Goal: Task Accomplishment & Management: Manage account settings

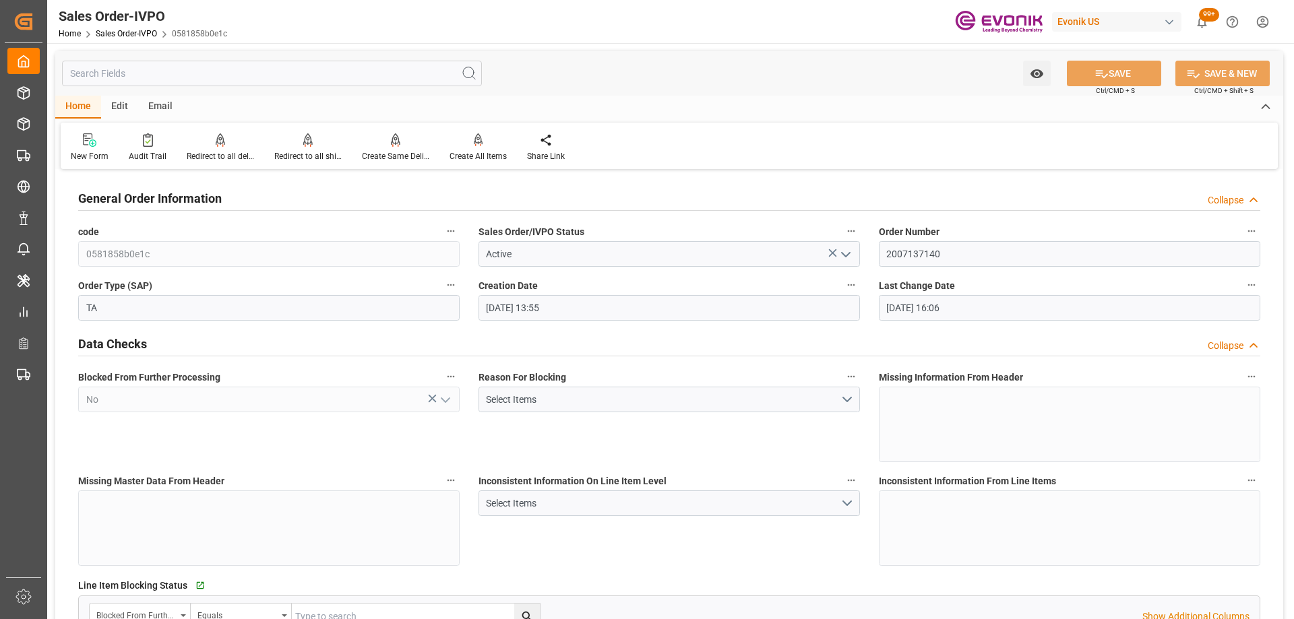
scroll to position [1011, 0]
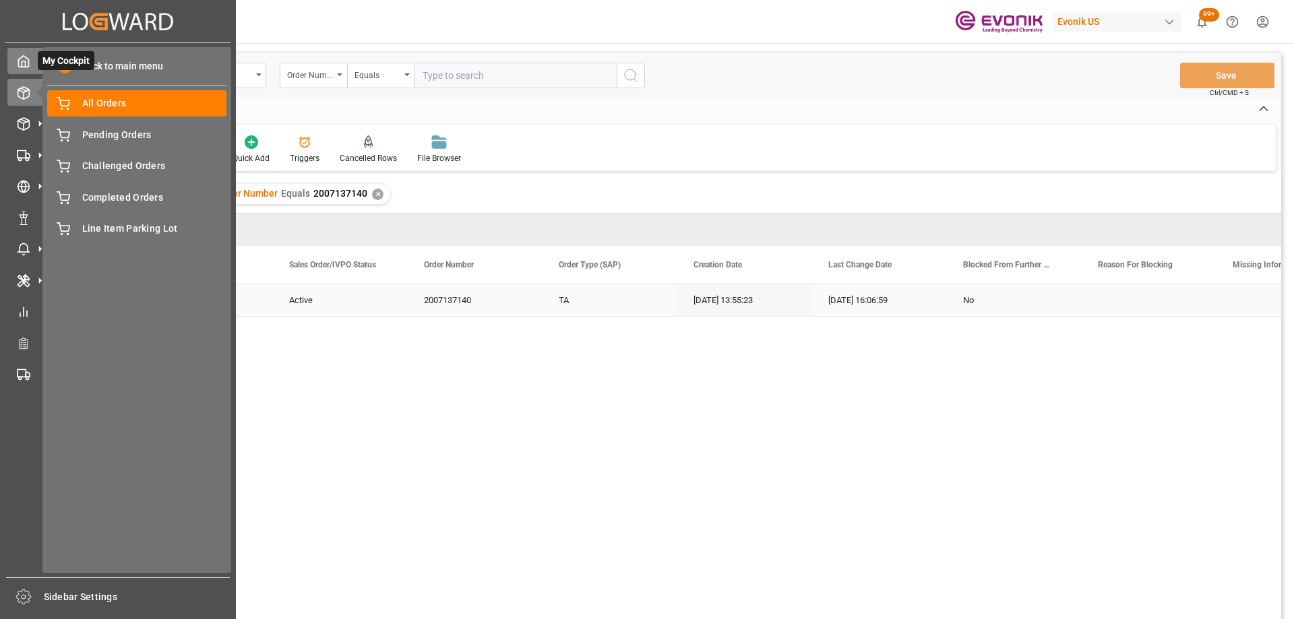
click at [36, 65] on div "My Cockpit My Cockpit" at bounding box center [117, 61] width 221 height 26
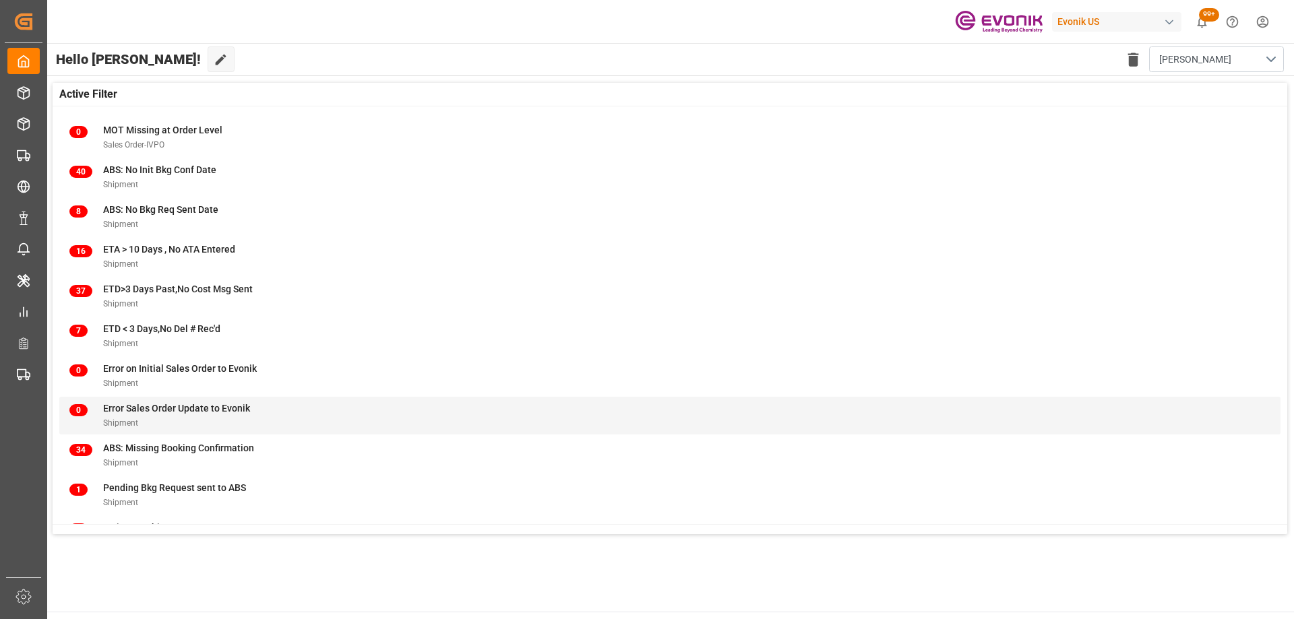
scroll to position [133, 0]
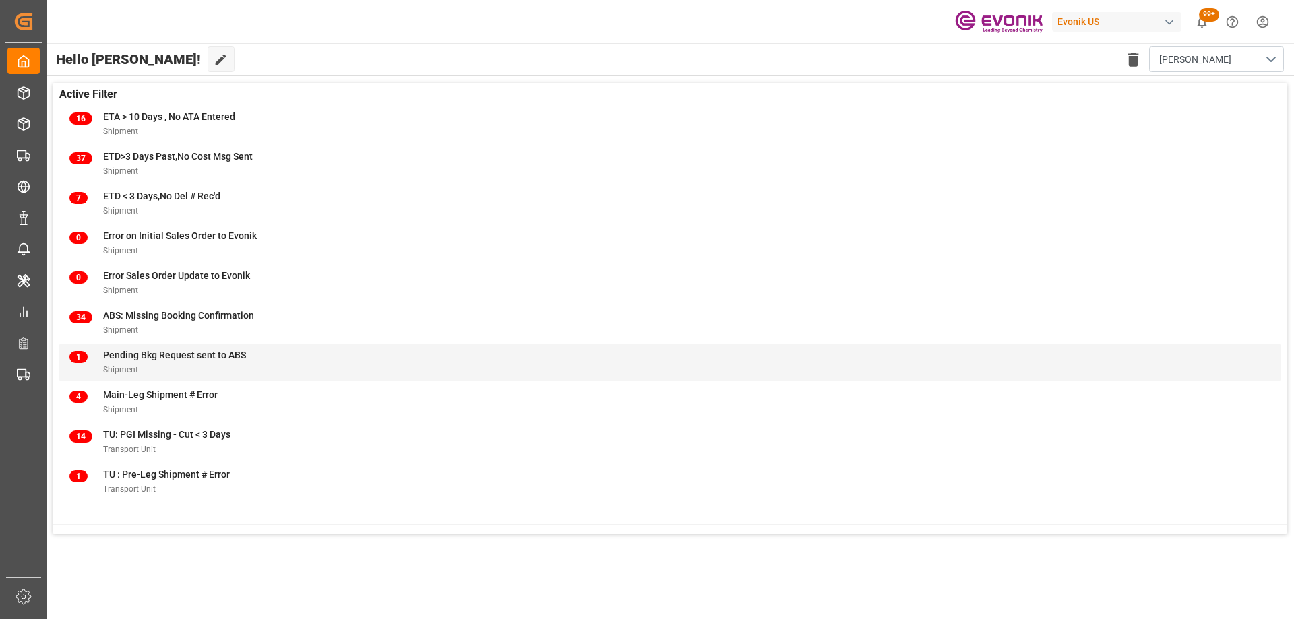
click at [179, 365] on div "Shipment" at bounding box center [174, 370] width 143 height 14
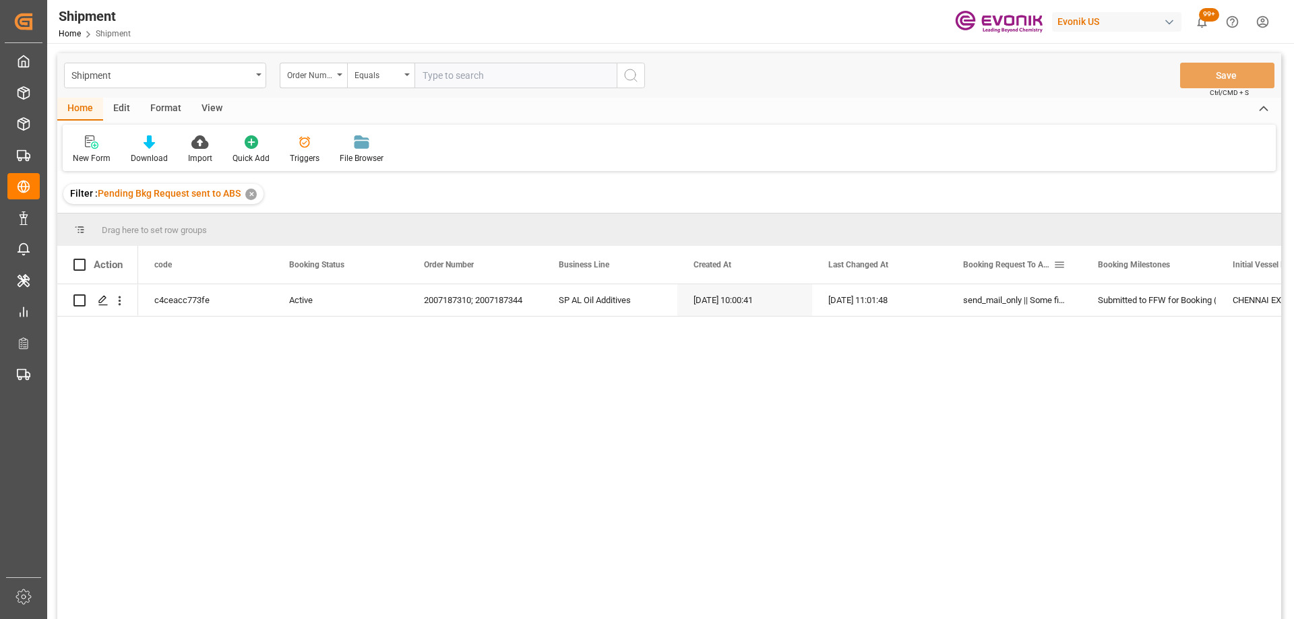
click at [1079, 256] on div "Booking Request To ABS Error" at bounding box center [1014, 265] width 135 height 38
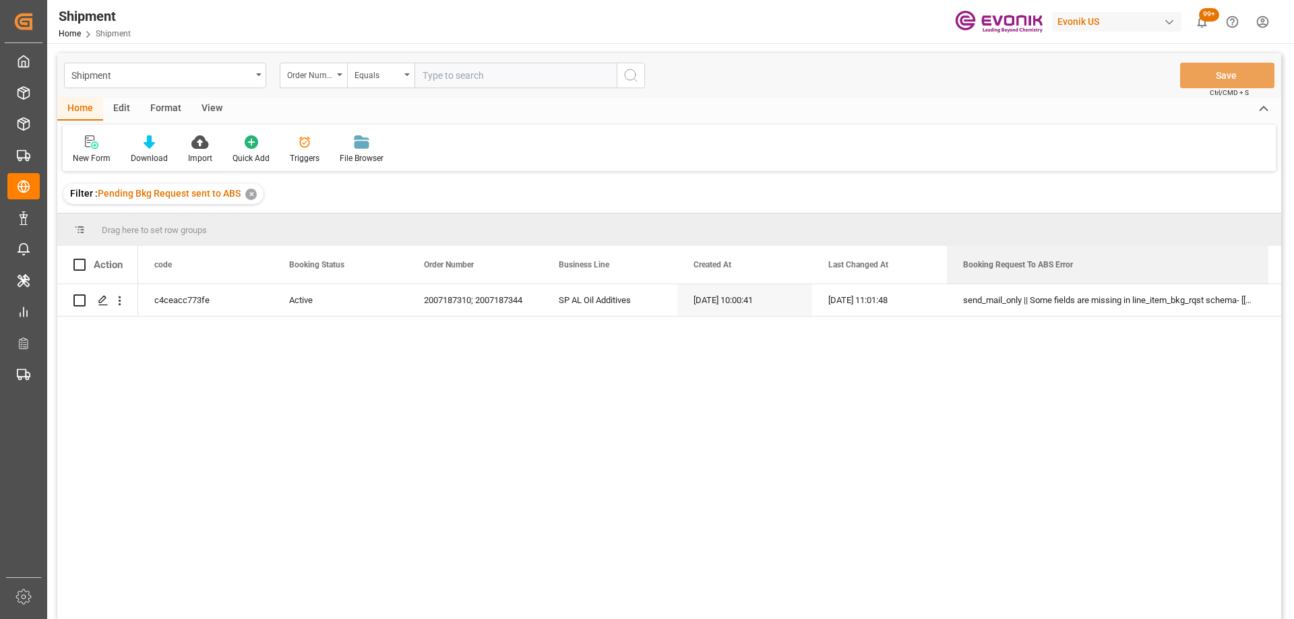
drag, startPoint x: 1080, startPoint y: 255, endPoint x: 1266, endPoint y: 231, distance: 188.4
click at [1266, 231] on div "Drag here to set row groups Drag here to set column labels Action code Booking …" at bounding box center [669, 421] width 1224 height 415
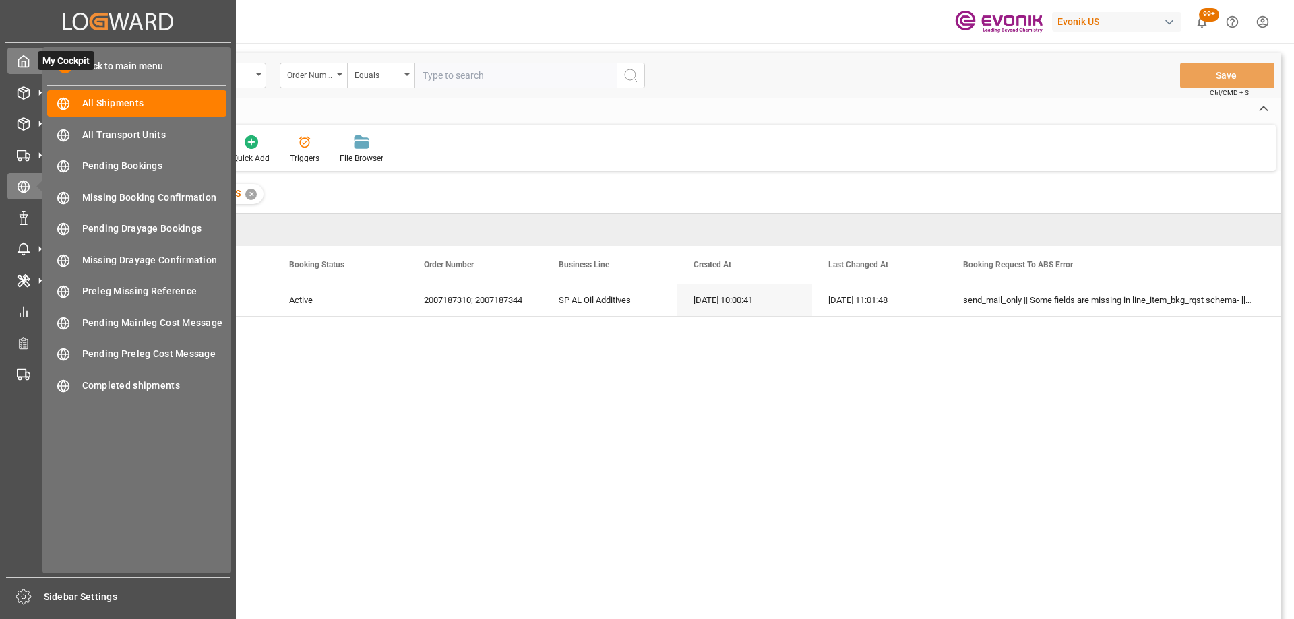
click at [30, 59] on div "My Cockpit My Cockpit" at bounding box center [117, 61] width 221 height 26
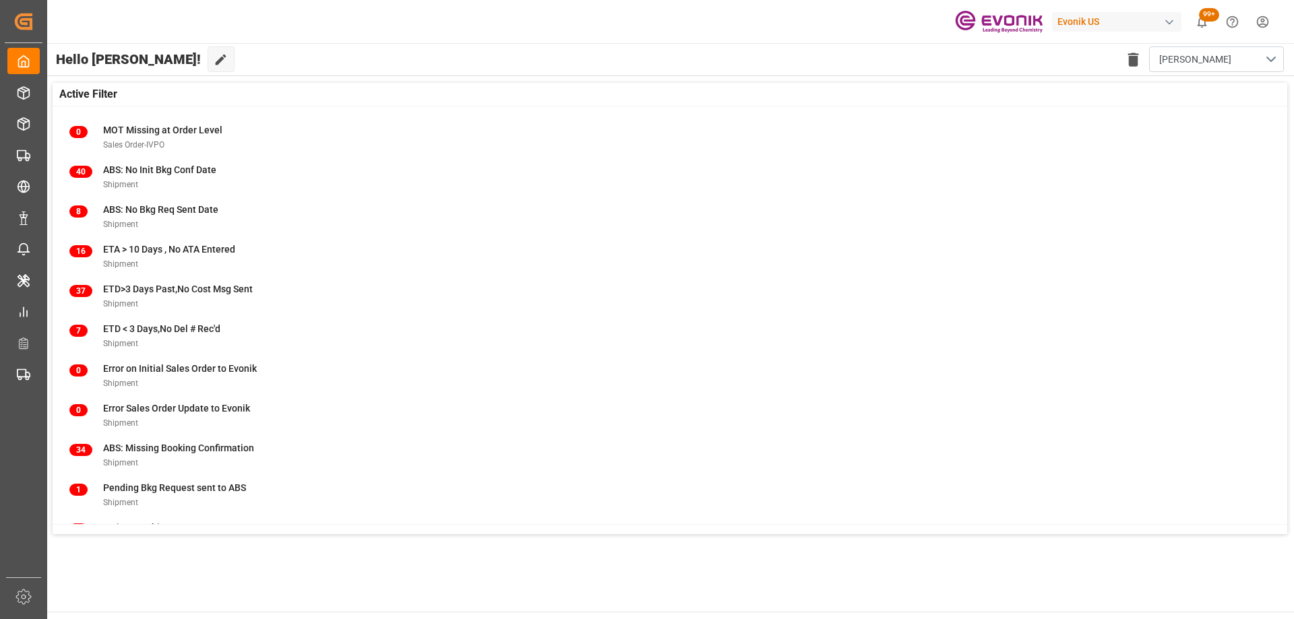
scroll to position [133, 0]
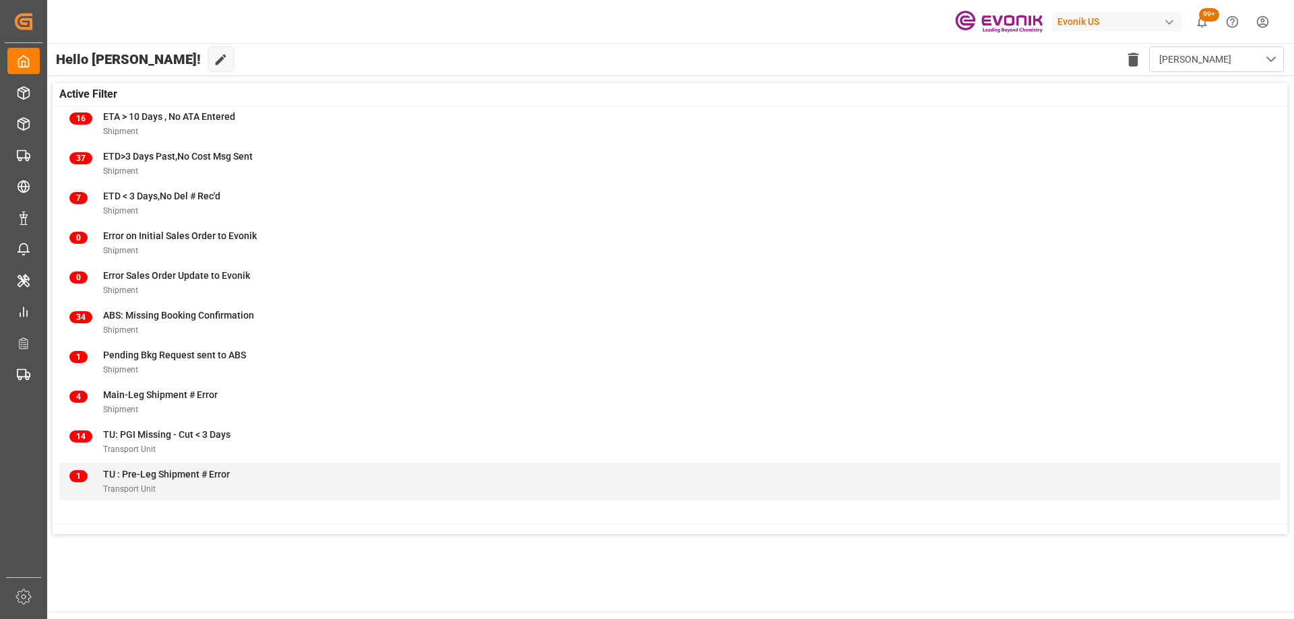
click at [140, 481] on div "TU : Pre-Leg Shipment # Error" at bounding box center [166, 475] width 127 height 14
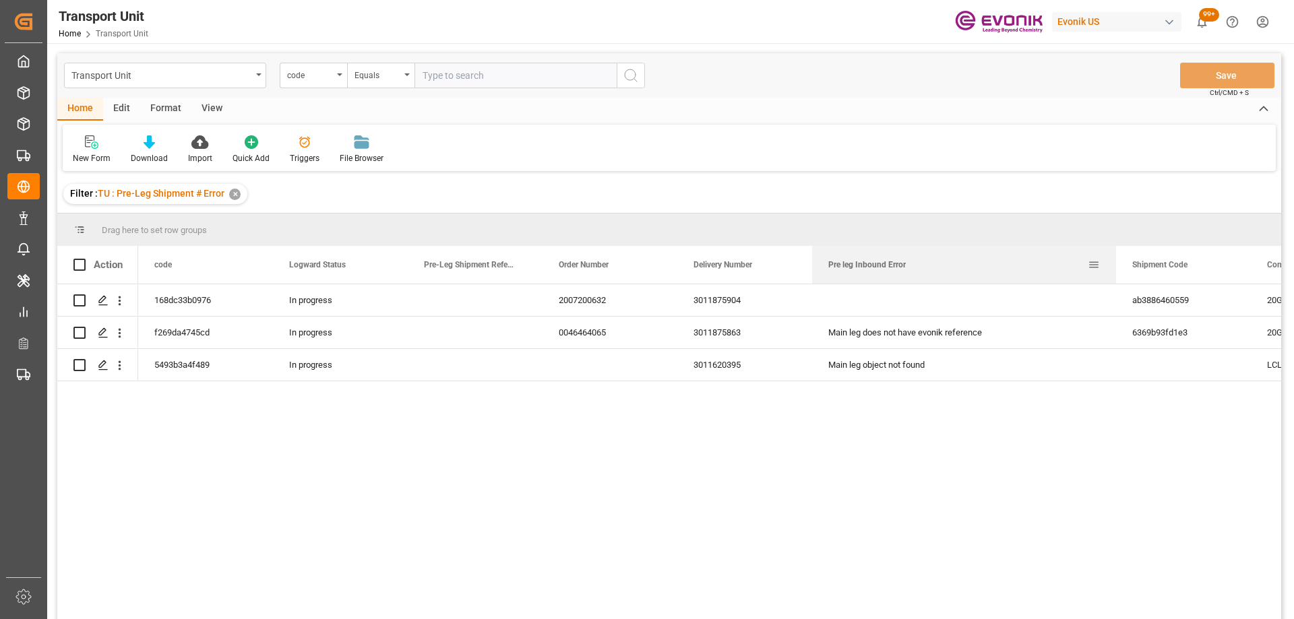
drag, startPoint x: 945, startPoint y: 264, endPoint x: 1114, endPoint y: 262, distance: 169.2
click at [1114, 262] on div at bounding box center [1115, 265] width 5 height 38
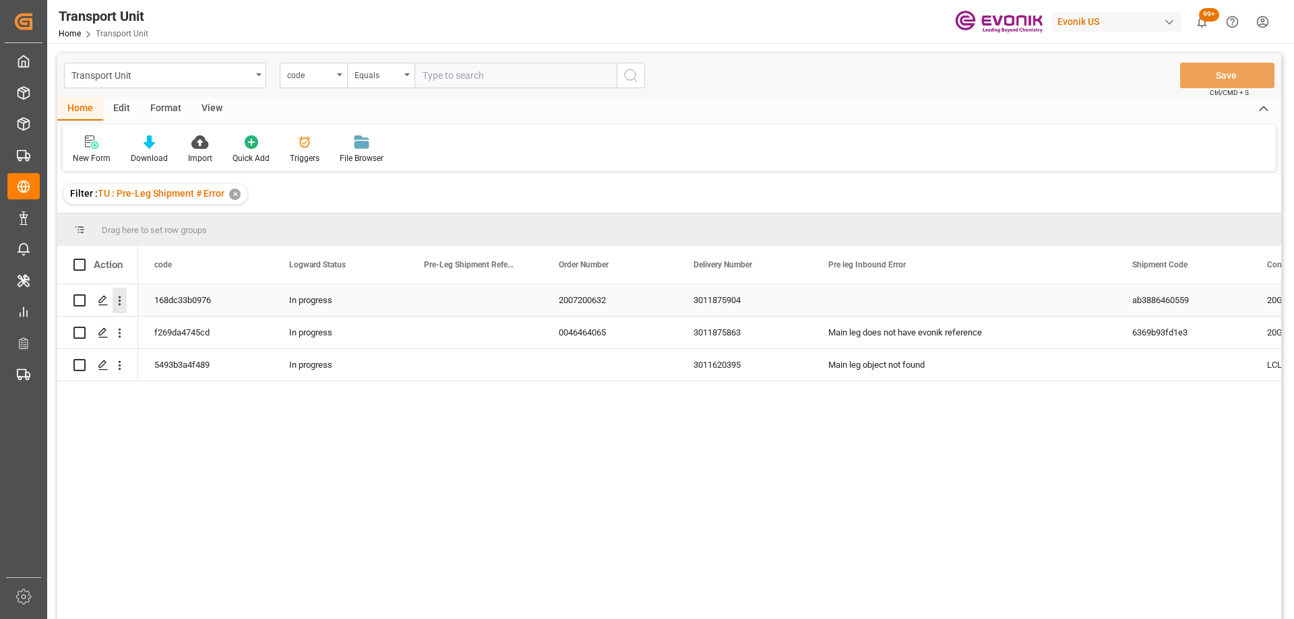
click at [121, 303] on icon "open menu" at bounding box center [120, 301] width 14 height 14
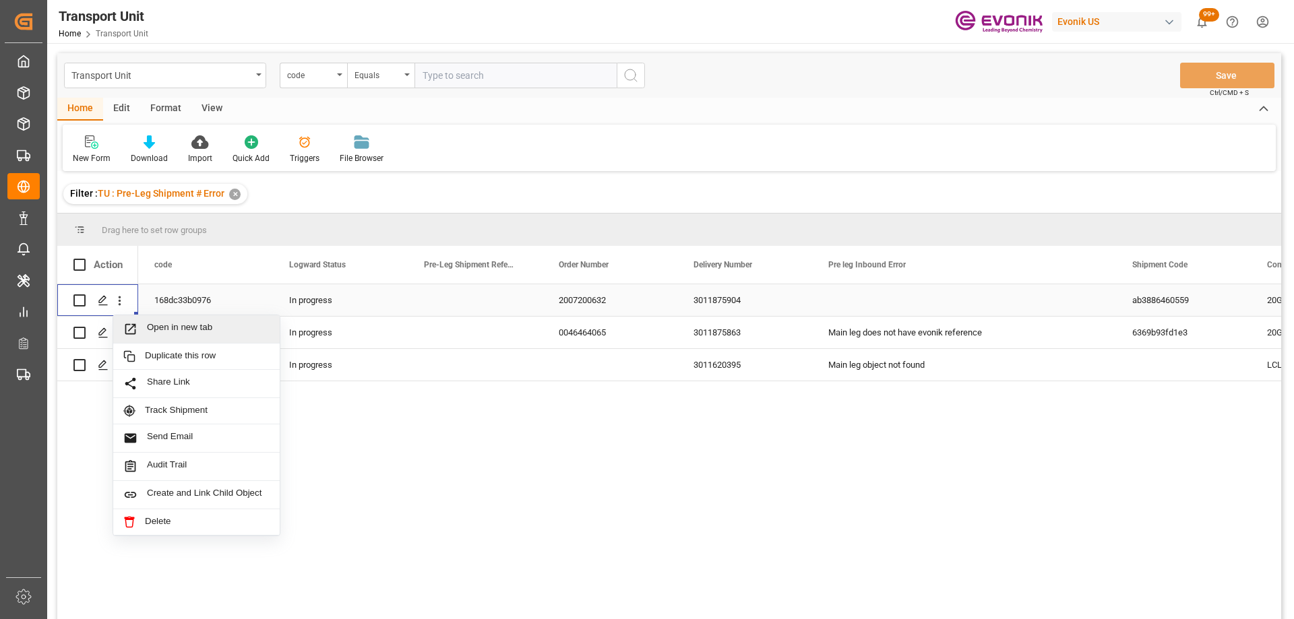
click at [156, 326] on span "Open in new tab" at bounding box center [208, 329] width 123 height 14
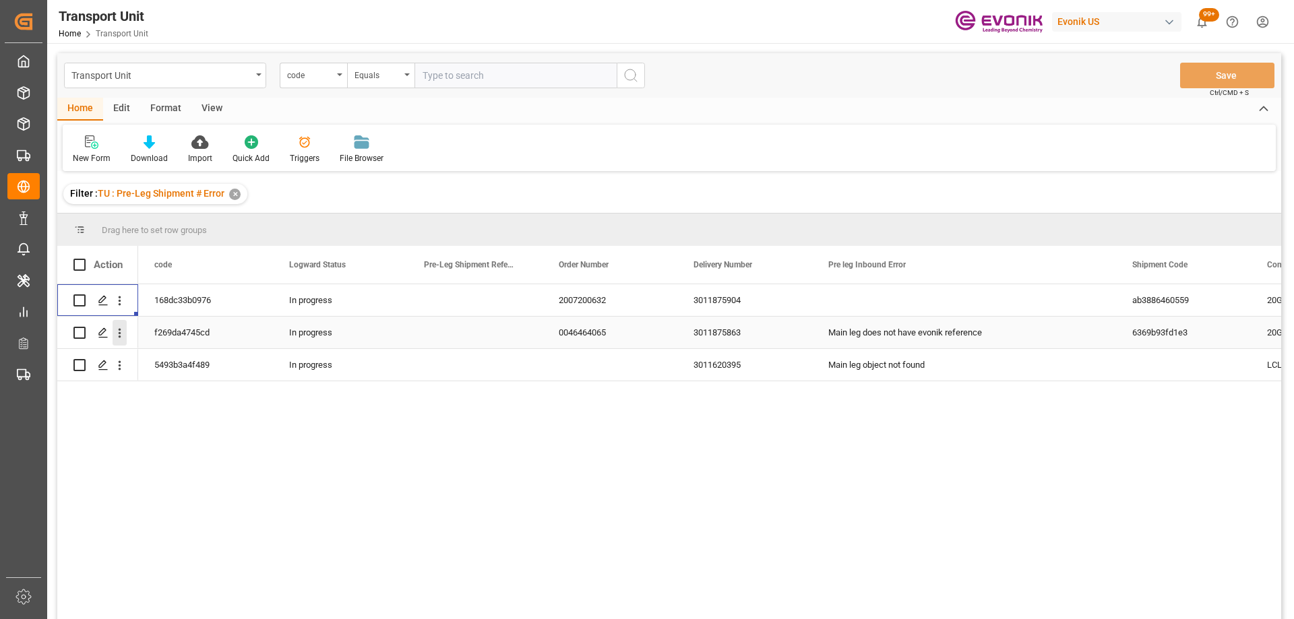
click at [118, 335] on icon "open menu" at bounding box center [120, 333] width 14 height 14
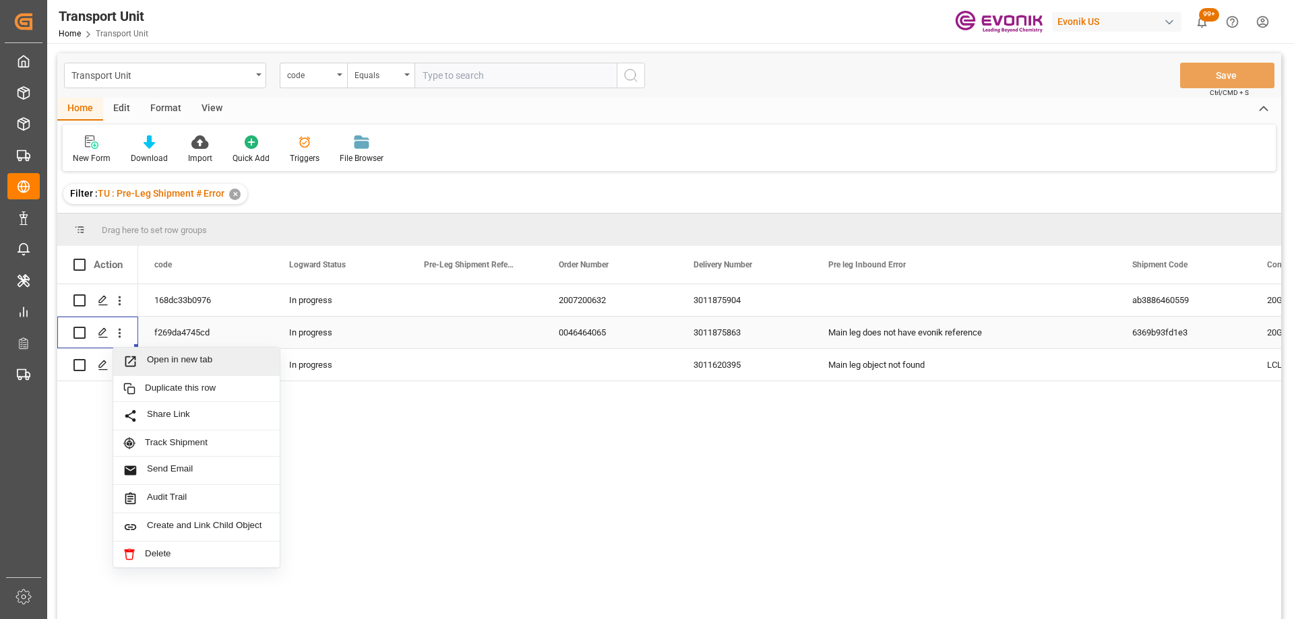
click at [160, 361] on span "Open in new tab" at bounding box center [208, 362] width 123 height 14
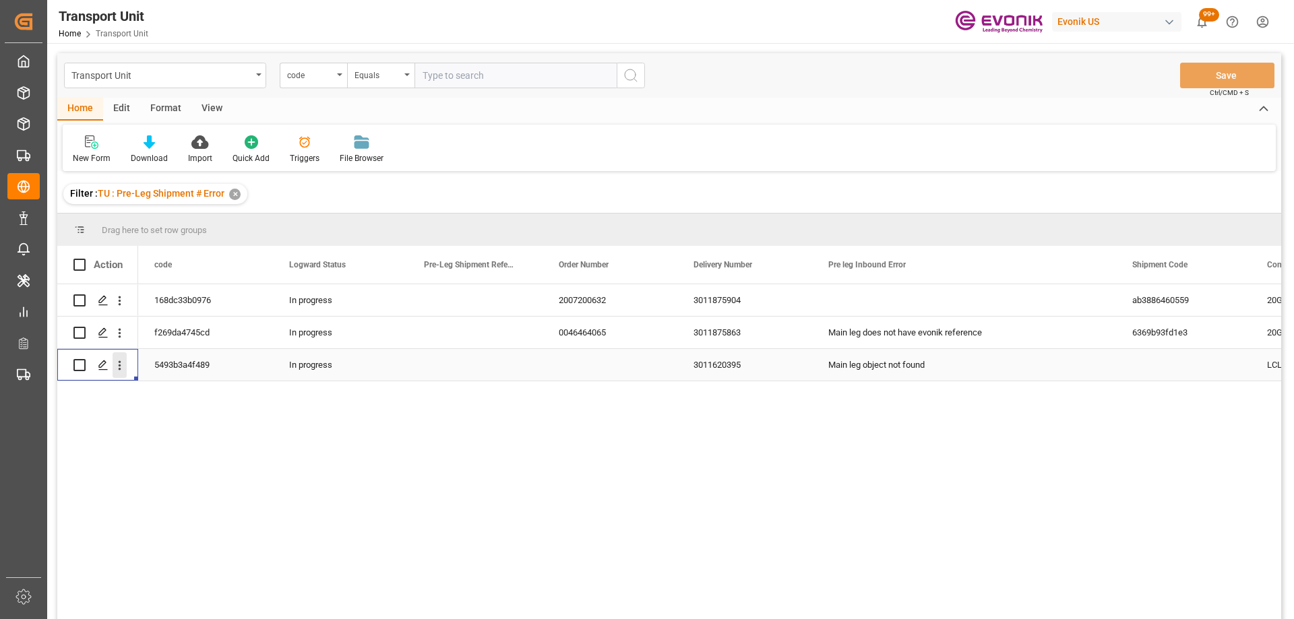
click at [121, 367] on icon "open menu" at bounding box center [120, 366] width 14 height 14
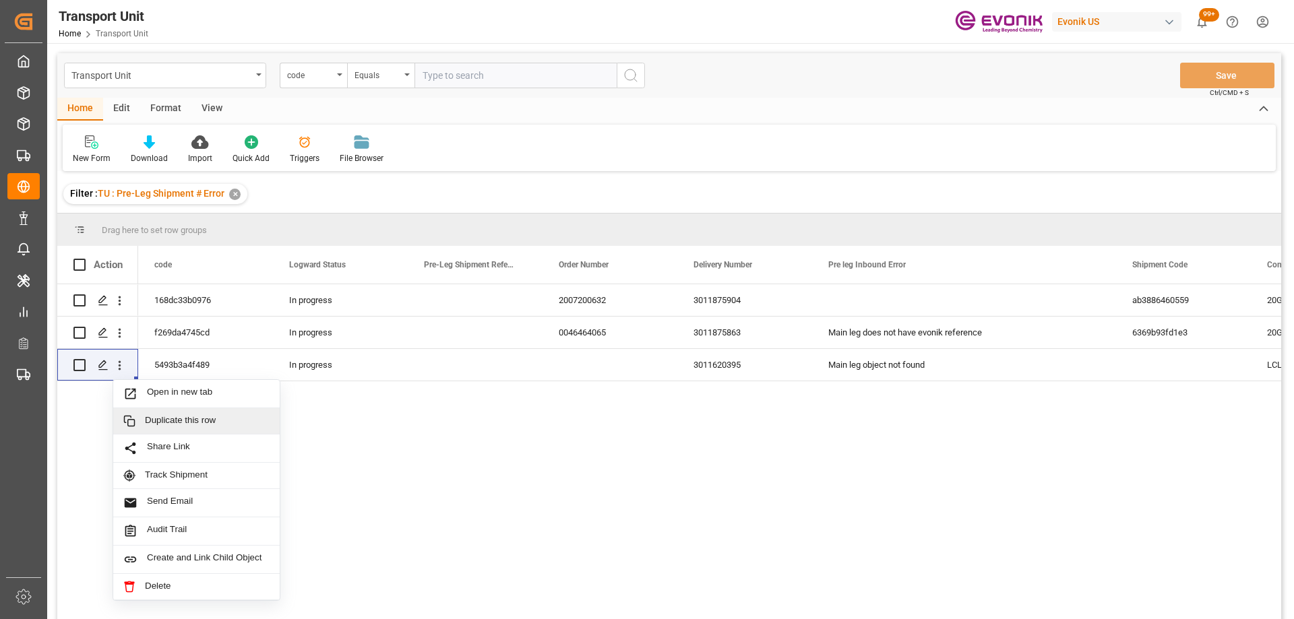
click at [423, 456] on div "168dc33b0976 In progress 2007200632 3011875904 ab3886460559 20GP 400 f269da4745…" at bounding box center [709, 456] width 1143 height 344
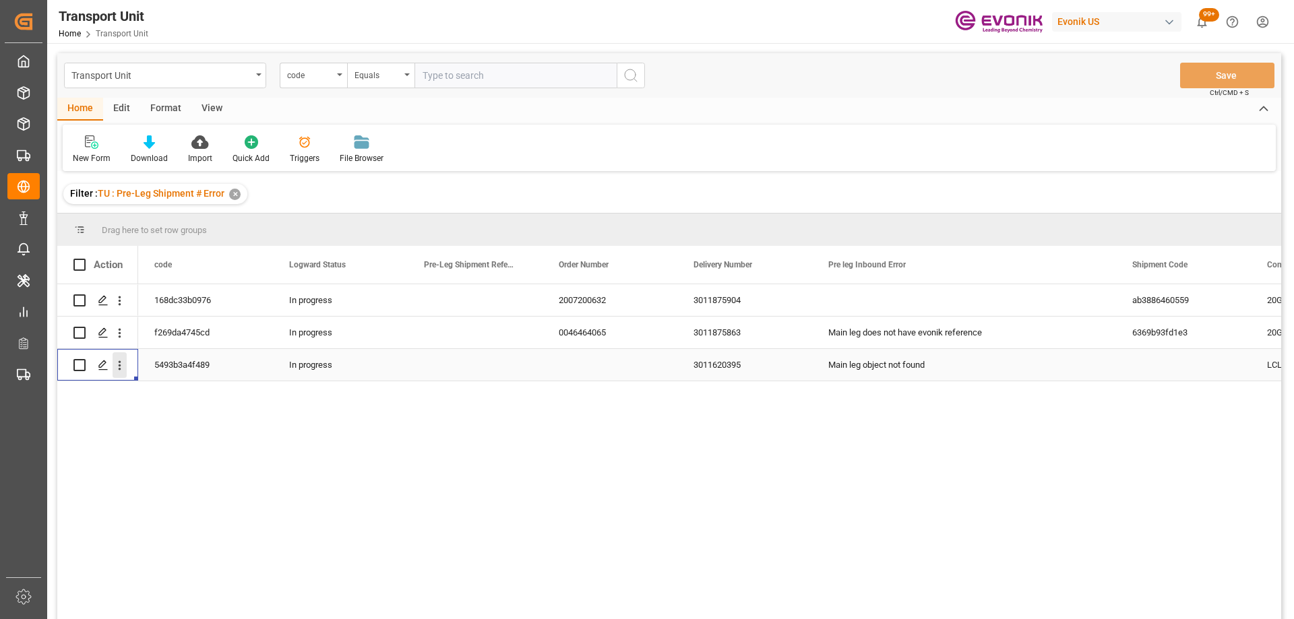
click at [122, 365] on icon "open menu" at bounding box center [120, 366] width 14 height 14
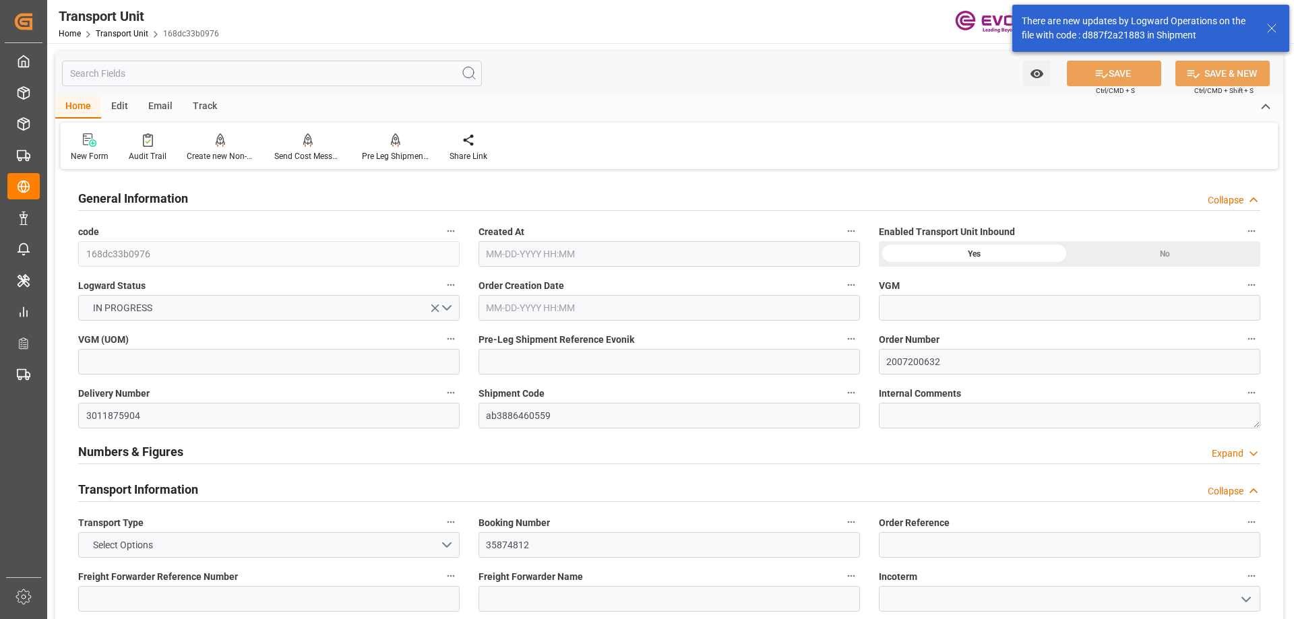
type input "Hapag Lloyd"
type input "Hapag Lloyd Aktiengesellschaft"
type input "USHOU"
type input "CLVAP"
type input "16200"
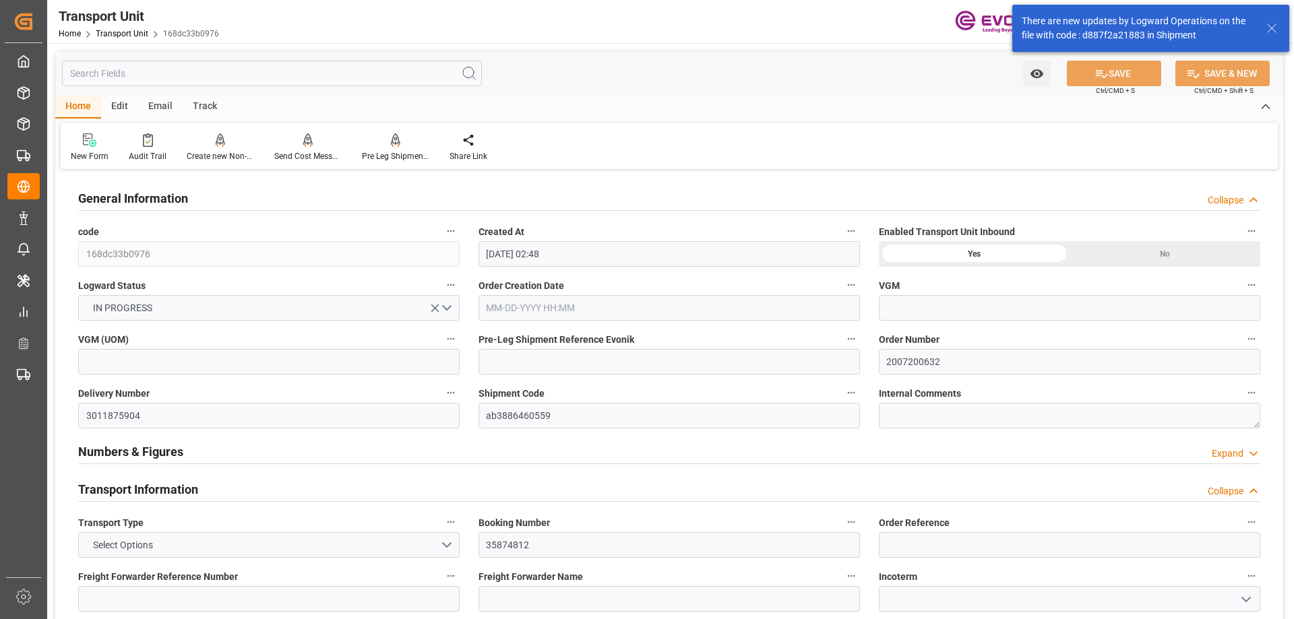
scroll to position [67, 0]
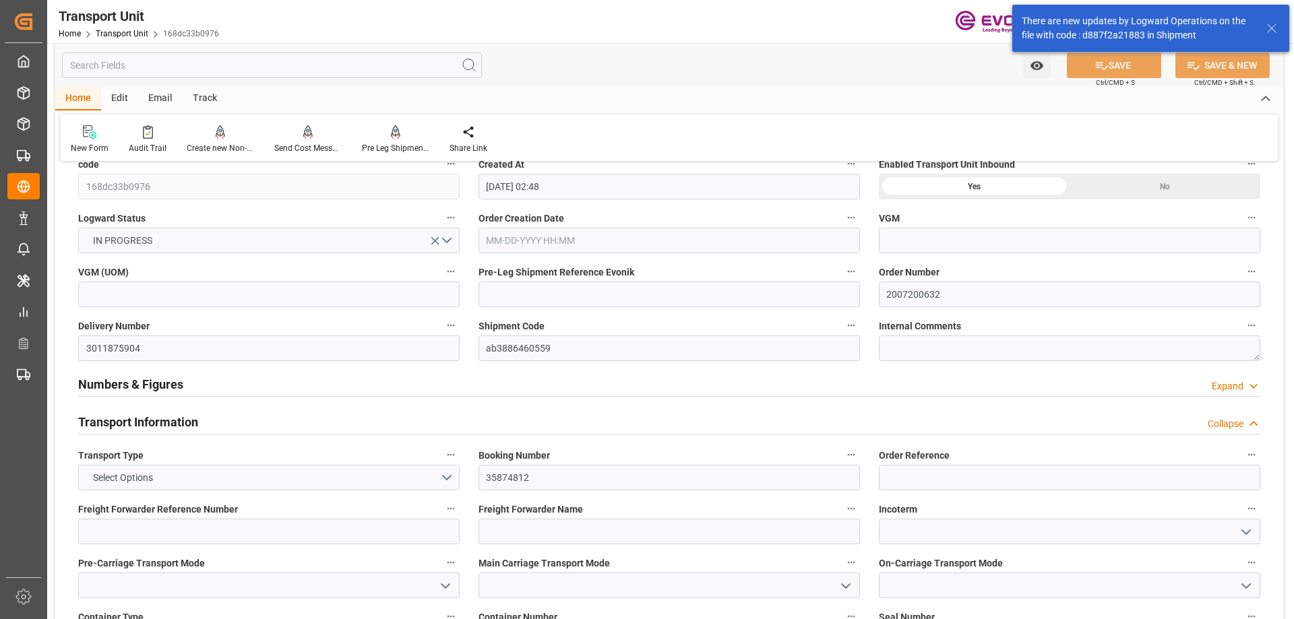
type input "09-26-2025 02:48"
type input "11-12-2025"
type input "10-18-2025 00:00"
type input "11-29-2025 00:00"
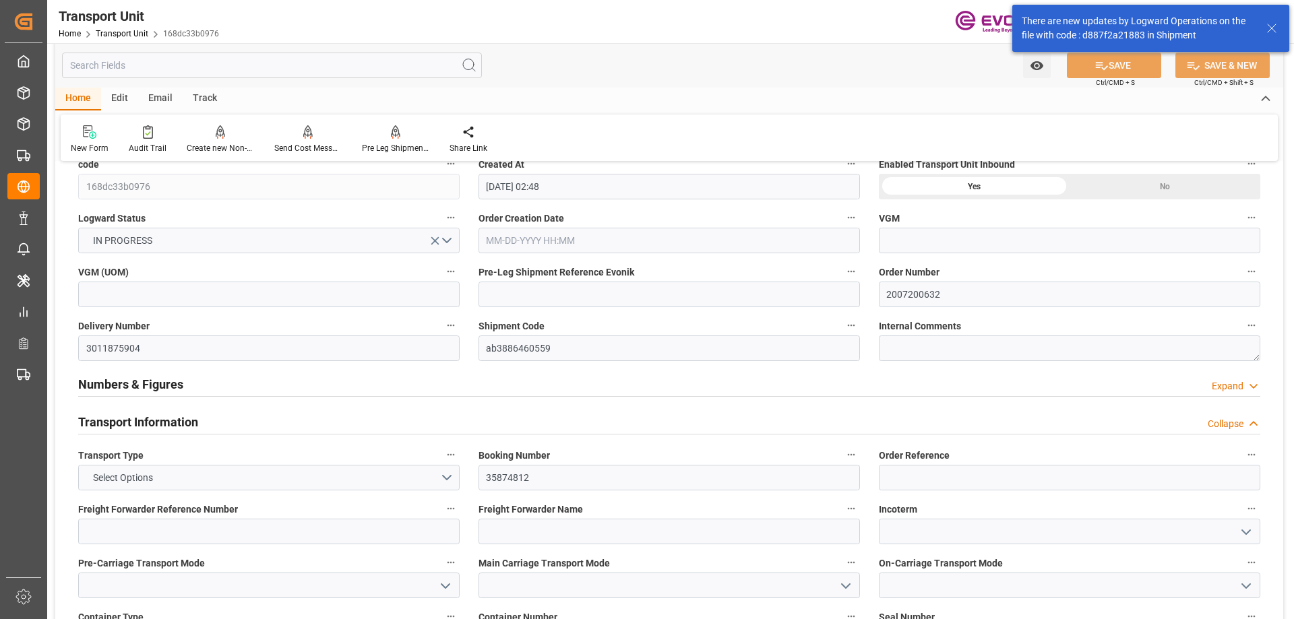
type input "11-29-2025 00:00"
type input "10-10-2025 17:00"
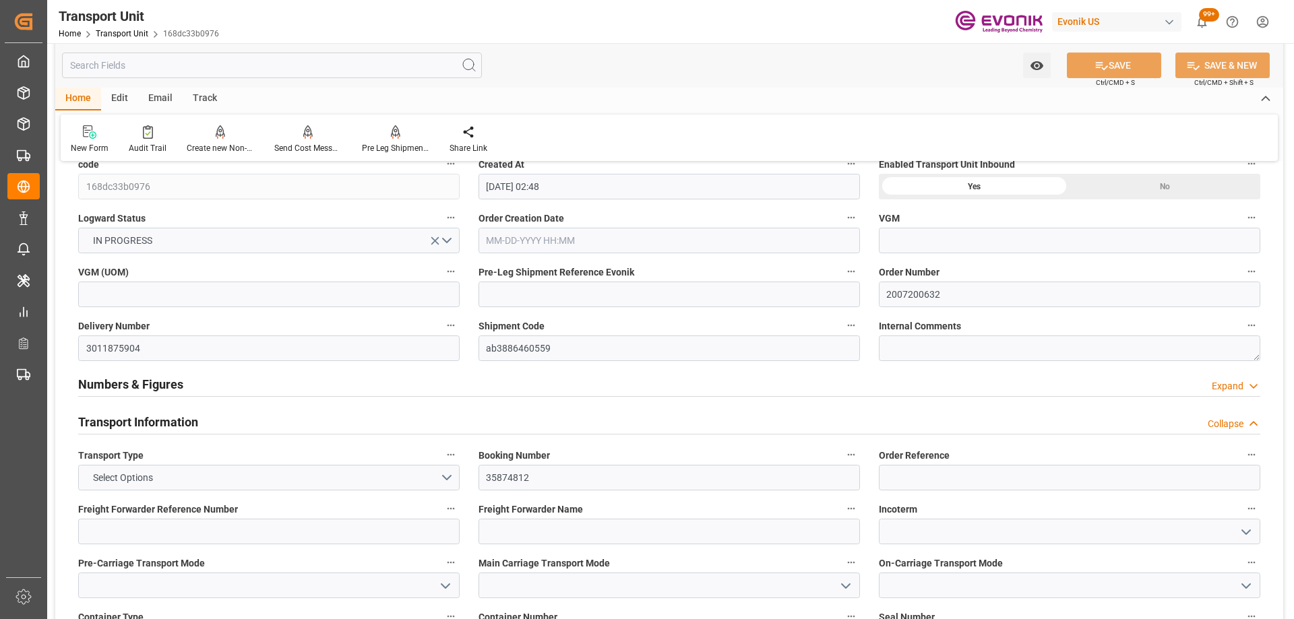
click at [844, 331] on button "Shipment Code" at bounding box center [851, 326] width 18 height 18
click at [870, 350] on li "Open Parent Object" at bounding box center [904, 348] width 124 height 22
click at [405, 137] on div at bounding box center [647, 309] width 1294 height 619
click at [392, 142] on div "Pre Leg Shipment Inbound" at bounding box center [395, 148] width 67 height 12
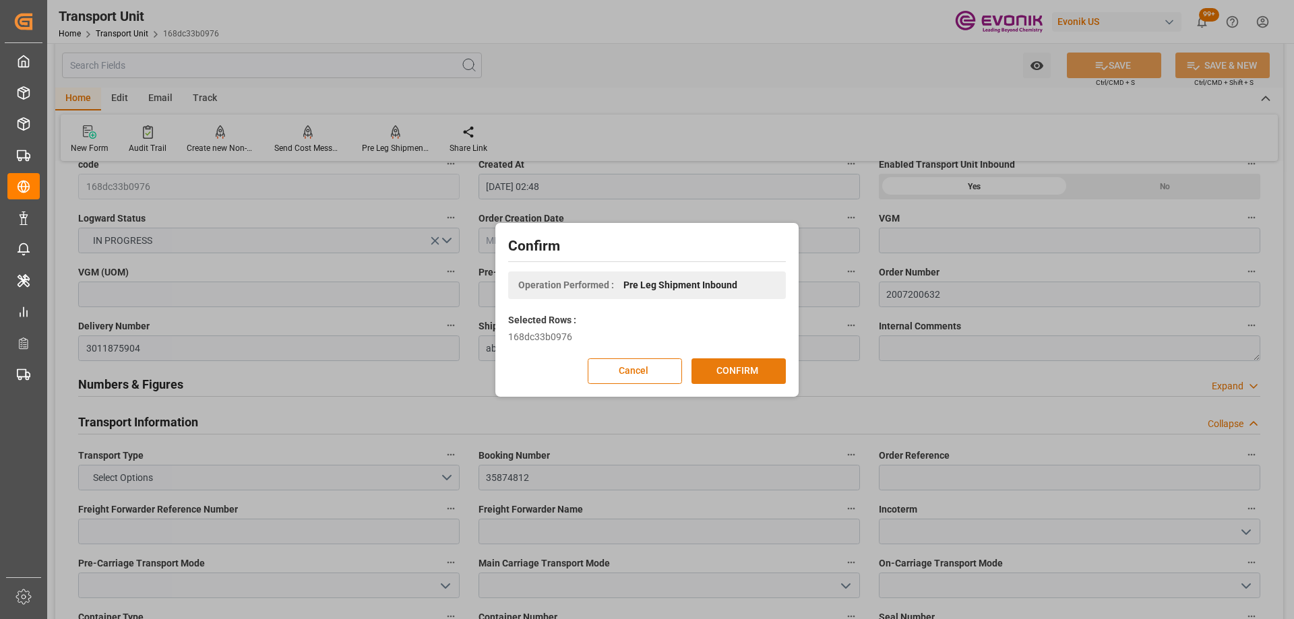
click at [754, 372] on button "CONFIRM" at bounding box center [739, 372] width 94 height 26
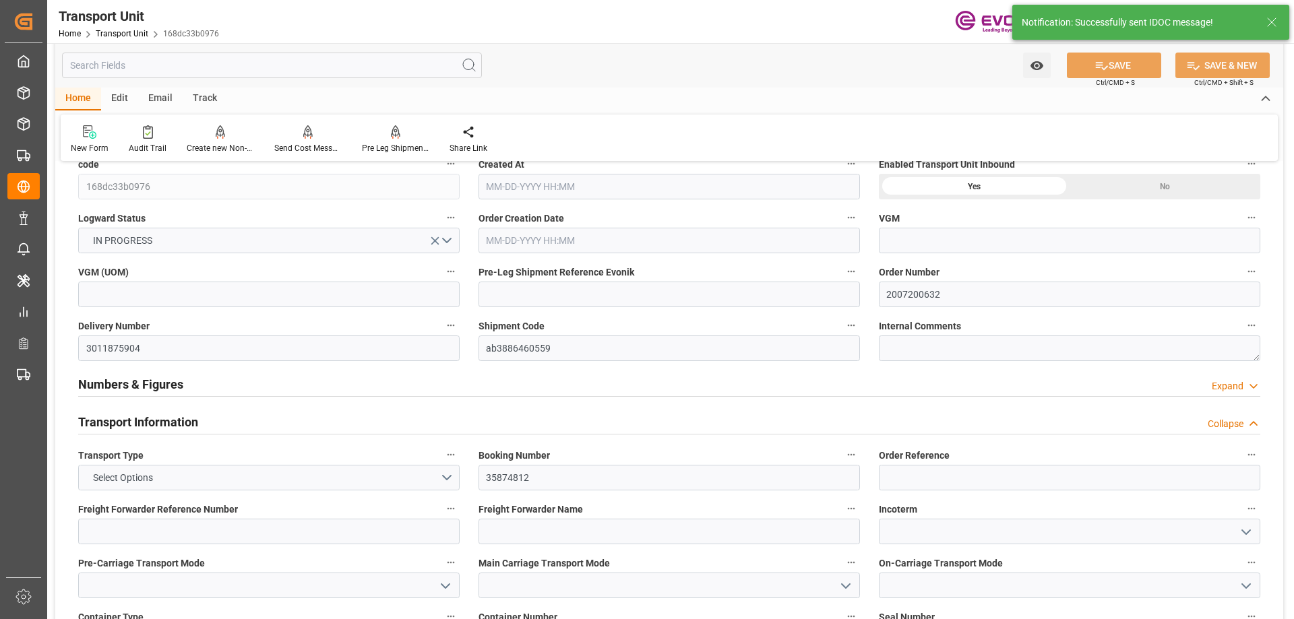
type input "Hapag Lloyd"
type input "Hapag Lloyd Aktiengesellschaft"
type input "USHOU"
type input "CLVAP"
type input "16200"
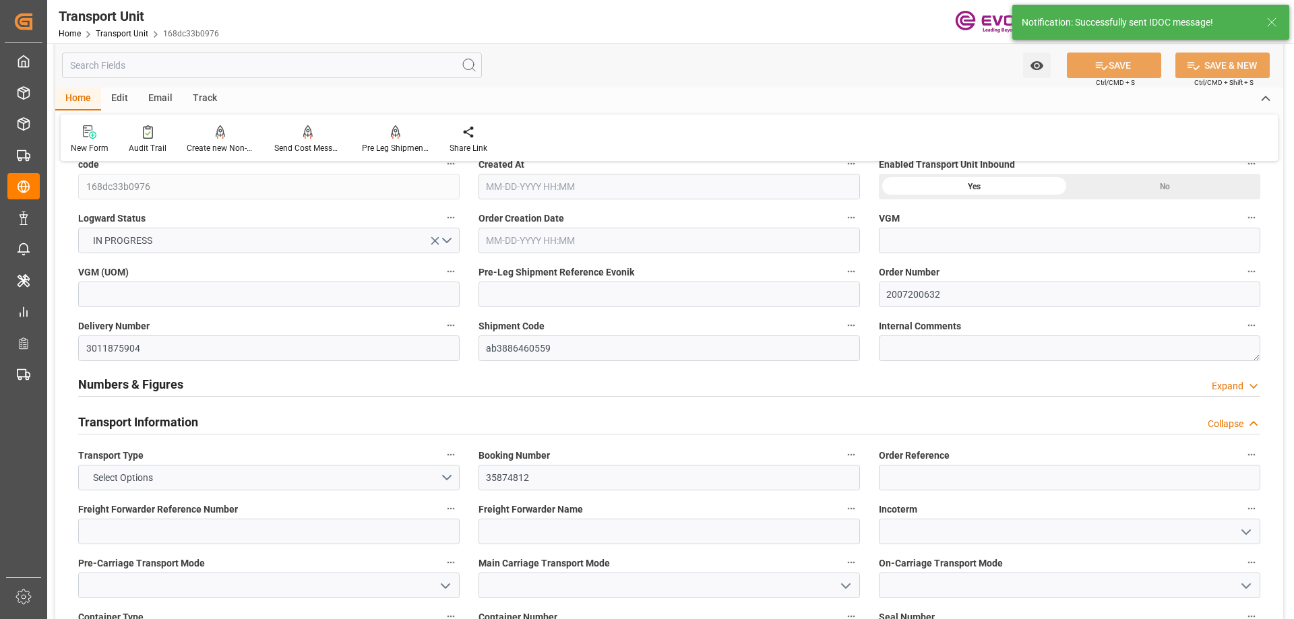
type input "09-26-2025 02:48"
type input "11-12-2025"
type input "10-18-2025 00:00"
type input "11-29-2025 00:00"
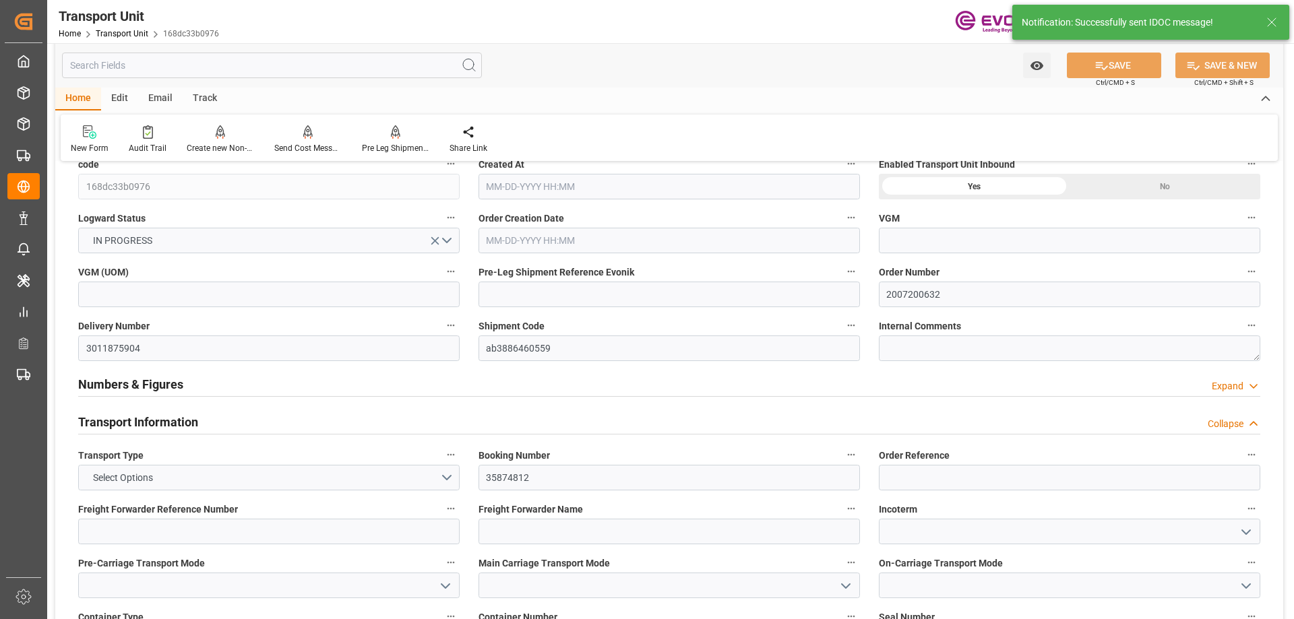
type input "11-29-2025 00:00"
type input "10-10-2025 17:00"
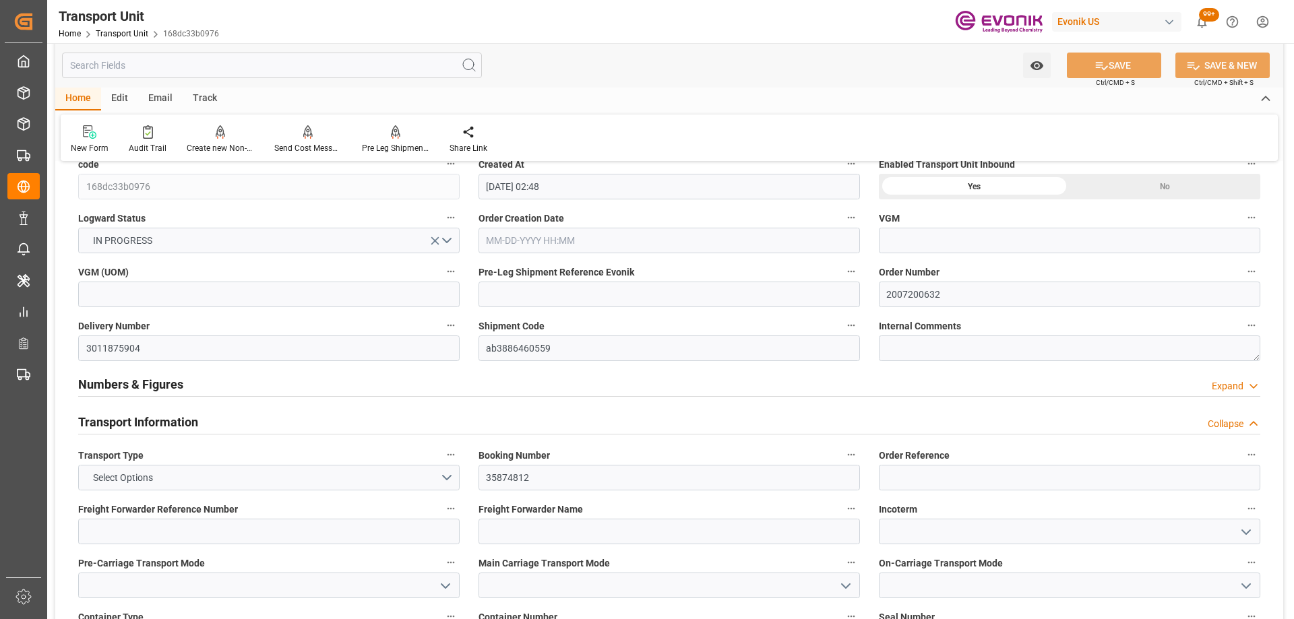
scroll to position [0, 0]
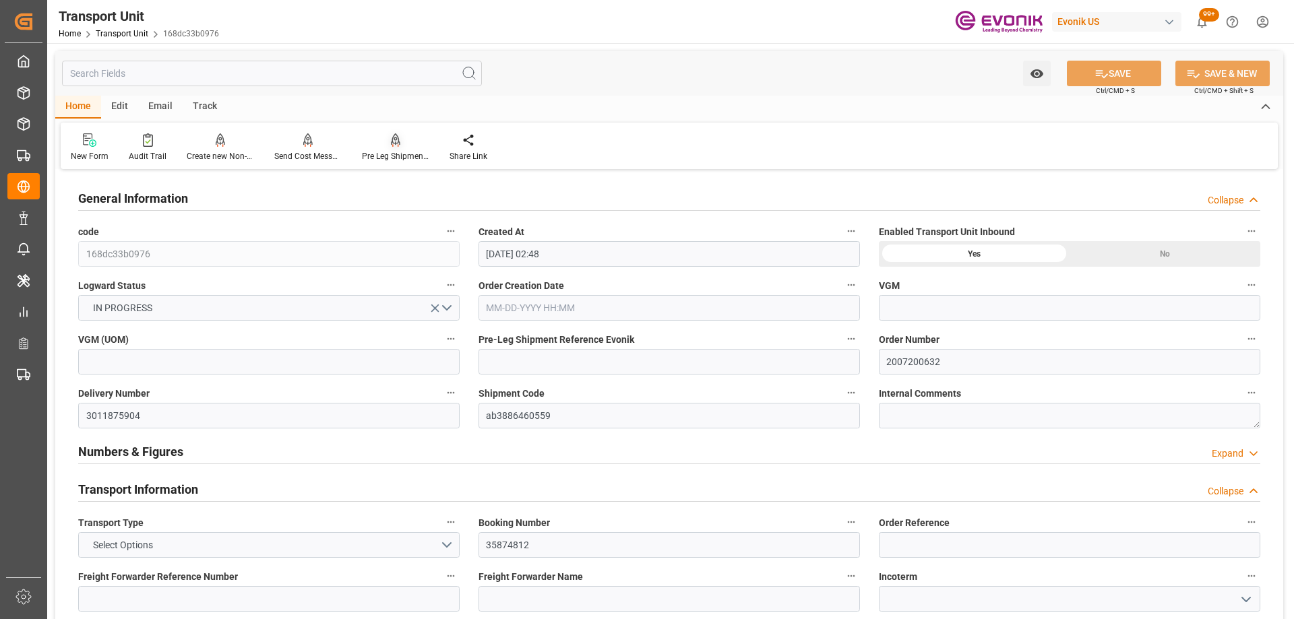
click at [378, 154] on div "Pre Leg Shipment Inbound" at bounding box center [395, 156] width 67 height 12
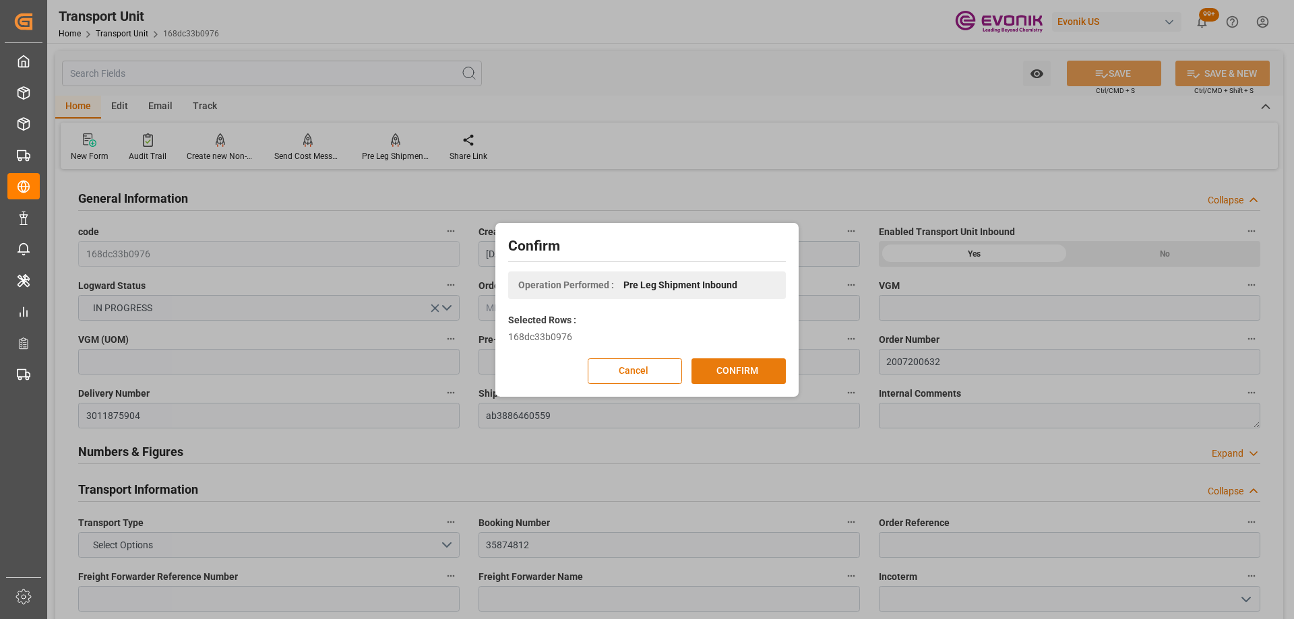
click at [758, 384] on button "CONFIRM" at bounding box center [739, 372] width 94 height 26
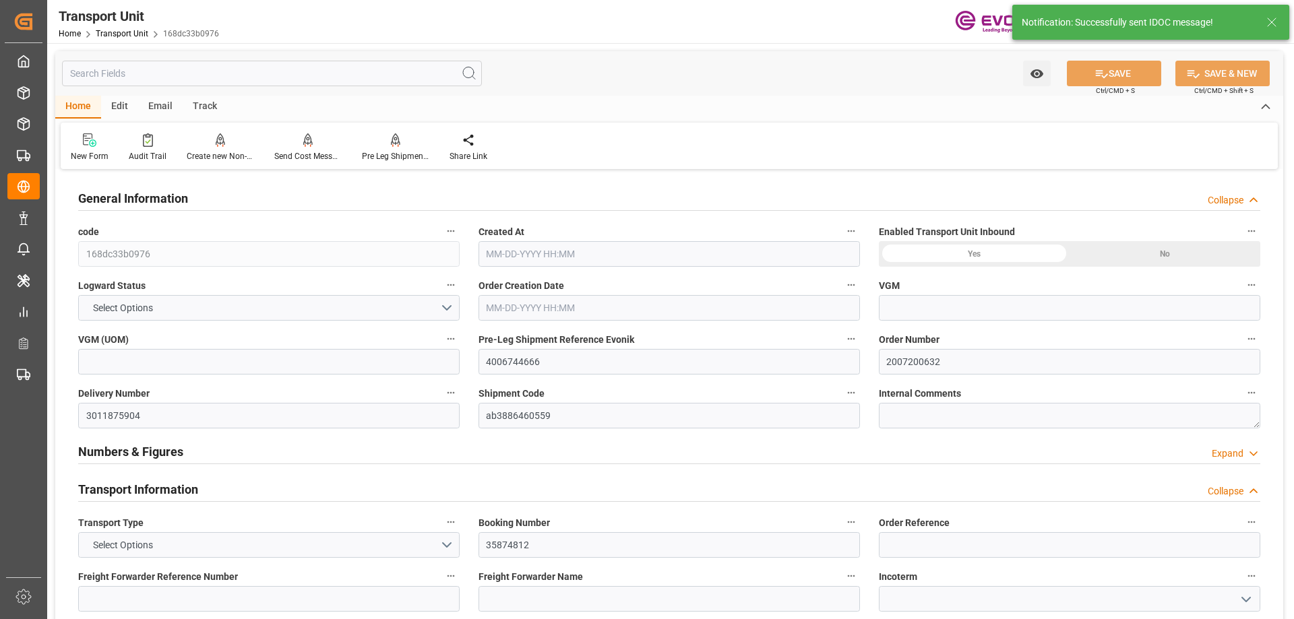
type input "168dc33b0976"
type input "4006744666"
type input "2007200632"
type input "3011875904"
type input "ab3886460559"
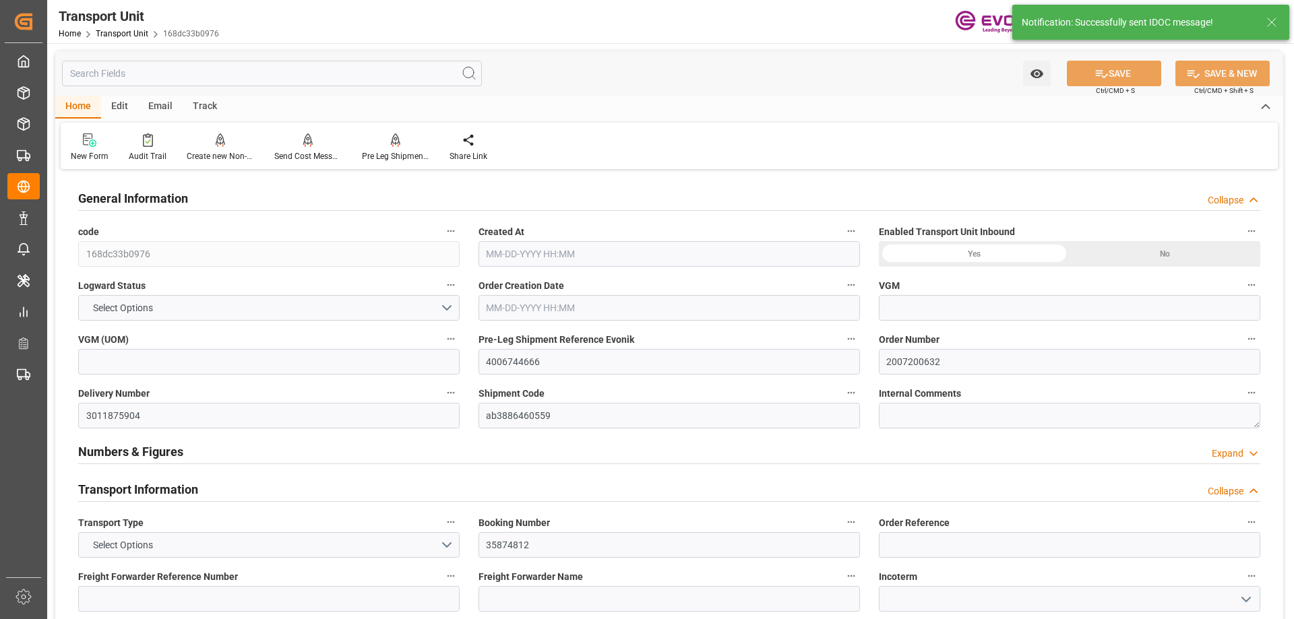
type input "35874812"
type input "HLCU"
type textarea "77507"
type input "[GEOGRAPHIC_DATA]"
type textarea "7550101"
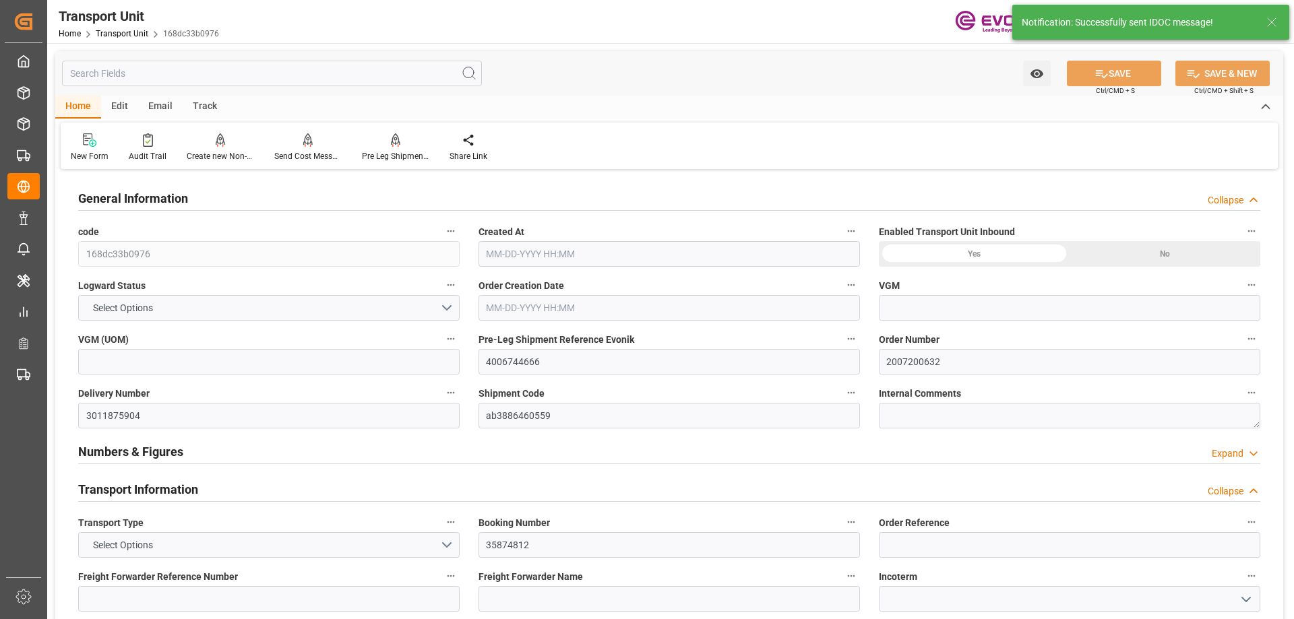
type input "Chile"
type input "Houston"
type input "Valparaiso"
type input "4006744665"
type textarea "SP AL Oil Additives"
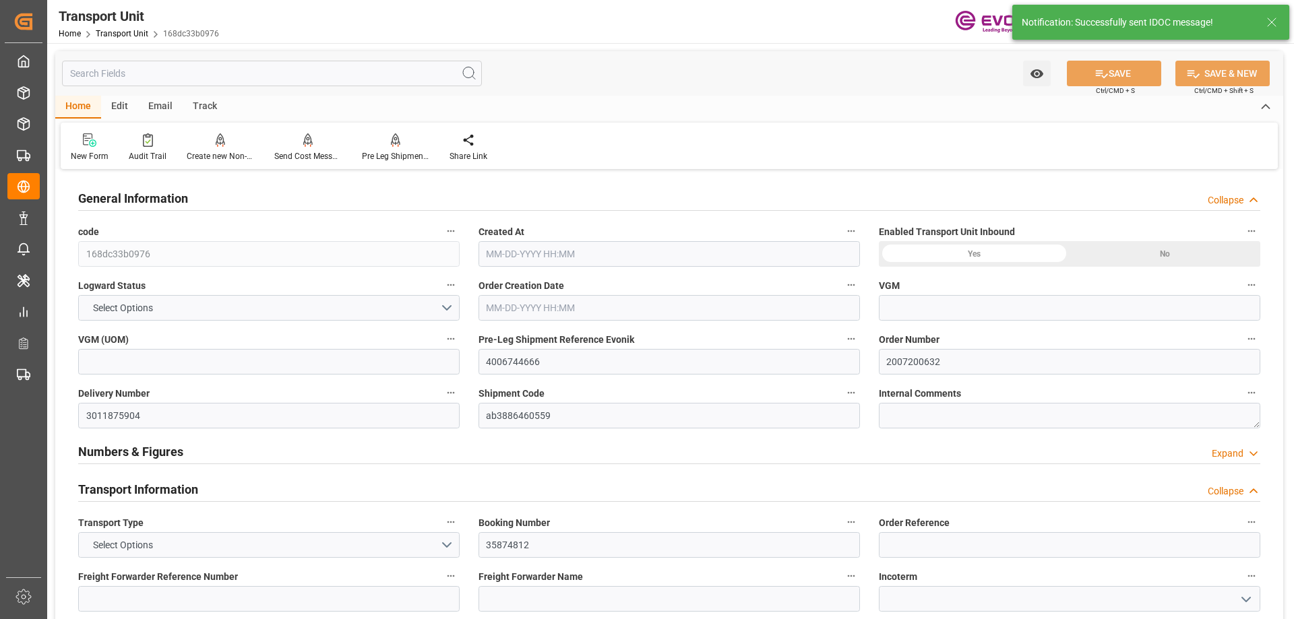
type input "kg"
type input "0"
type input "Hapag Lloyd"
type input "Hapag Lloyd Aktiengesellschaft"
type input "USHOU"
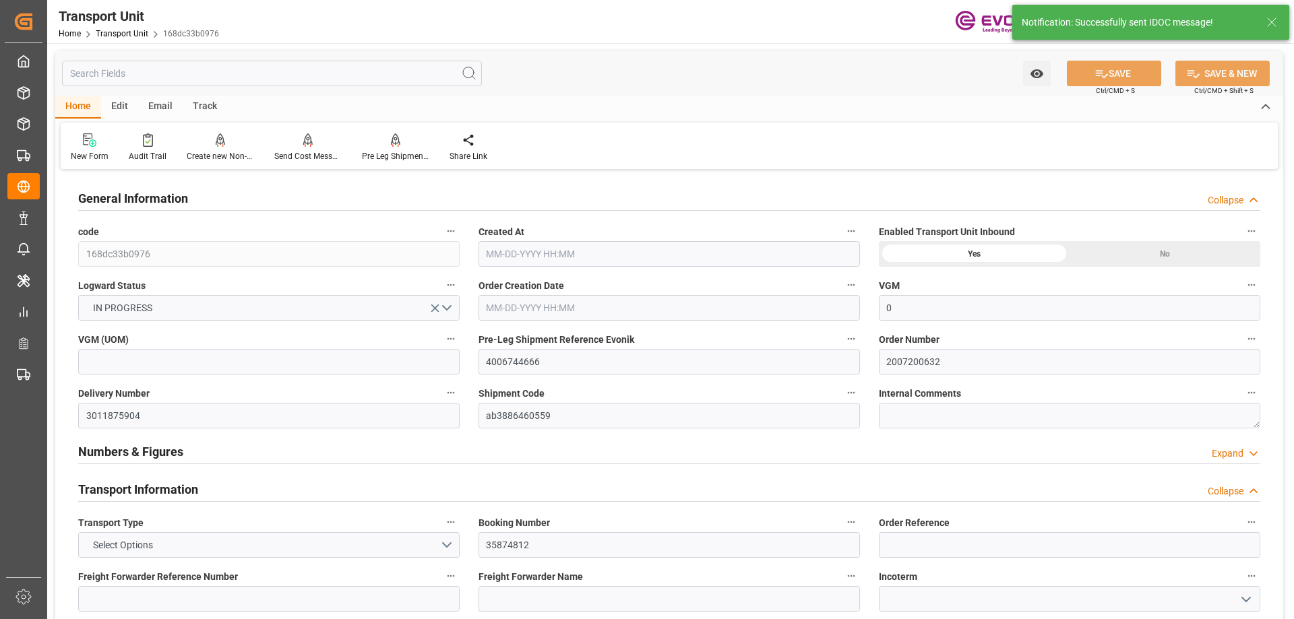
type input "CLVAP"
type input "16200"
type input "09-26-2025 02:48"
type input "11-12-2025"
type input "10-18-2025 00:00"
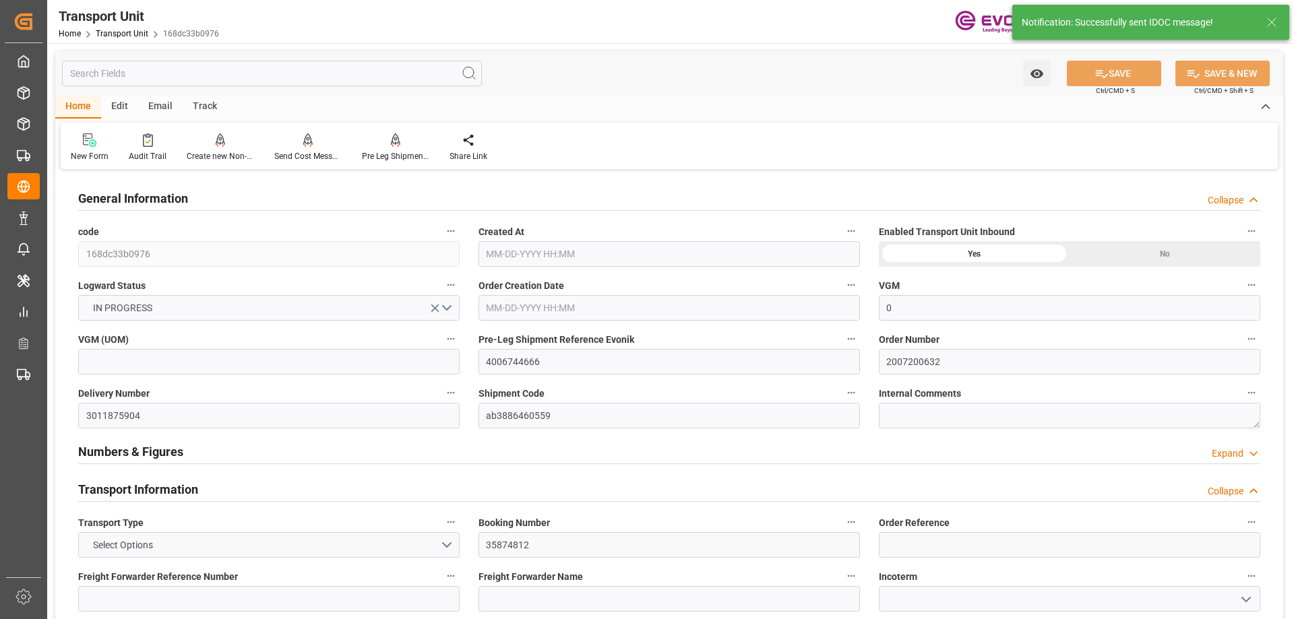
type input "10-18-2025 00:00"
type input "11-29-2025 00:00"
type input "10-10-2025 17:00"
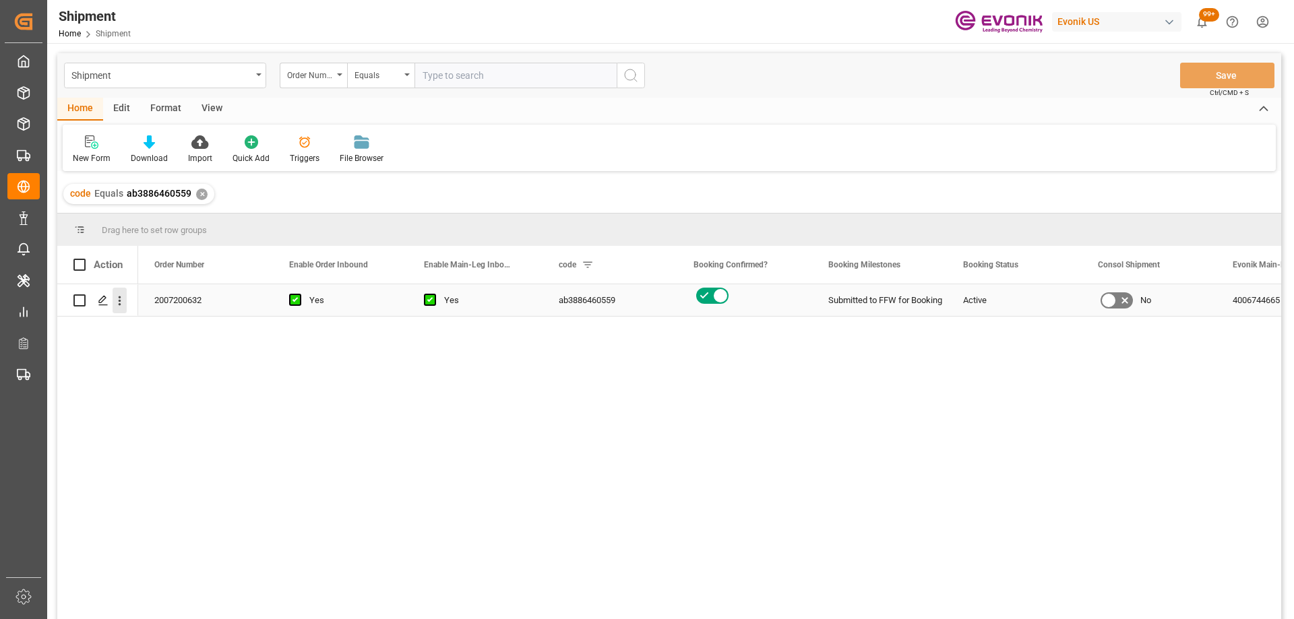
click at [124, 305] on icon "open menu" at bounding box center [120, 301] width 14 height 14
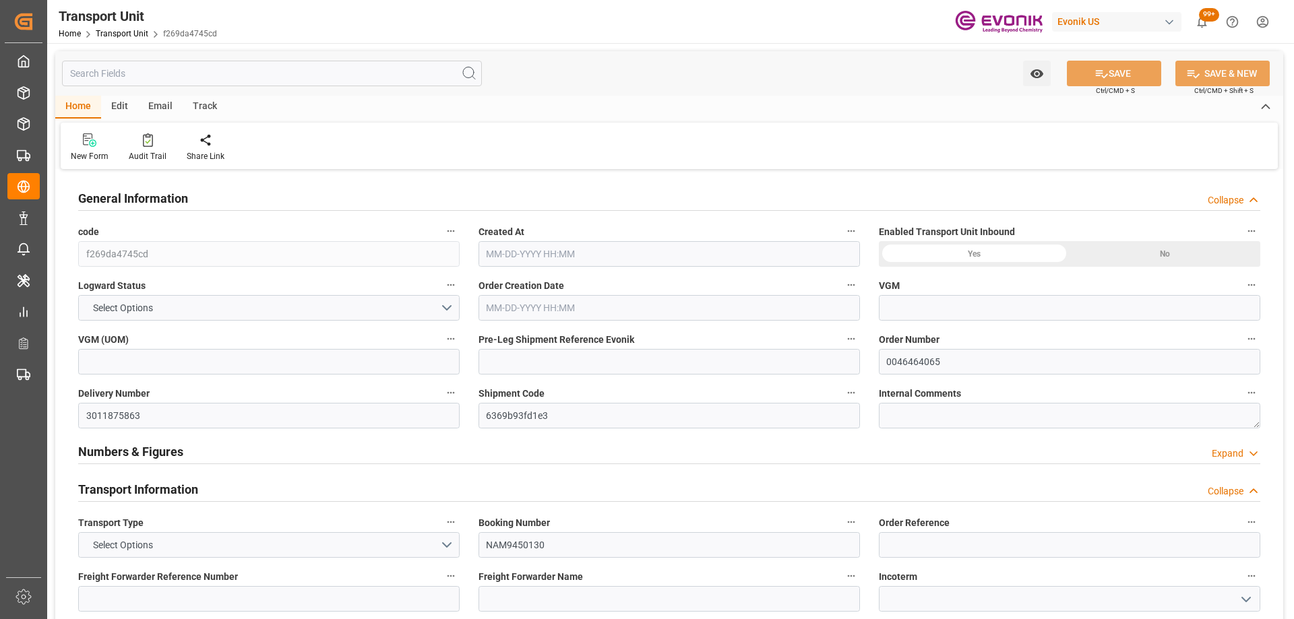
type input "CMACGM"
type input "CMA CGM Group"
type input "USSAV"
type input "CNSHA"
type input "17688"
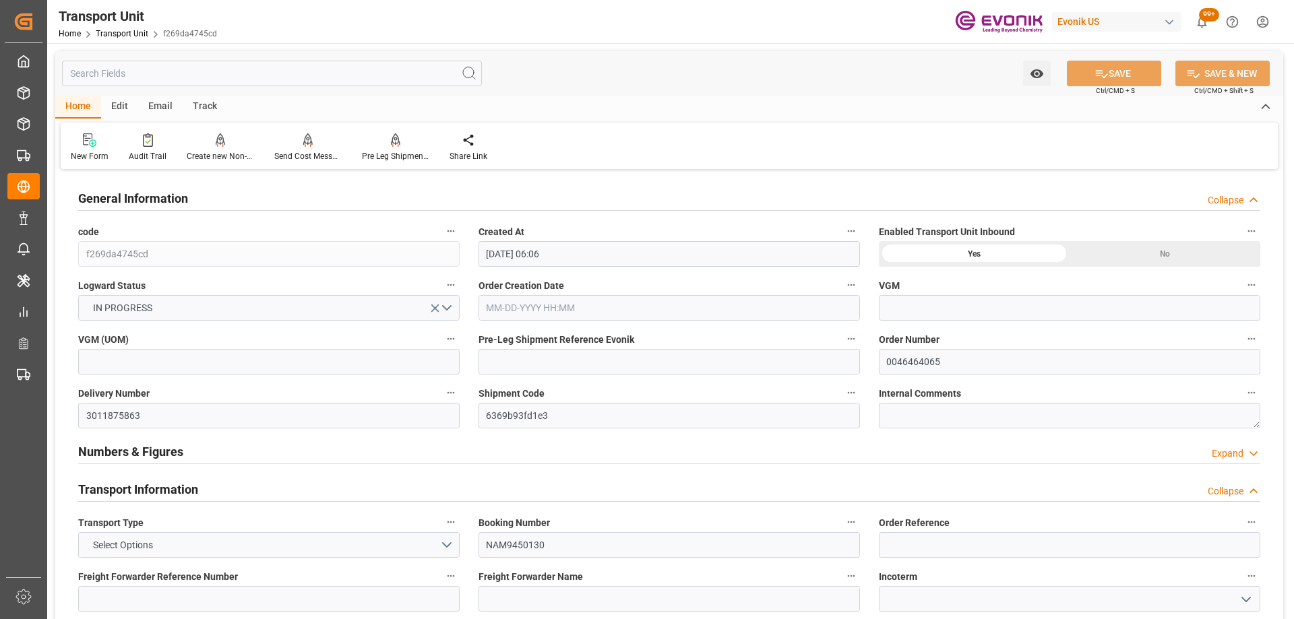
type input "09-29-2025 06:06"
type input "12-02-2025"
type input "[DATE] 00:00"
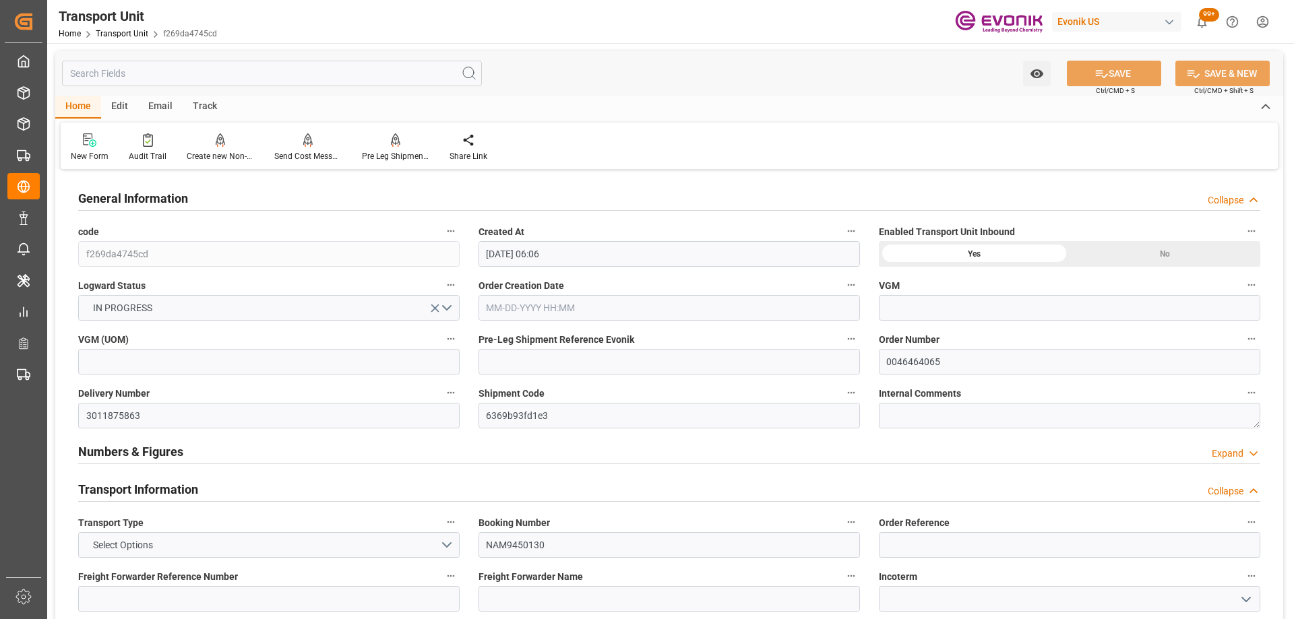
type input "[DATE] 00:00"
type input "10-13-2025 00:00"
click at [859, 388] on button "Shipment Code" at bounding box center [851, 393] width 18 height 18
click at [853, 391] on icon at bounding box center [860, 393] width 14 height 14
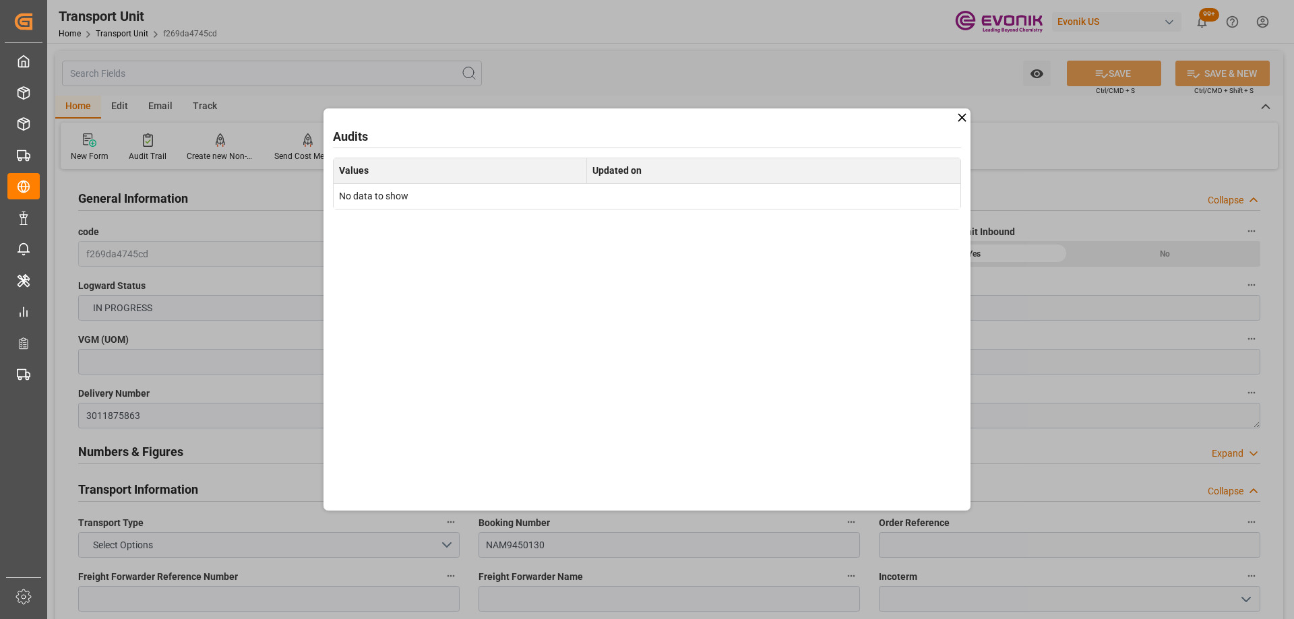
click at [963, 114] on icon at bounding box center [962, 118] width 14 height 14
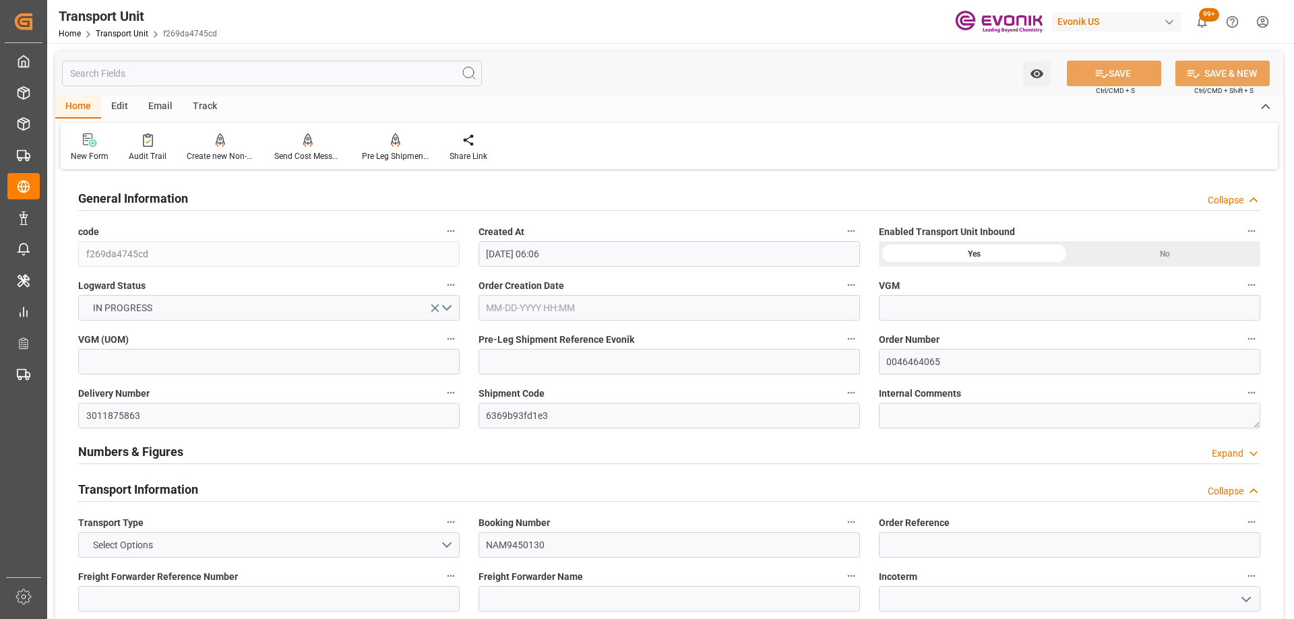
click at [849, 398] on icon "button" at bounding box center [851, 393] width 11 height 11
click at [860, 423] on li "Open Parent Object" at bounding box center [904, 415] width 124 height 22
click at [393, 149] on div at bounding box center [647, 309] width 1294 height 619
click at [397, 144] on icon at bounding box center [395, 138] width 9 height 11
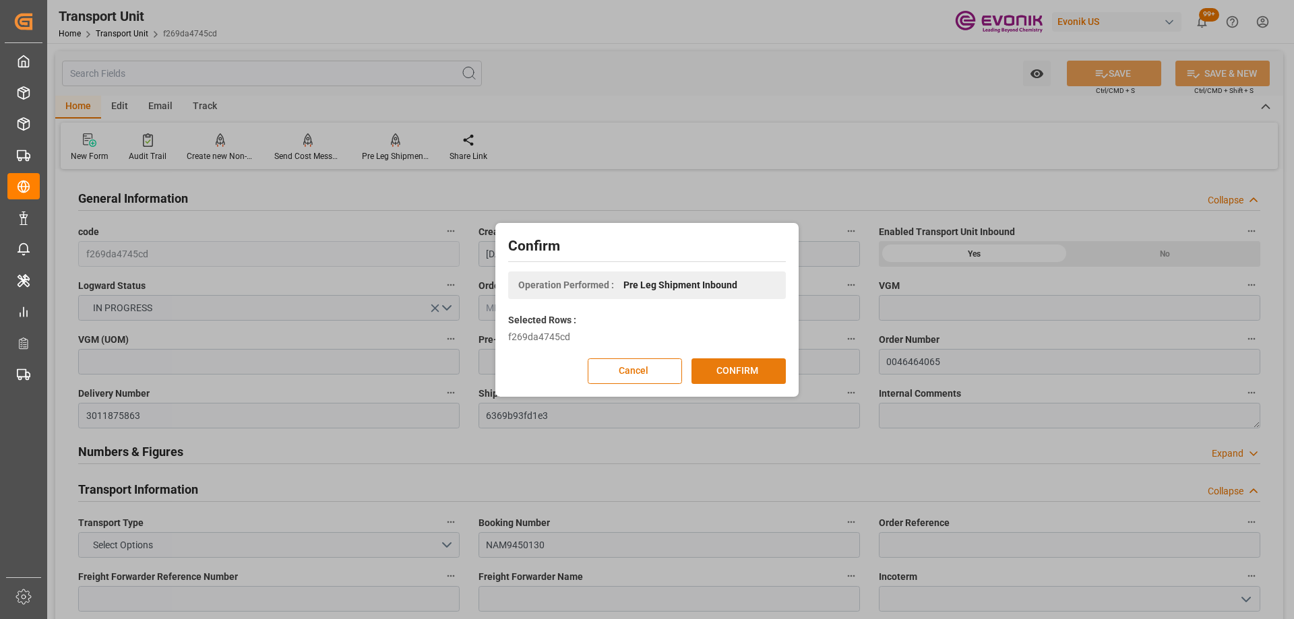
click at [729, 372] on button "CONFIRM" at bounding box center [739, 372] width 94 height 26
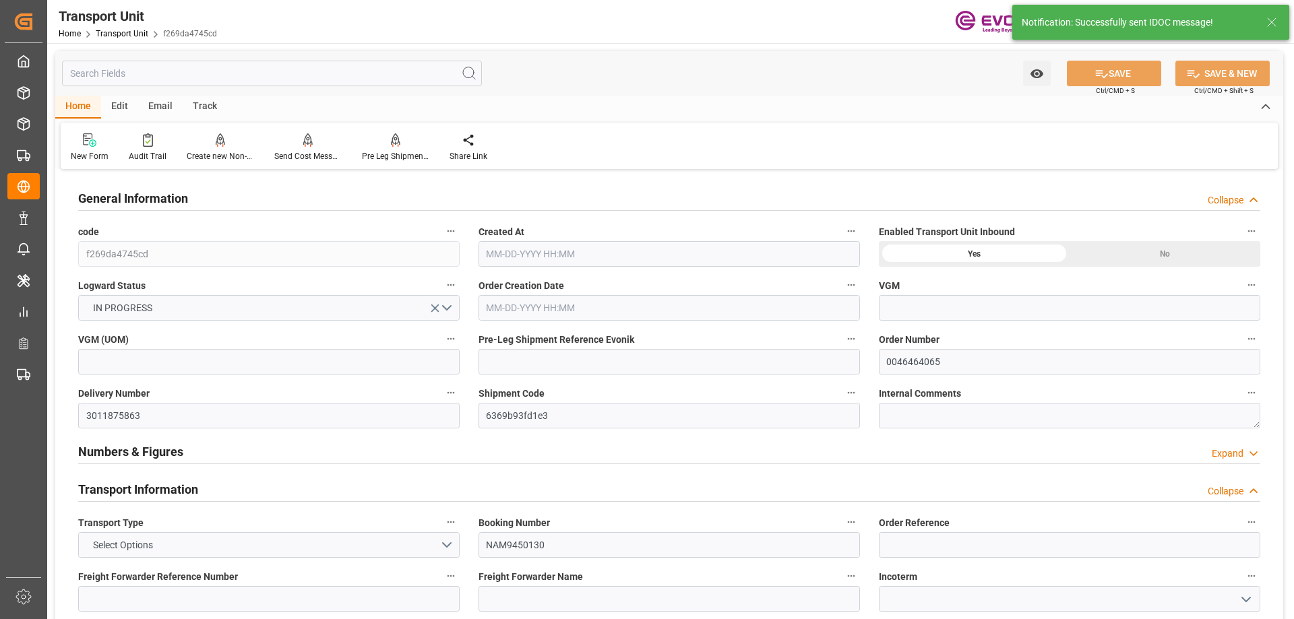
type input "09-29-2025 06:06"
type input "12-02-2025"
type input "10-16-2025 00:00"
type input "12-10-2025 00:00"
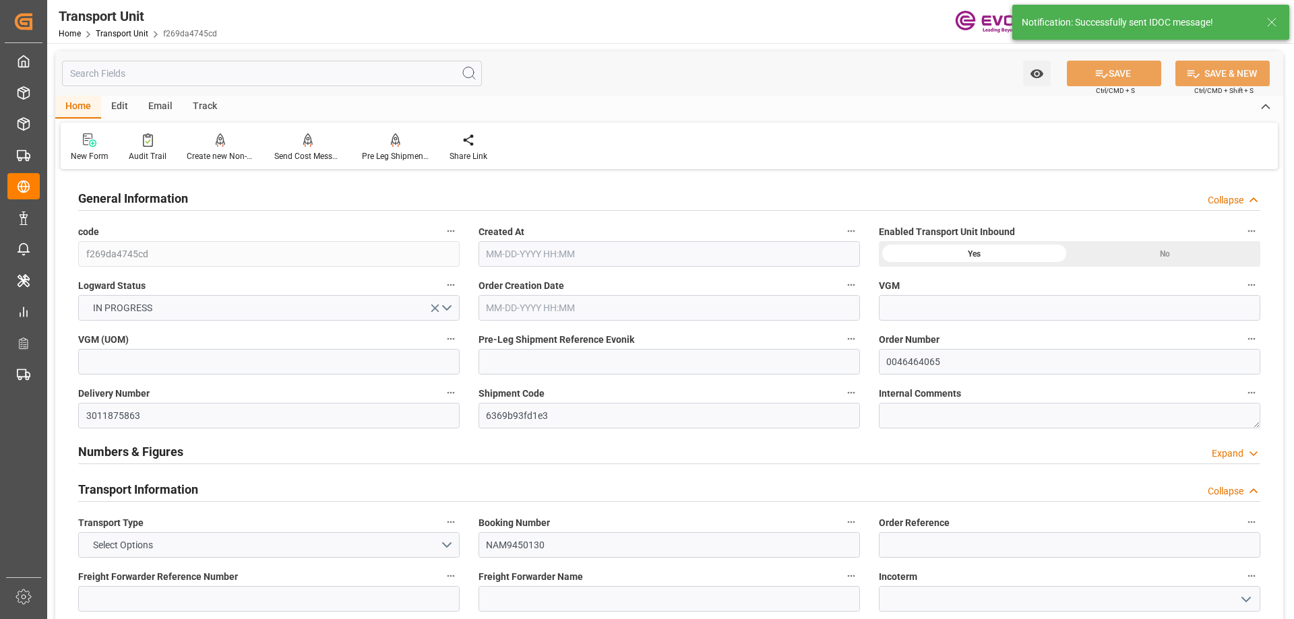
type input "12-10-2025 00:00"
type input "10-13-2025 00:00"
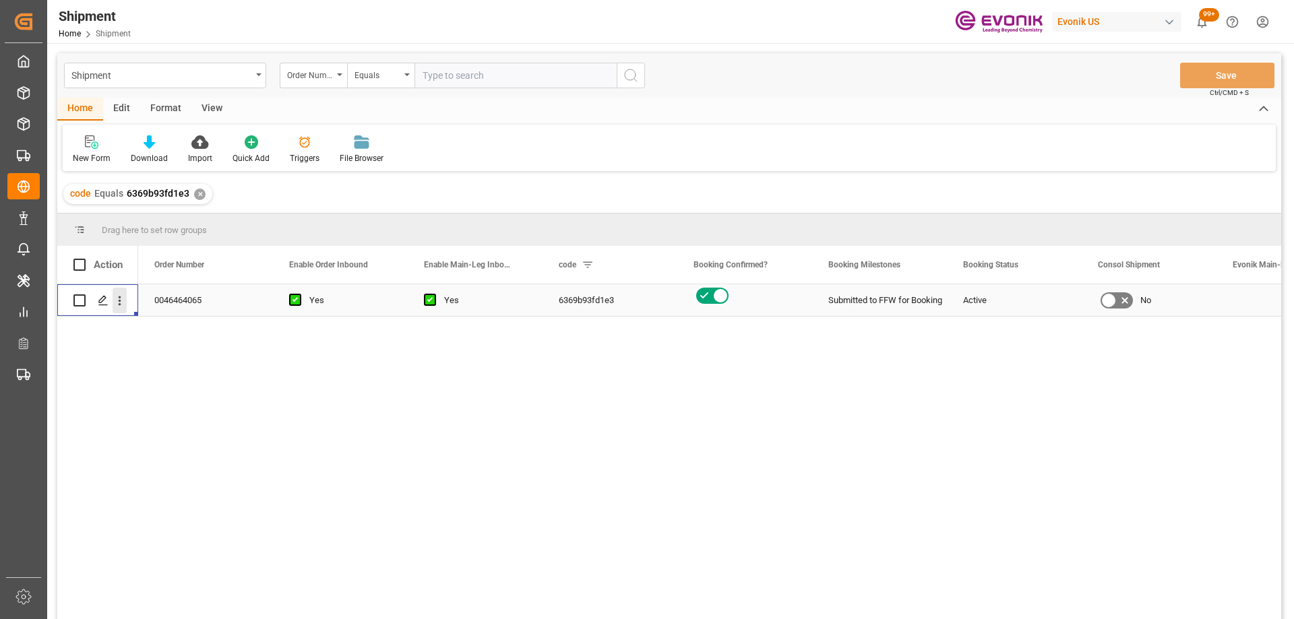
click at [121, 301] on icon "open menu" at bounding box center [120, 301] width 3 height 9
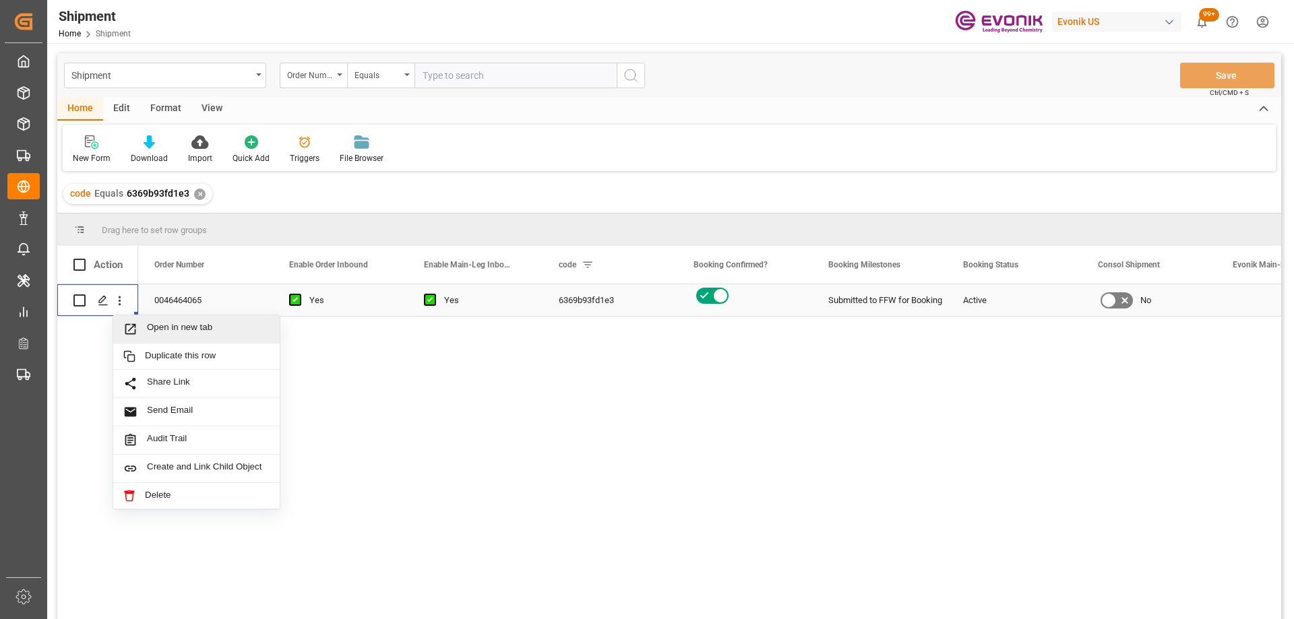
click at [137, 331] on span "Press SPACE to select this row." at bounding box center [135, 329] width 24 height 14
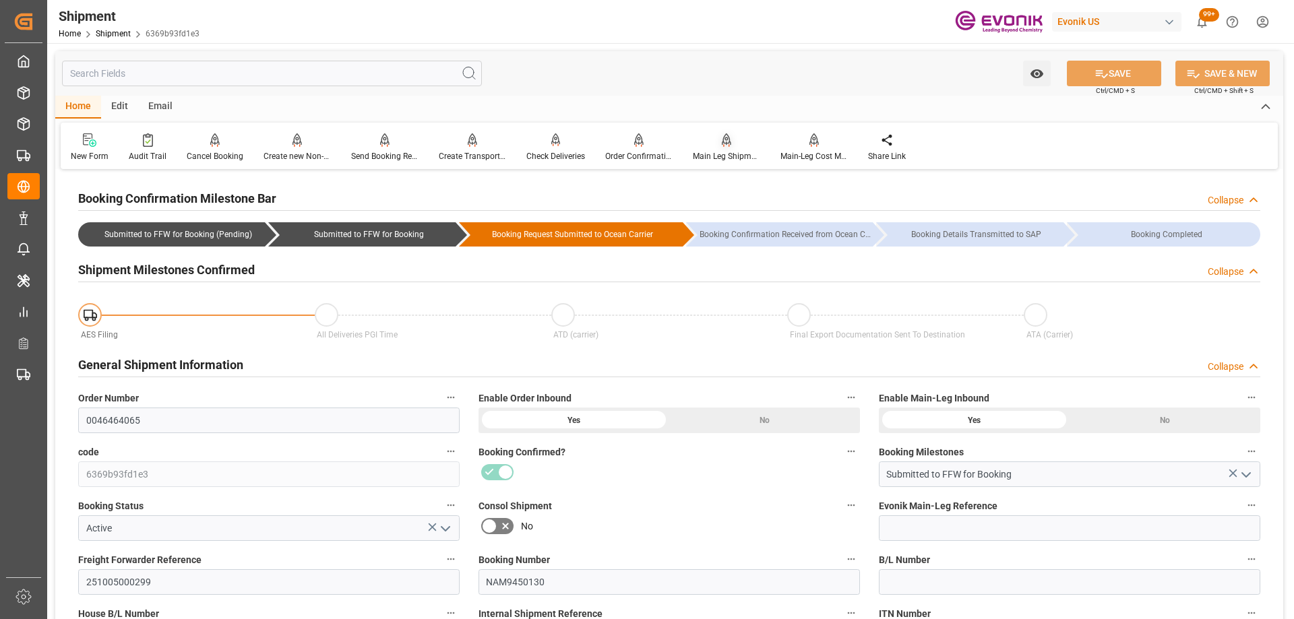
click at [731, 143] on div at bounding box center [726, 140] width 67 height 14
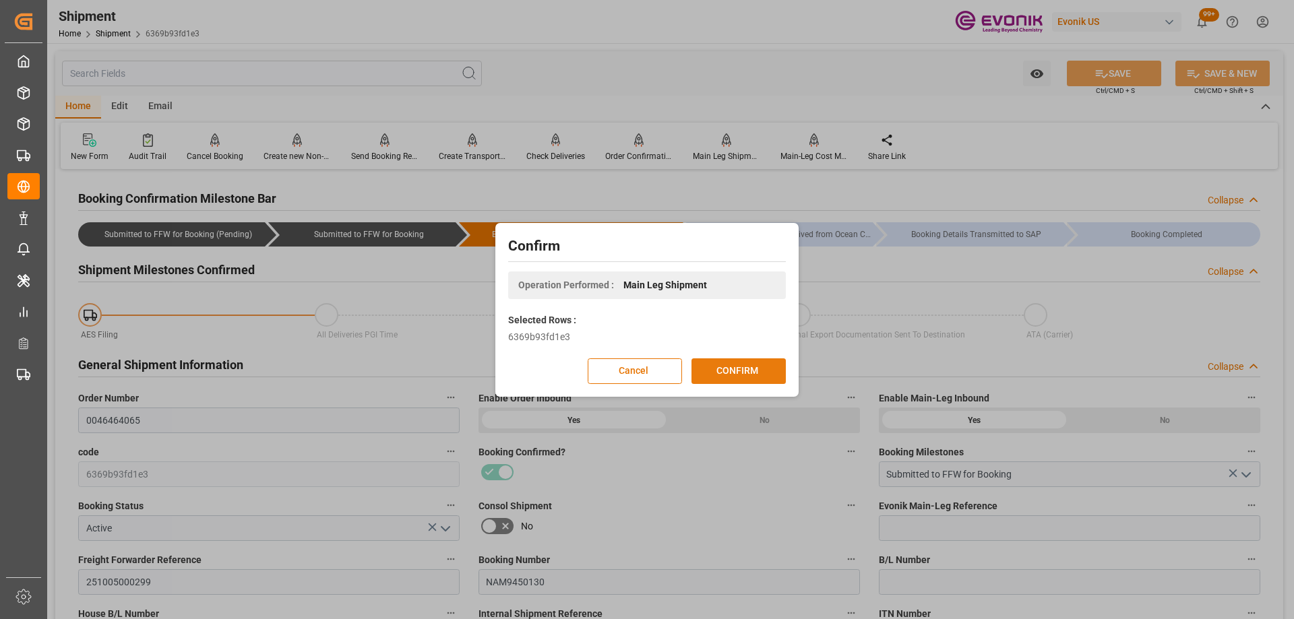
click at [720, 373] on button "CONFIRM" at bounding box center [739, 372] width 94 height 26
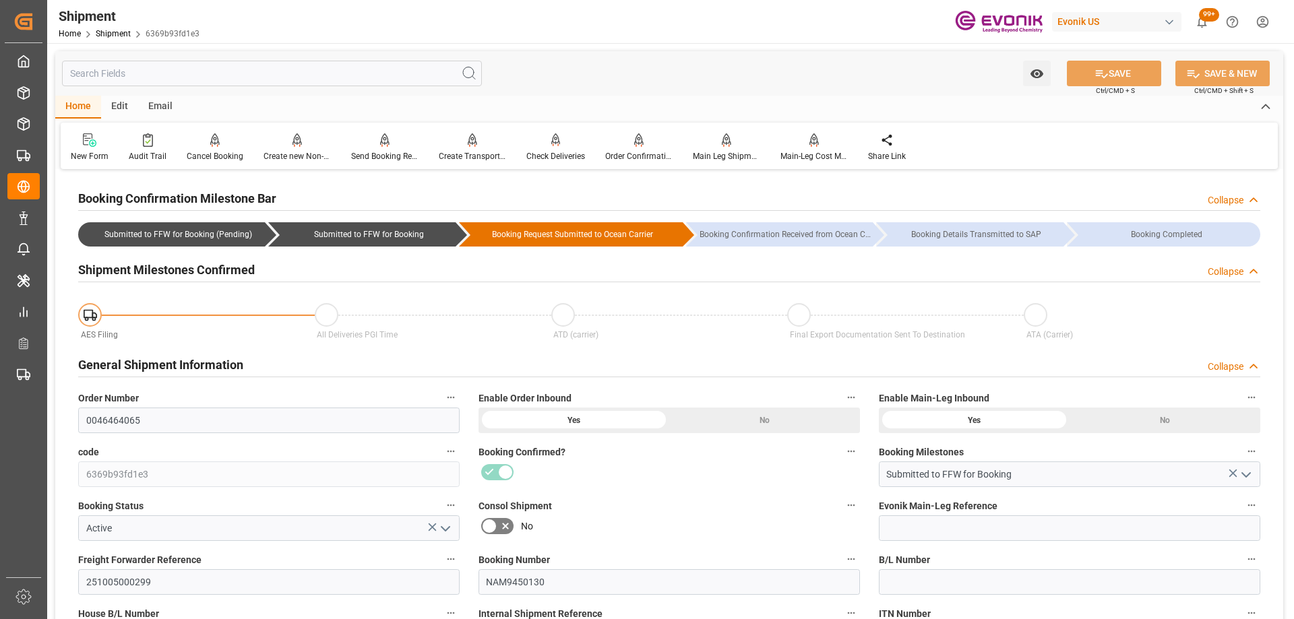
click at [665, 483] on div at bounding box center [669, 473] width 381 height 22
click at [608, 512] on label "Consol Shipment" at bounding box center [669, 506] width 381 height 19
click at [842, 512] on button "Consol Shipment" at bounding box center [851, 506] width 18 height 18
click at [674, 524] on div at bounding box center [647, 309] width 1294 height 619
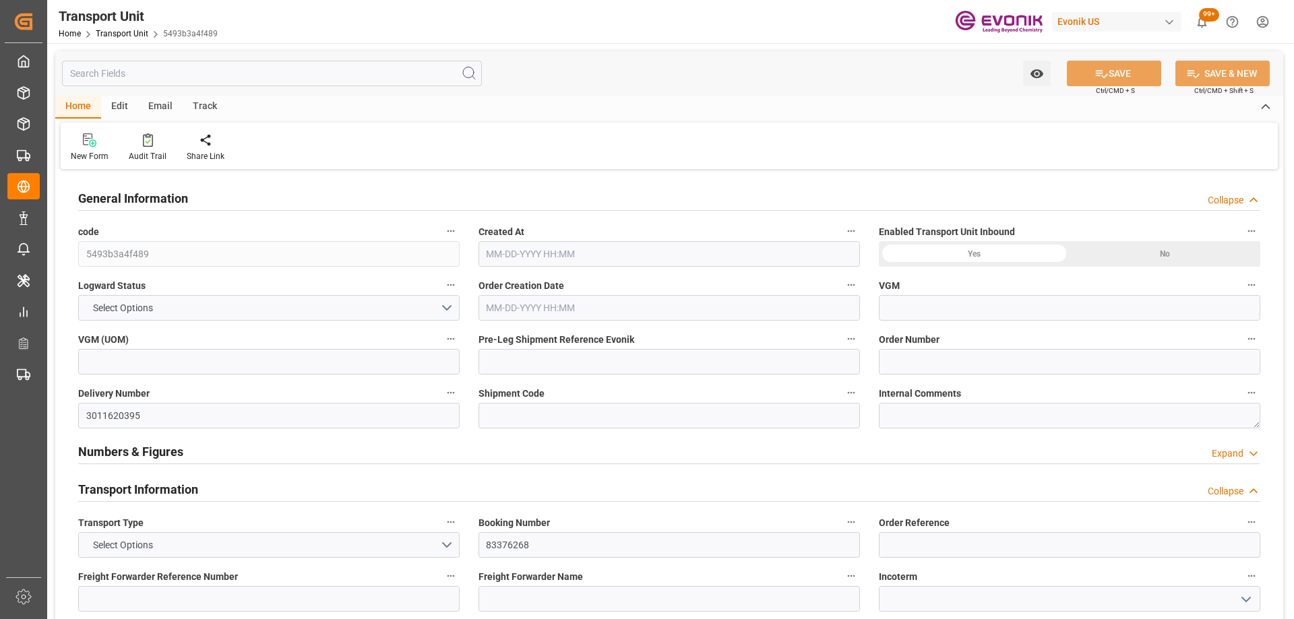
type input "0"
type input "AC Containerline"
type input "Leschaco Inc."
type input "USMIA"
type input "ECGYE"
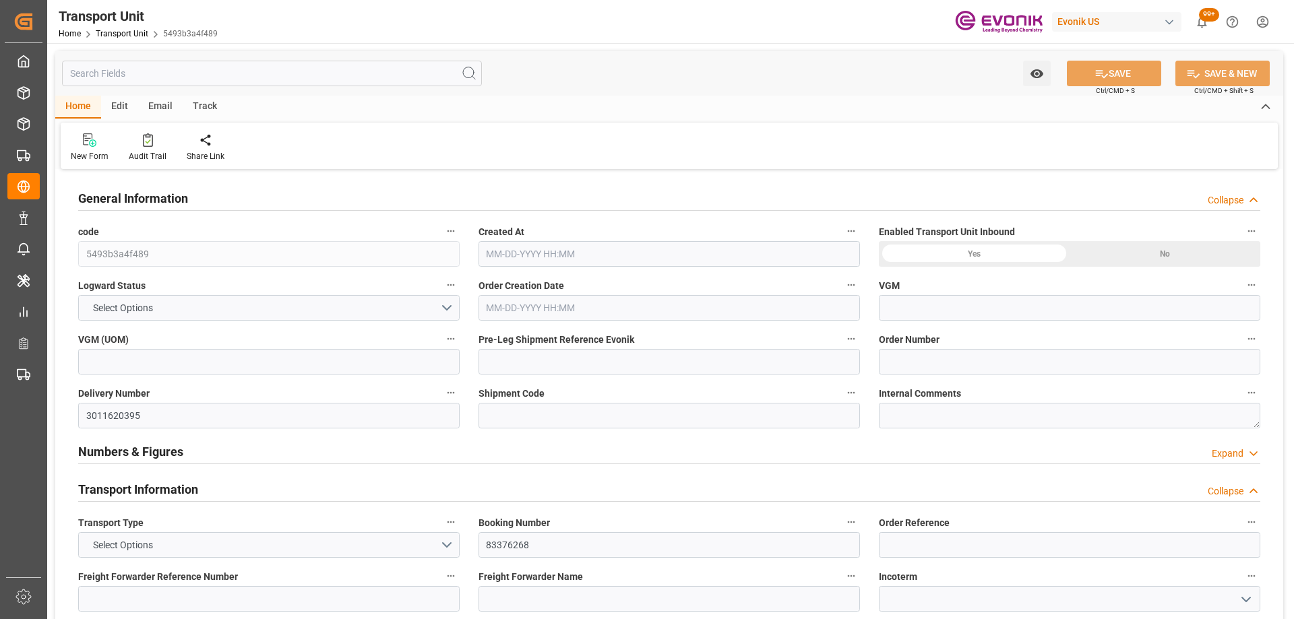
type input "872.5"
type input "[DATE] 21:27"
type input "[DATE] 00:00"
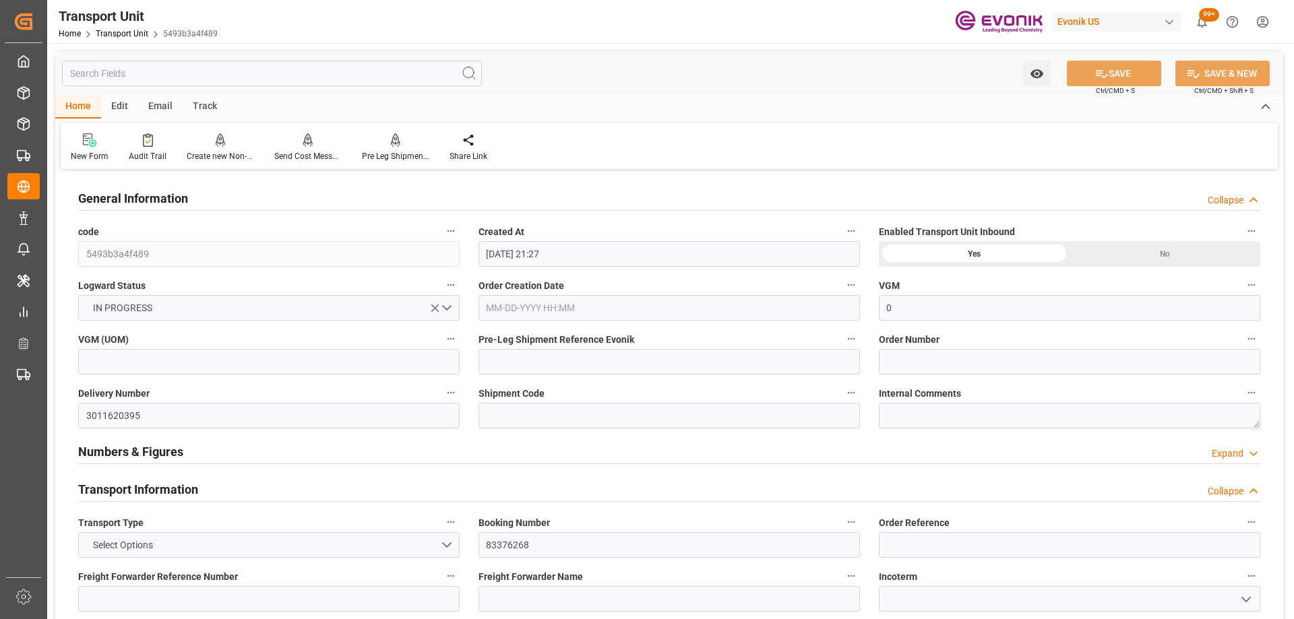
type input "[DATE] 00:00"
type input "[DATE] 10:00"
click at [854, 392] on icon "button" at bounding box center [851, 393] width 7 height 2
click at [867, 398] on icon at bounding box center [860, 393] width 14 height 14
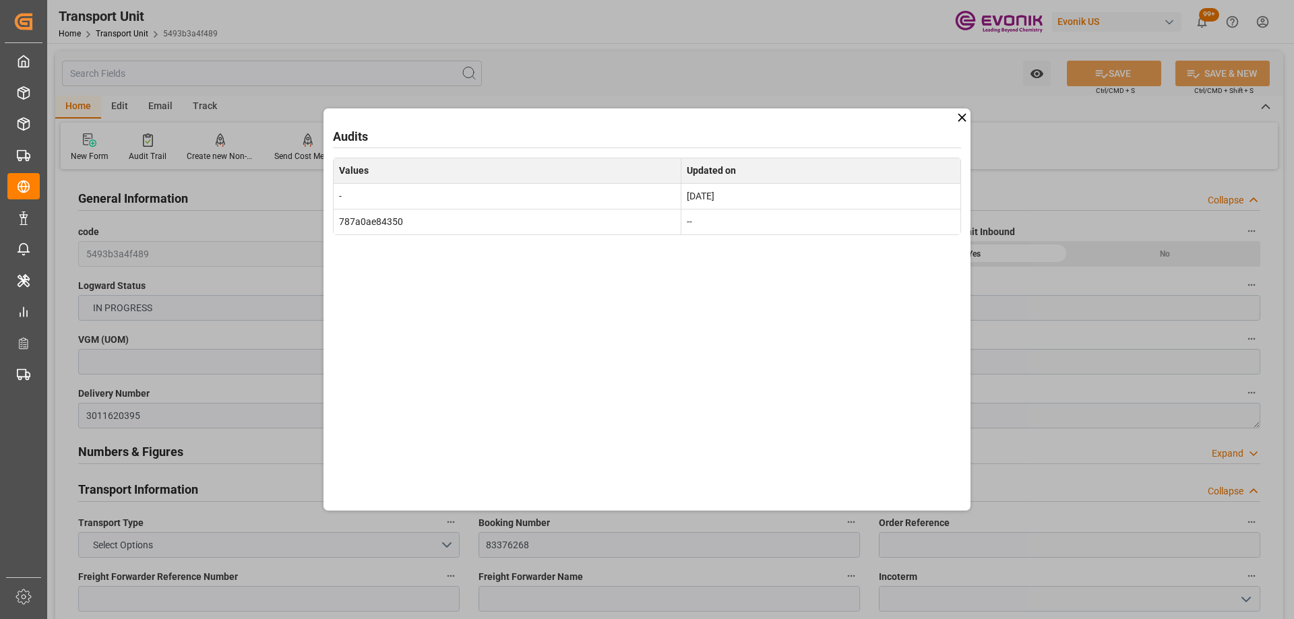
click at [962, 124] on icon at bounding box center [962, 118] width 14 height 14
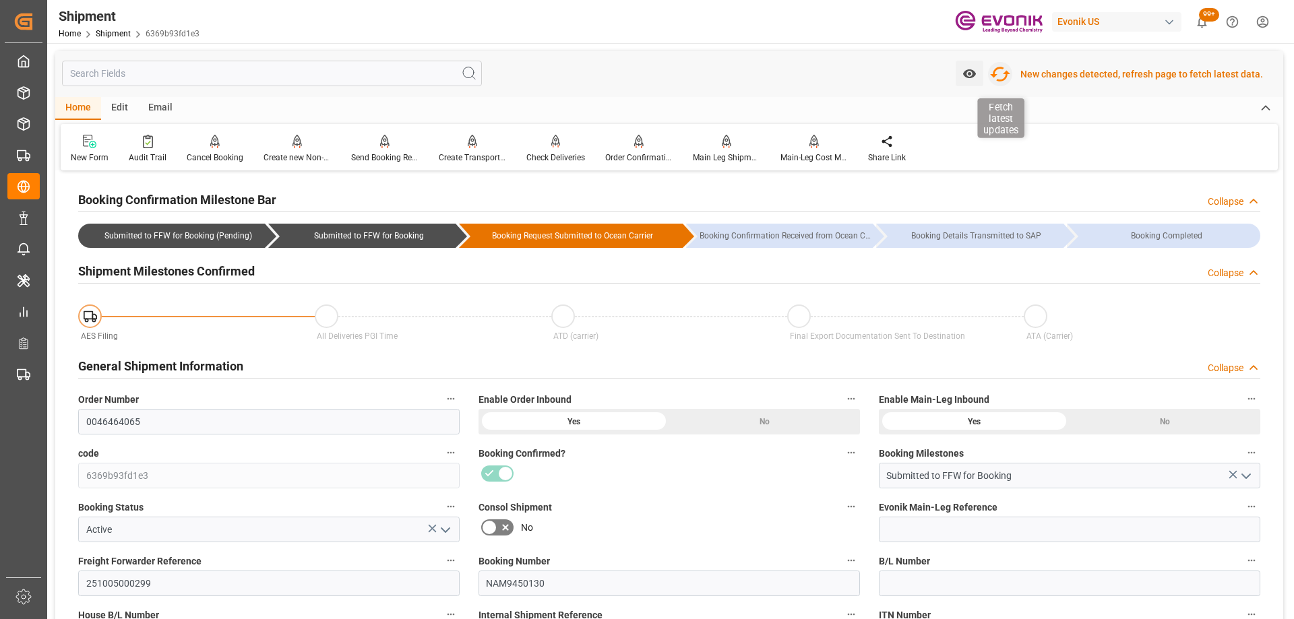
click at [1004, 77] on icon "button" at bounding box center [1000, 74] width 22 height 22
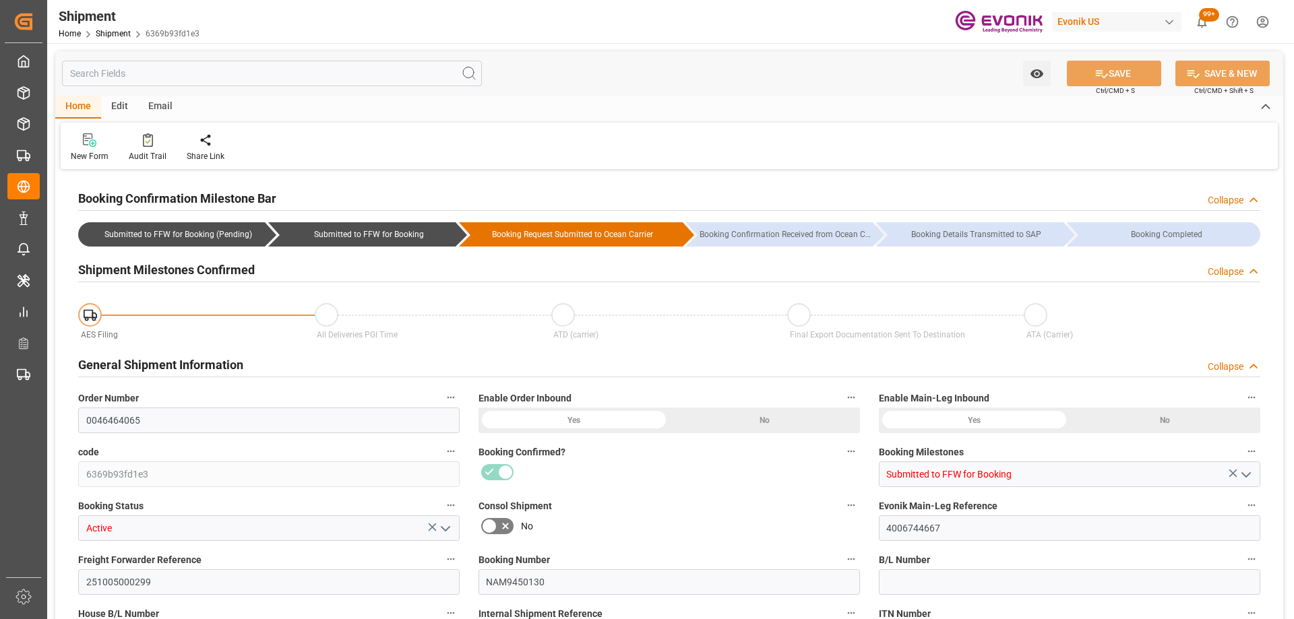
type input "0046464065"
type input "6369b93fd1e3"
type input "Submitted to FFW for Booking"
type input "Active"
type input "4006744667"
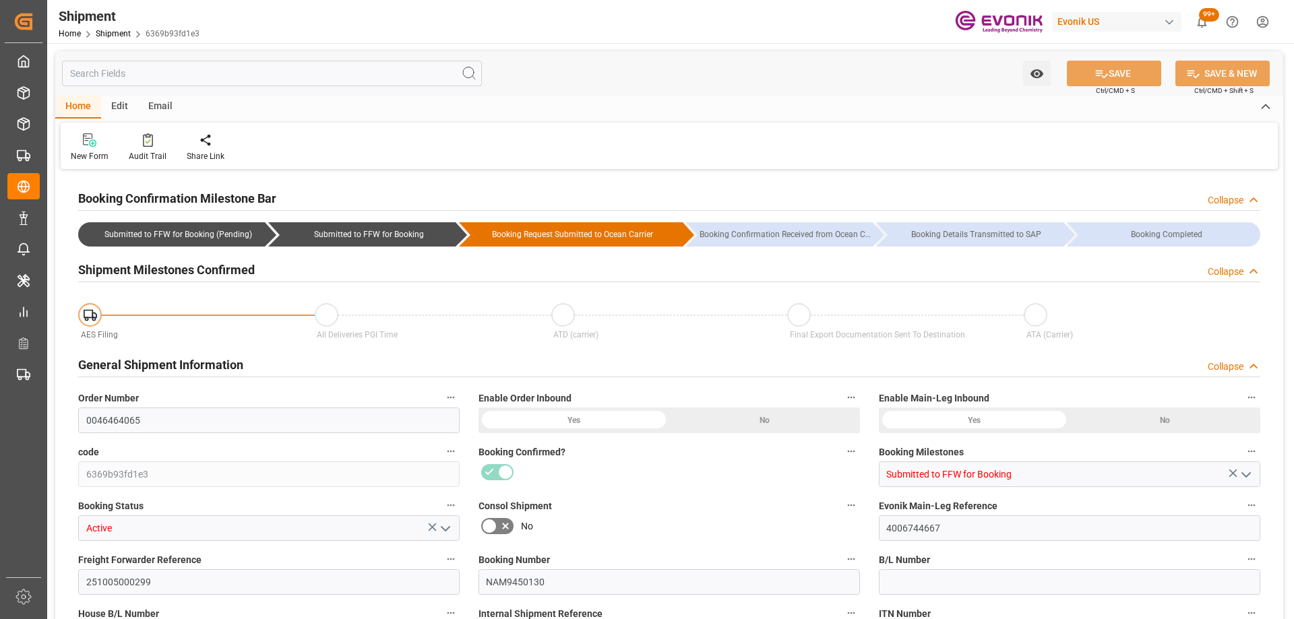
type input "251005000299"
type input "NAM9450130"
type input "D2P"
type input "45"
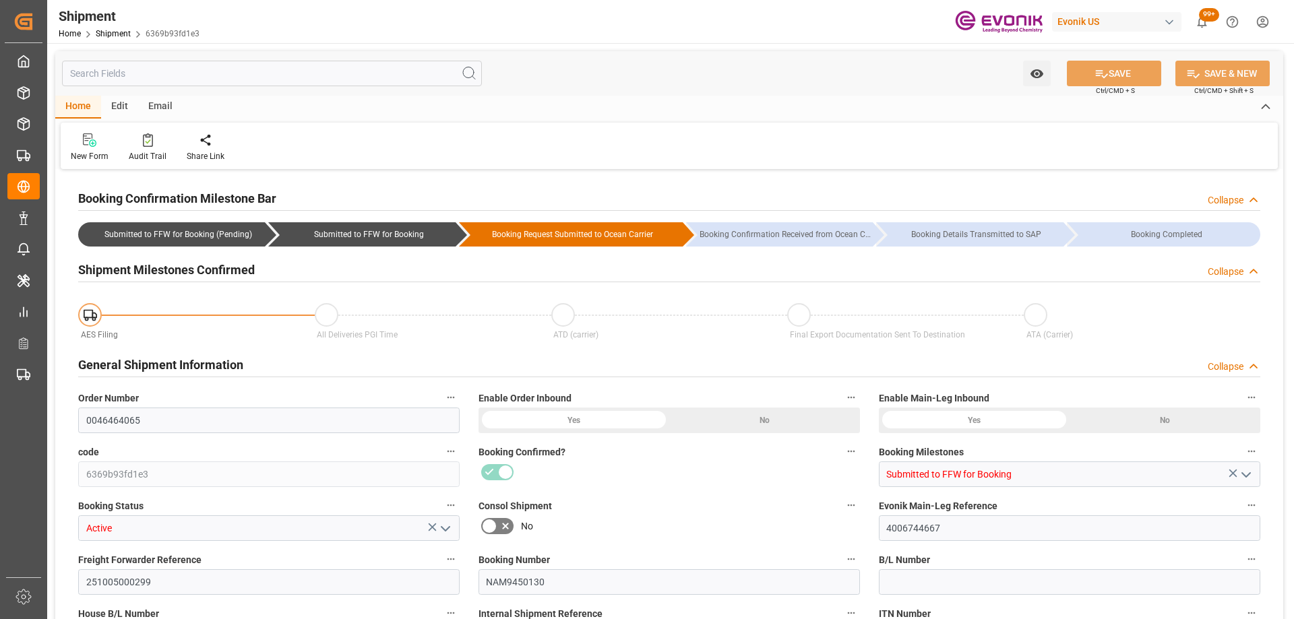
type input "FCL"
type input "0006"
type input "20GP"
type input "3011875863"
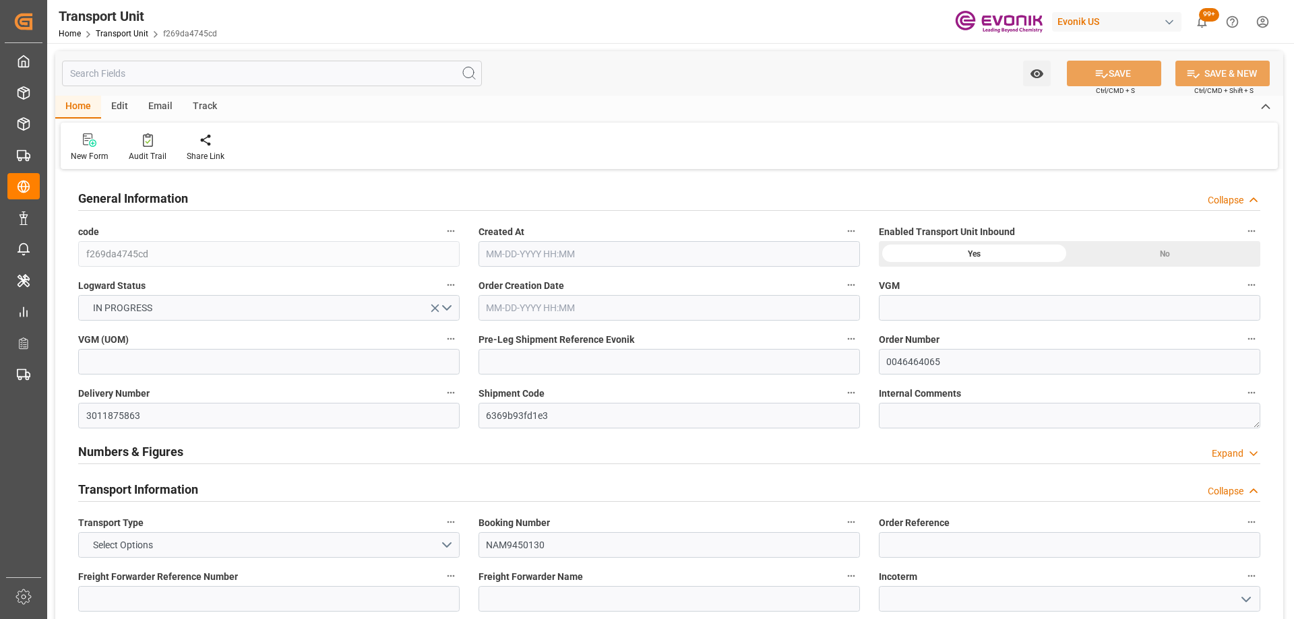
type input "CMACGM"
type input "CMA CGM Group"
type input "USSAV"
type input "CNSHA"
type input "17688"
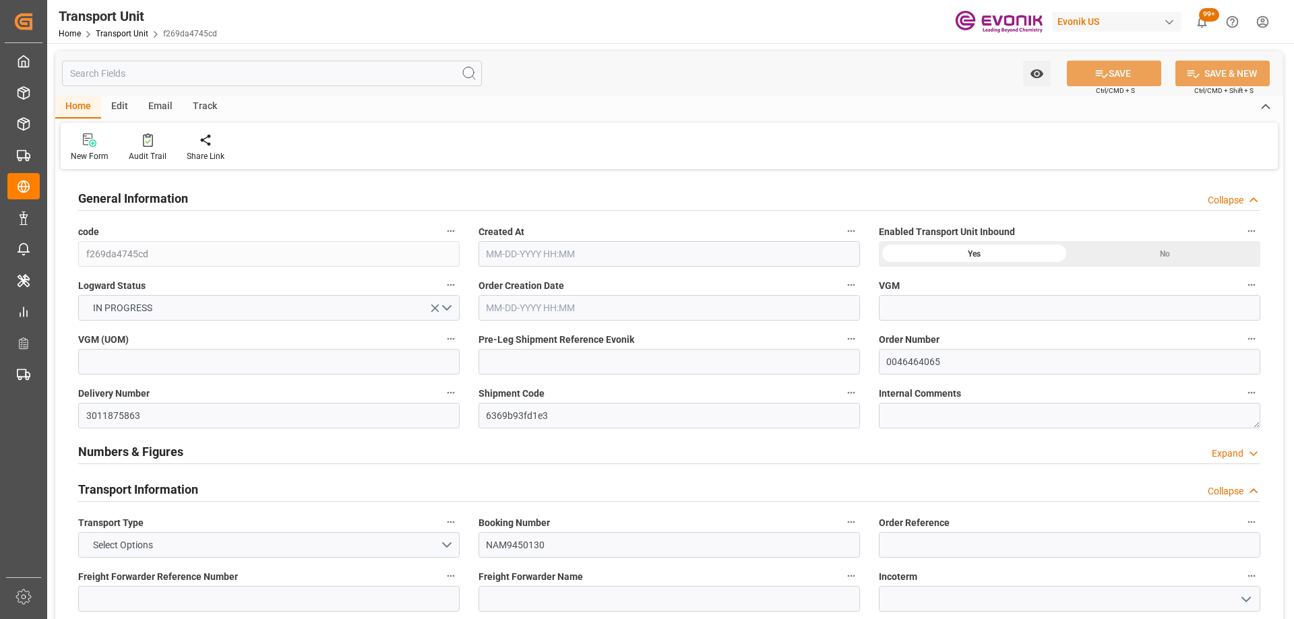
type input "09-29-2025 06:06"
type input "12-02-2025"
type input "10-16-2025 00:00"
type input "12-10-2025 00:00"
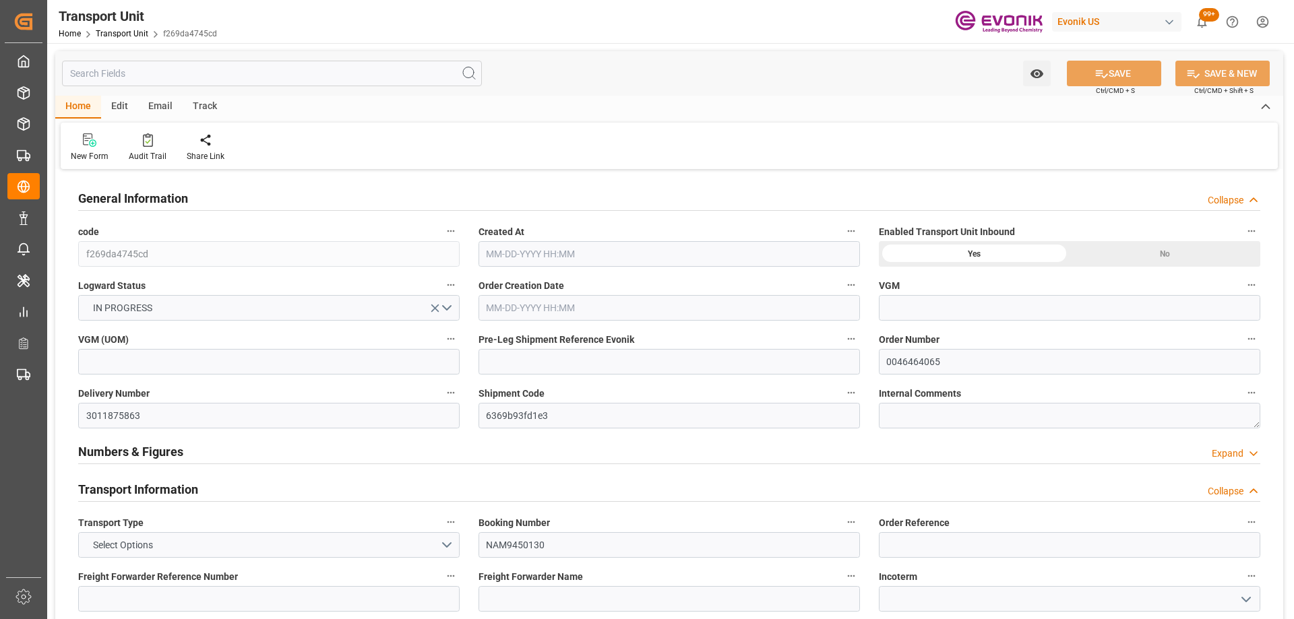
type input "12-10-2025 00:00"
type input "10-13-2025 00:00"
type input "0"
type input "CMACGM"
type input "CMA CGM Group"
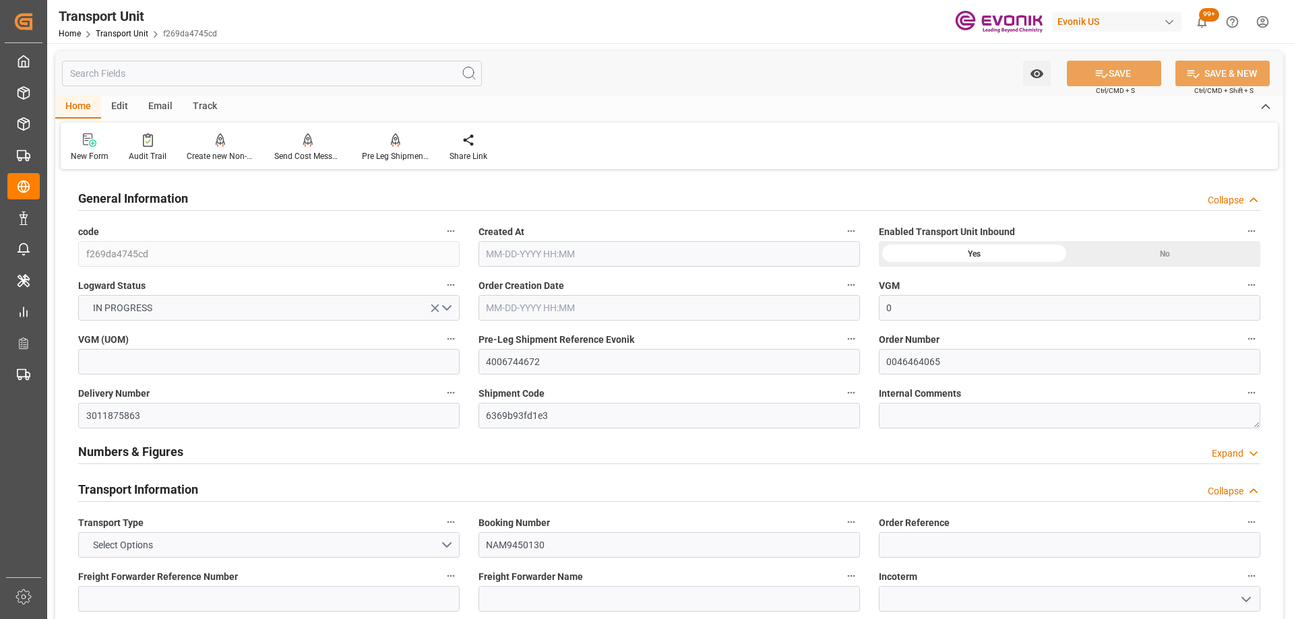
type input "USSAV"
type input "CNSHA"
type input "17688"
type input "09-29-2025 06:06"
type input "12-02-2025"
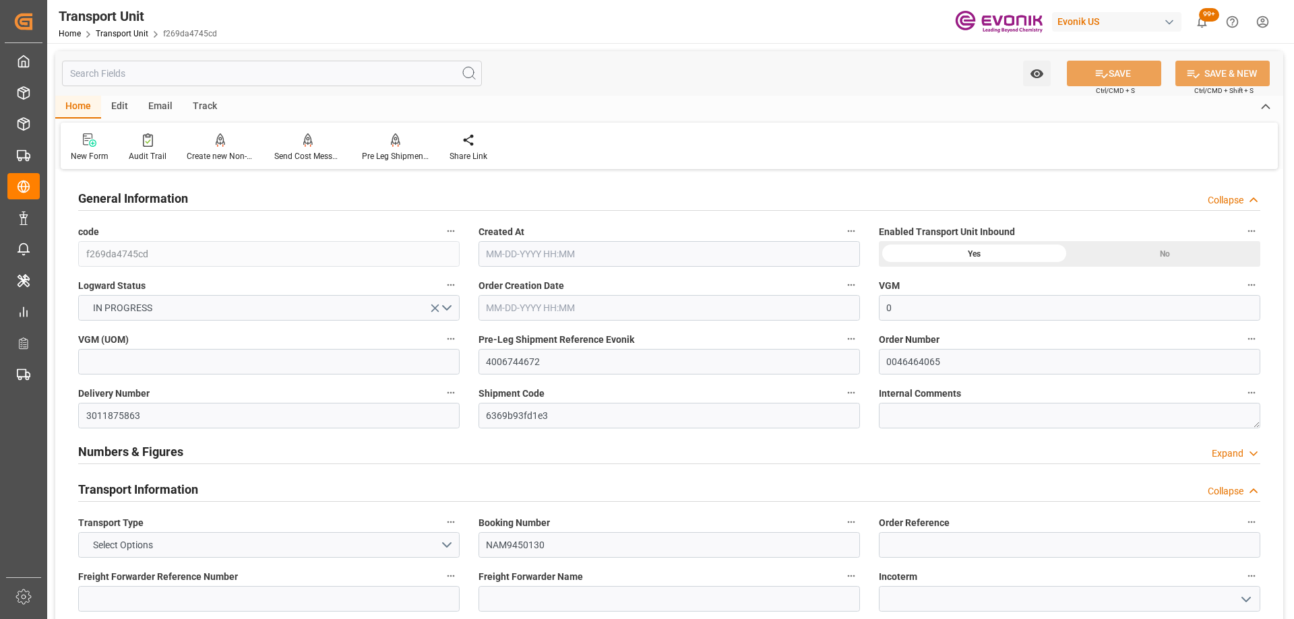
type input "10-16-2025 00:00"
type input "12-10-2025 00:00"
type input "10-13-2025 00:00"
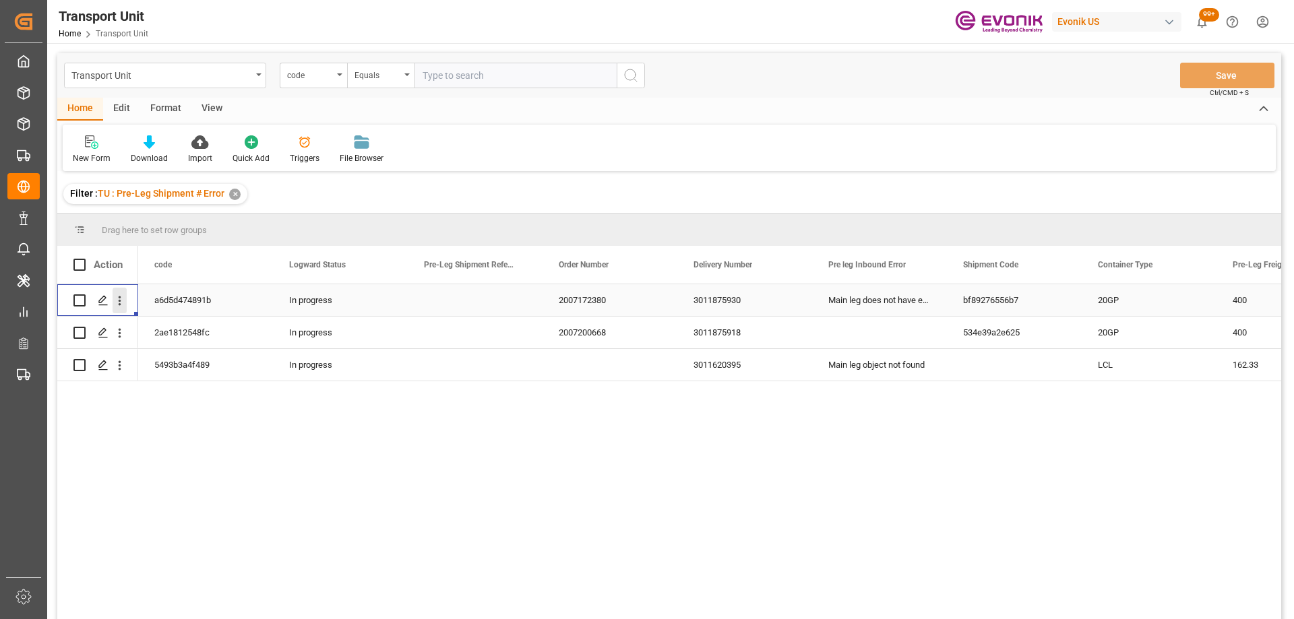
click at [122, 297] on icon "open menu" at bounding box center [120, 301] width 14 height 14
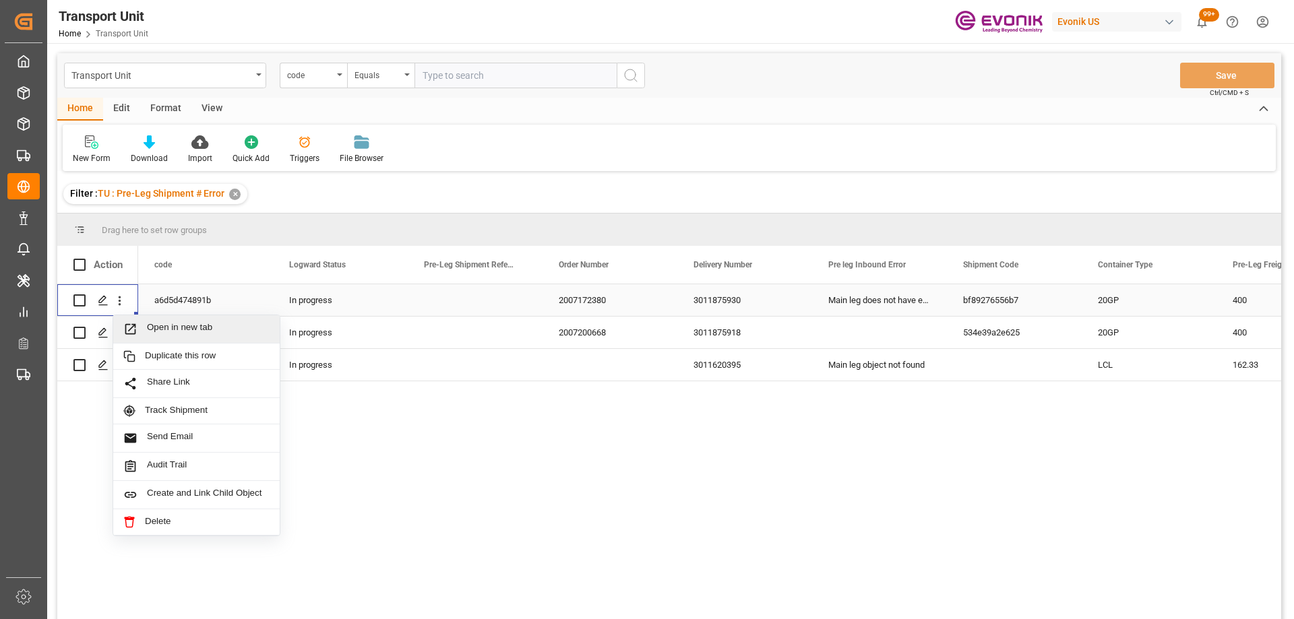
click at [146, 324] on span "Press SPACE to select this row." at bounding box center [135, 329] width 24 height 14
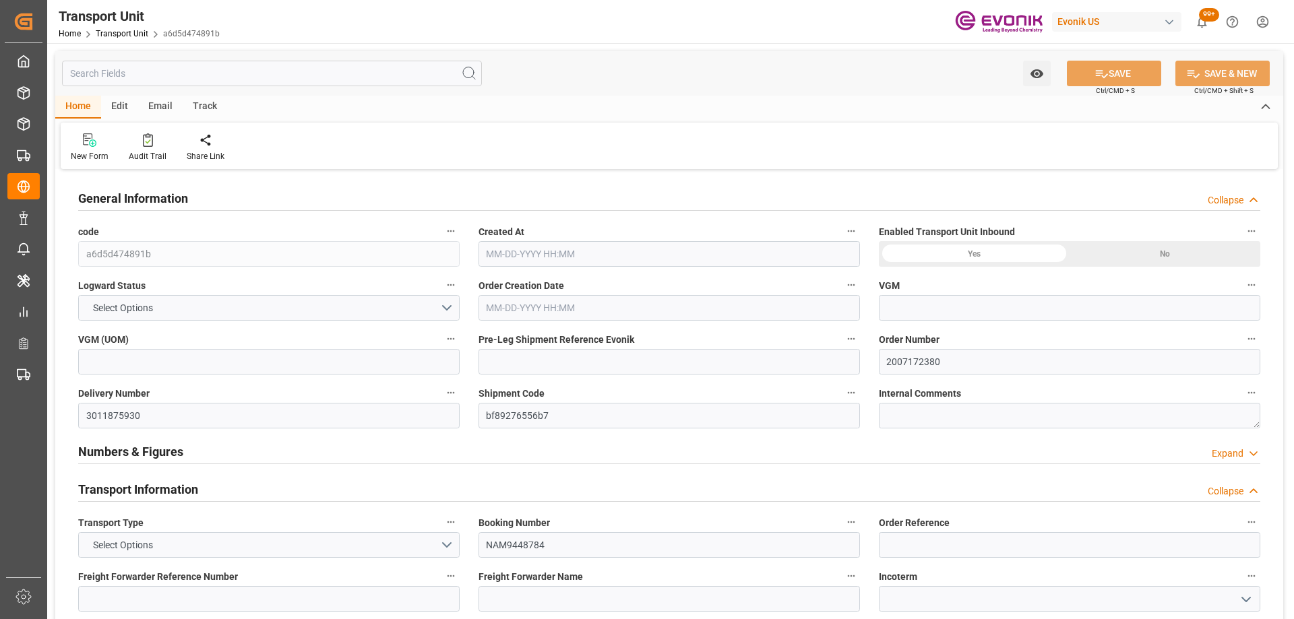
type input "a6d5d474891b"
type input "2007172380"
type input "3011875930"
type input "bf89276556b7"
type input "NAM9448784"
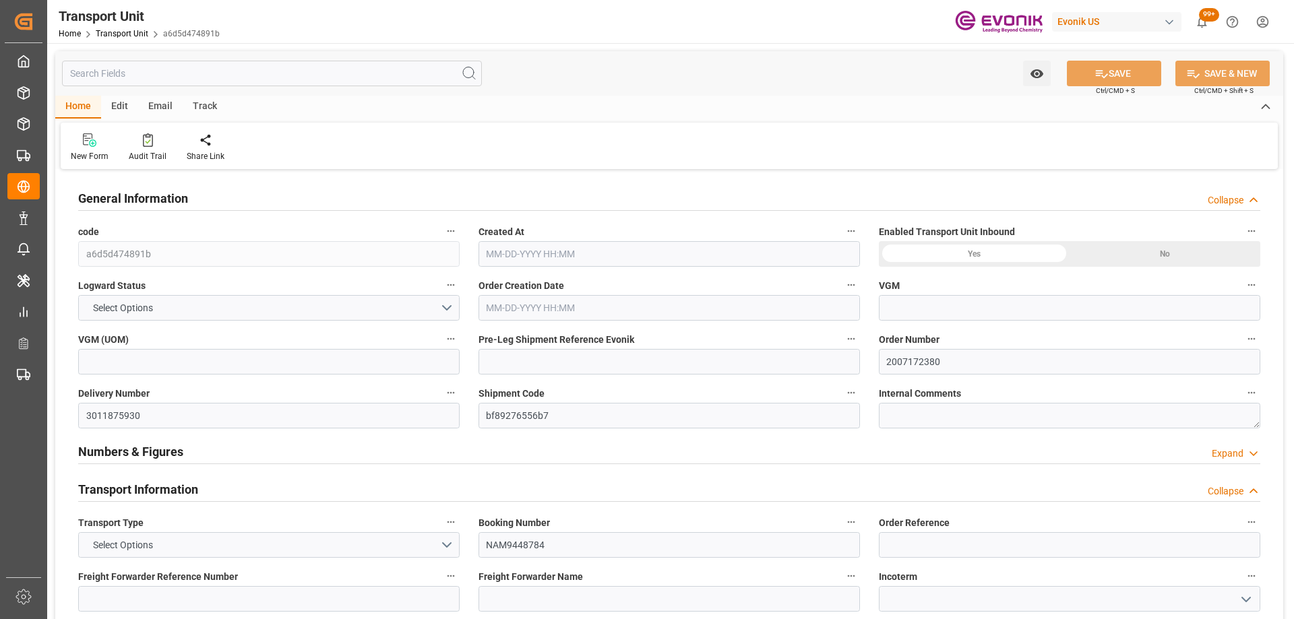
type input "CMDU"
type textarea "77507"
type input "United States"
type textarea "CP 2320"
type input "El Salvador"
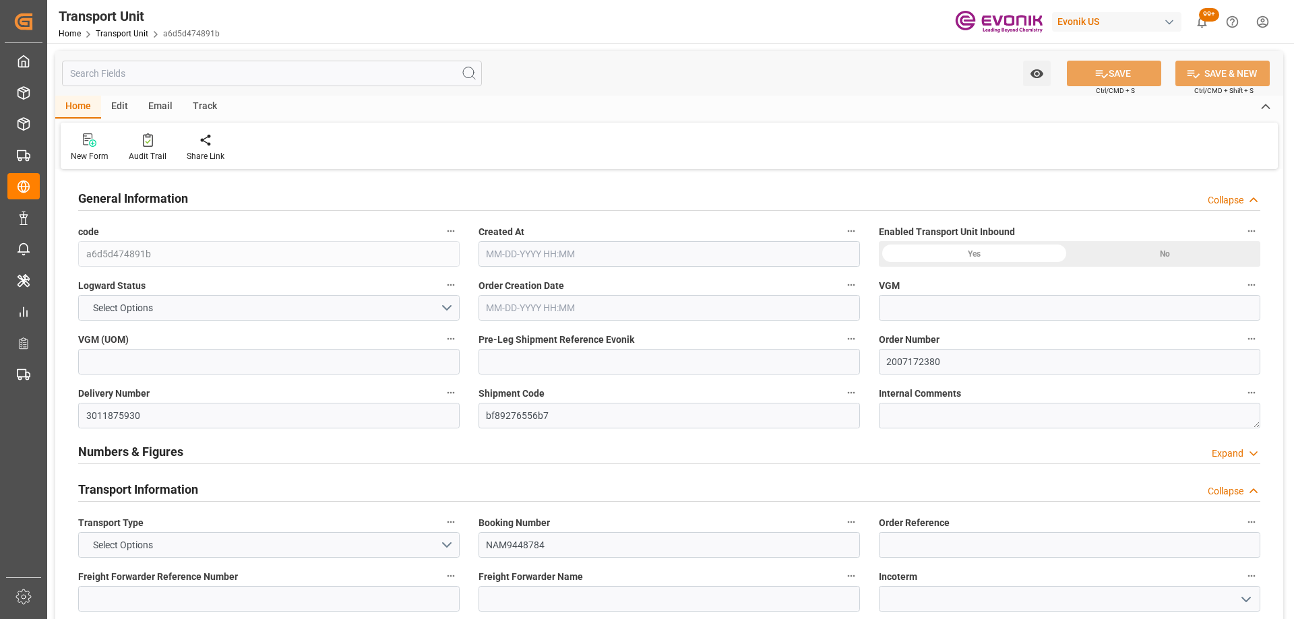
type input "[GEOGRAPHIC_DATA]"
type input "[GEOGRAPHIC_DATA][PERSON_NAME]"
type textarea "Evonik Pre Leg Shipment Reference not filled"
type textarea "SP AL Oil Additives"
type input "kg"
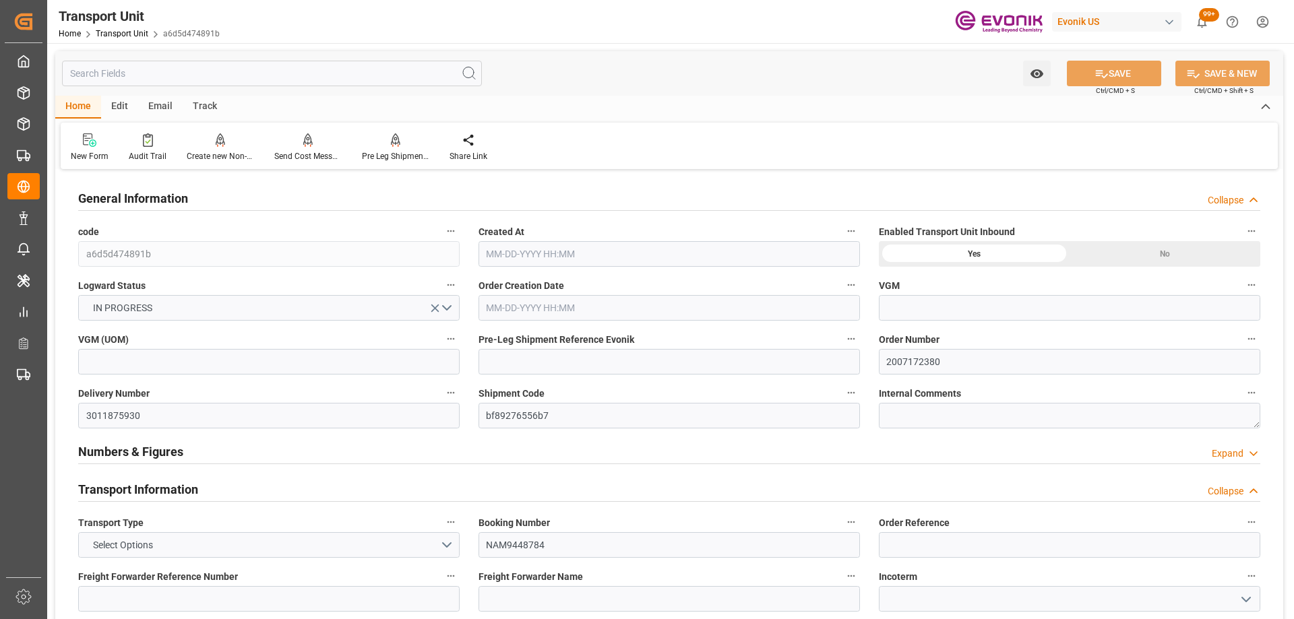
type input "CMACGM"
type input "CMA CGM Group"
type input "USHOU"
type input "GTSTC"
type input "8000"
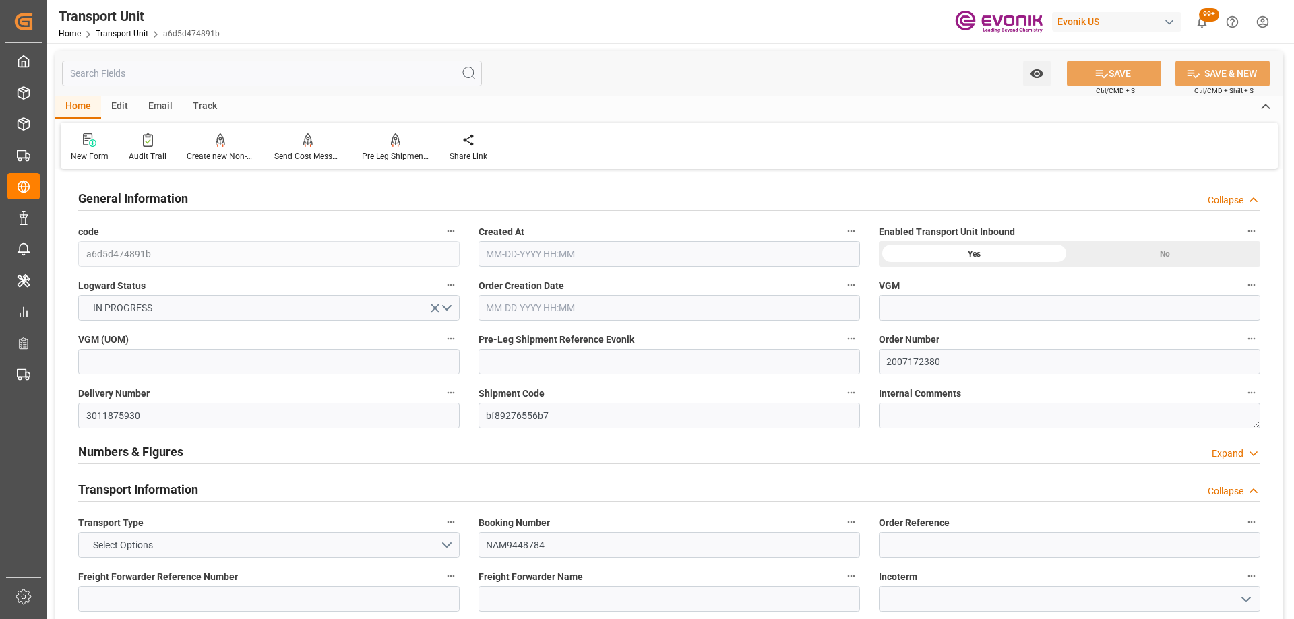
type input "[DATE] 03:56"
type input "[DATE]"
type input "[DATE] 00:00"
type input "10-29-2025 00:00"
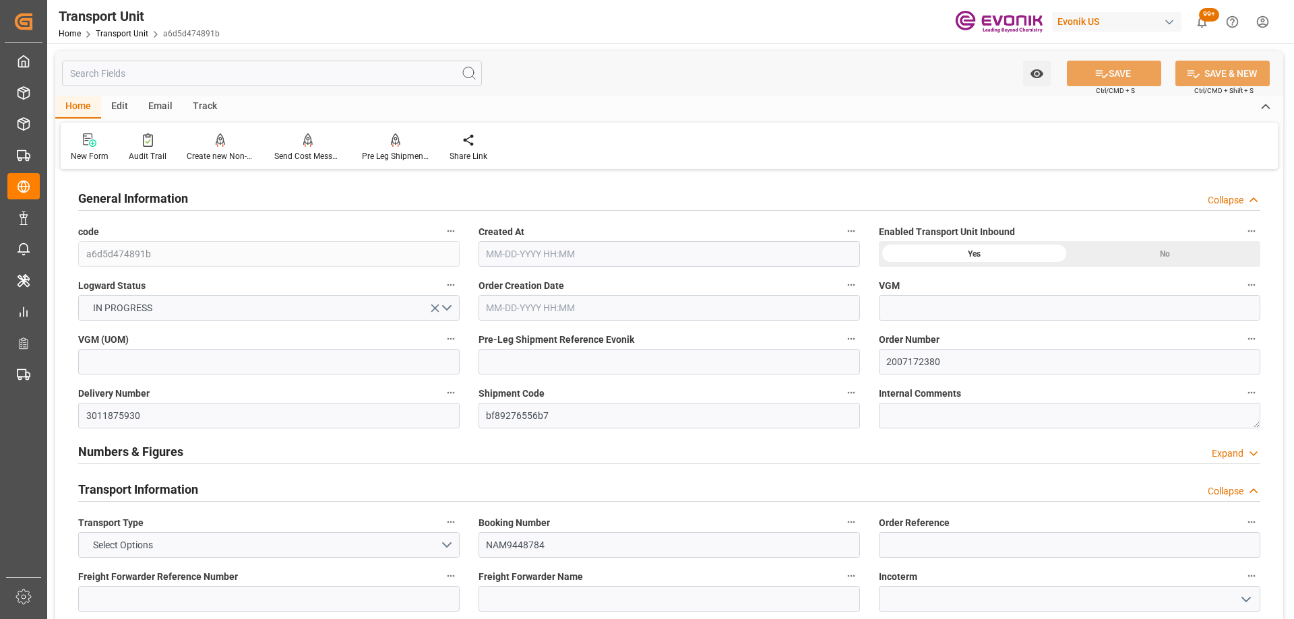
type input "10-29-2025 00:00"
type input "10-15-2025 00:00"
click at [852, 396] on icon "button" at bounding box center [851, 393] width 11 height 11
click at [856, 423] on li "Open Parent Object" at bounding box center [904, 415] width 124 height 22
click at [390, 141] on div at bounding box center [647, 309] width 1294 height 619
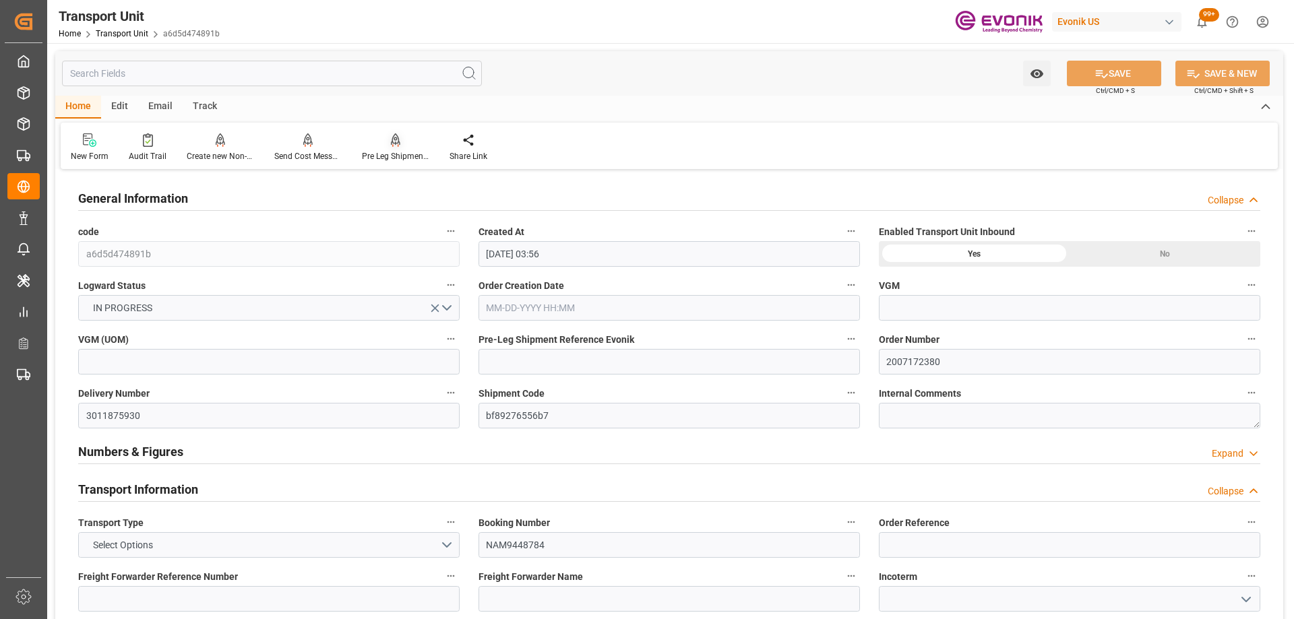
click at [394, 145] on icon at bounding box center [395, 139] width 9 height 13
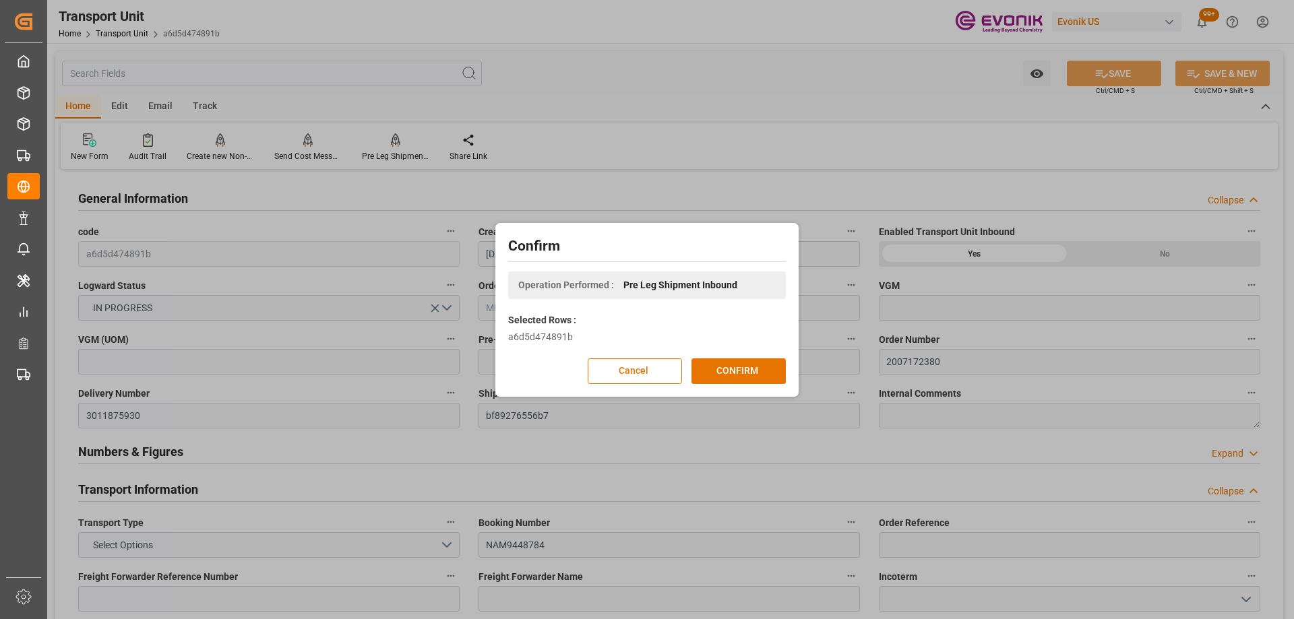
click at [704, 366] on button "CONFIRM" at bounding box center [739, 372] width 94 height 26
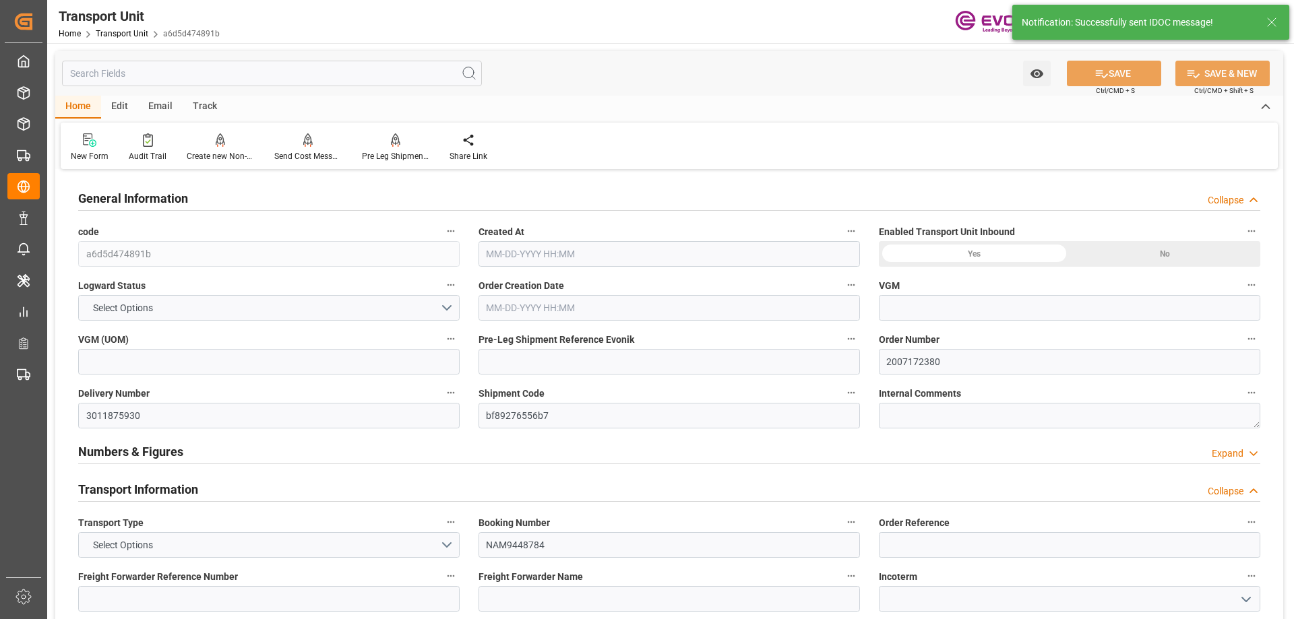
type input "CMACGM"
type input "CMA CGM Group"
type input "USHOU"
type input "GTSTC"
type input "8000"
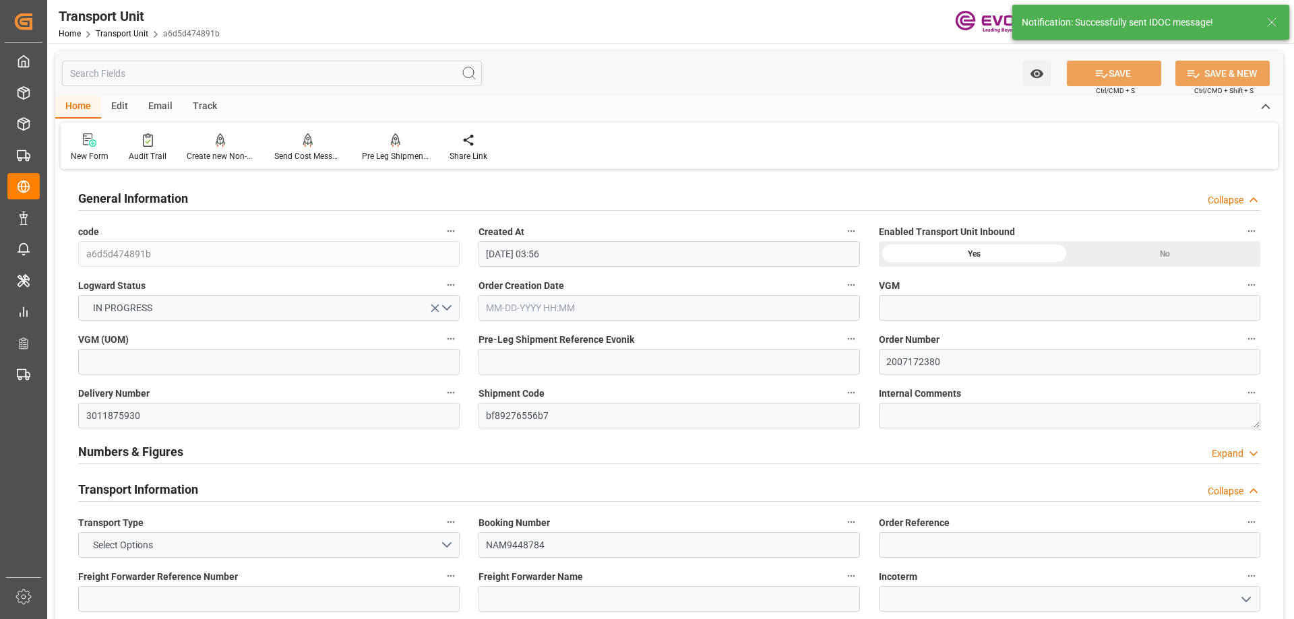
type input "09-11-2025 03:56"
type input "11-30-2025"
type input "10-23-2025 00:00"
type input "10-29-2025 00:00"
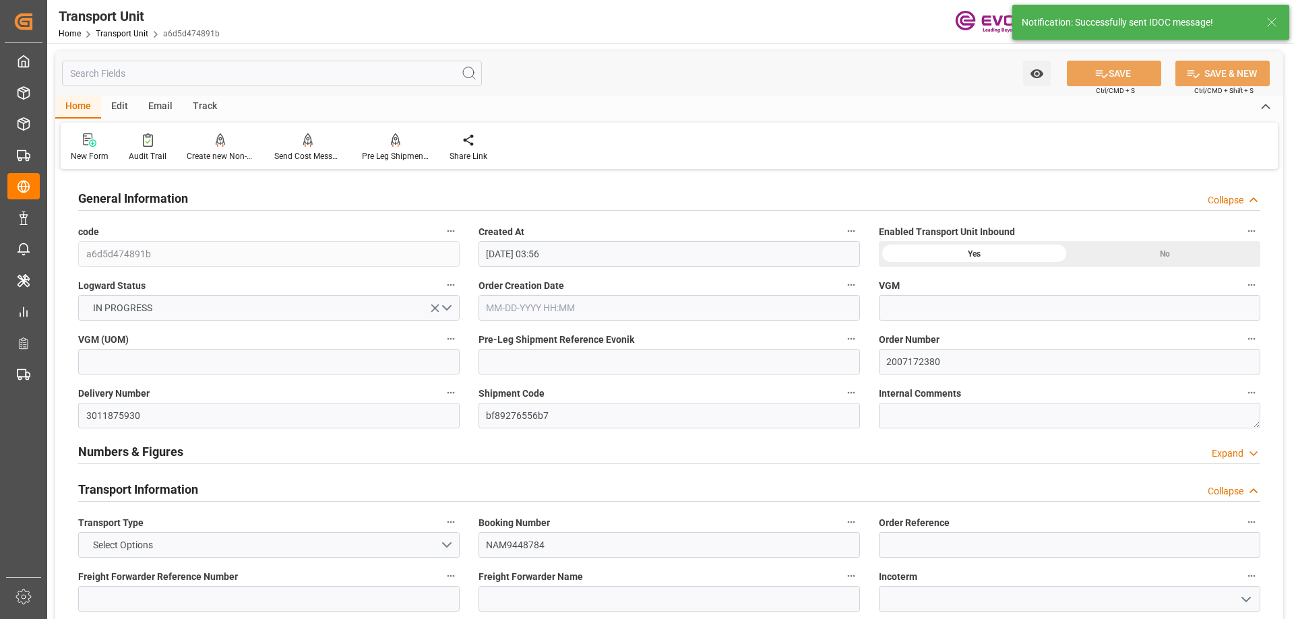
type input "10-29-2025 00:00"
type input "10-15-2025 00:00"
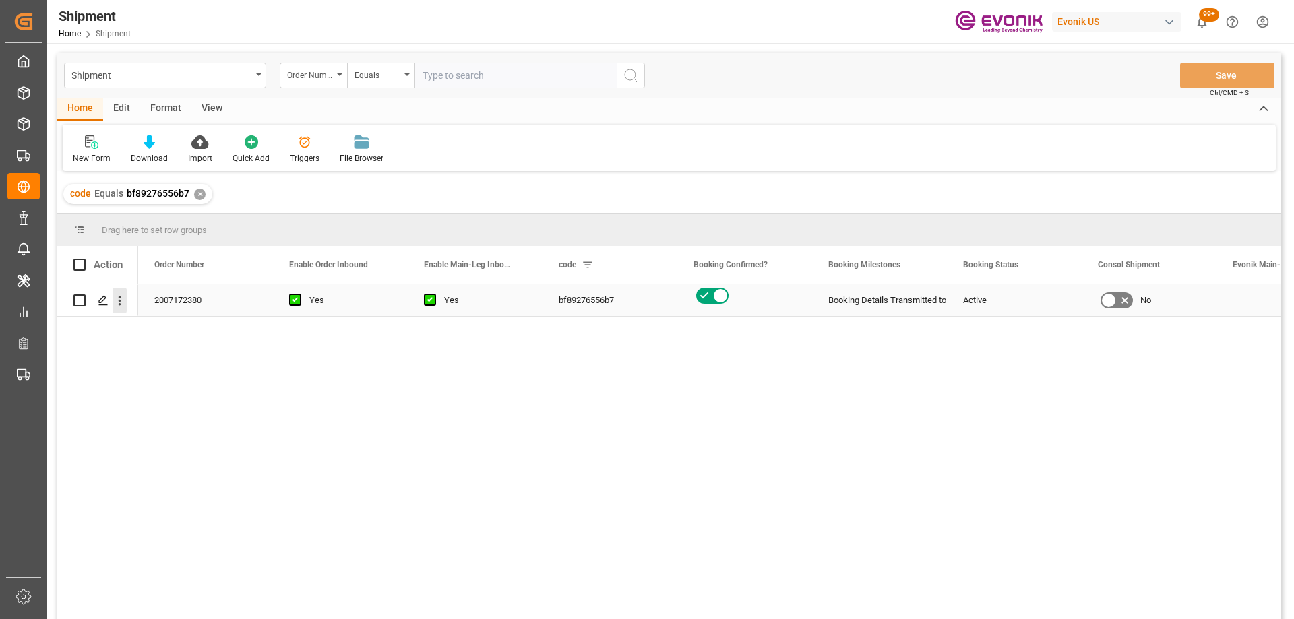
click at [117, 305] on icon "open menu" at bounding box center [120, 301] width 14 height 14
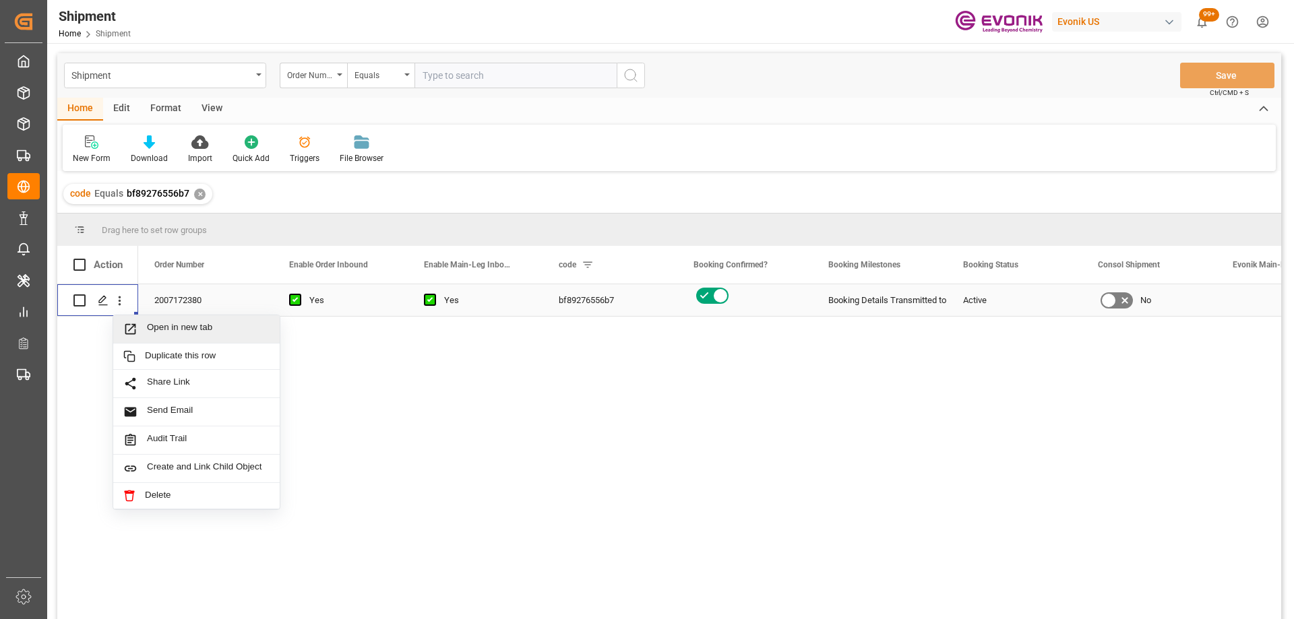
click at [155, 338] on div "Open in new tab" at bounding box center [196, 329] width 166 height 28
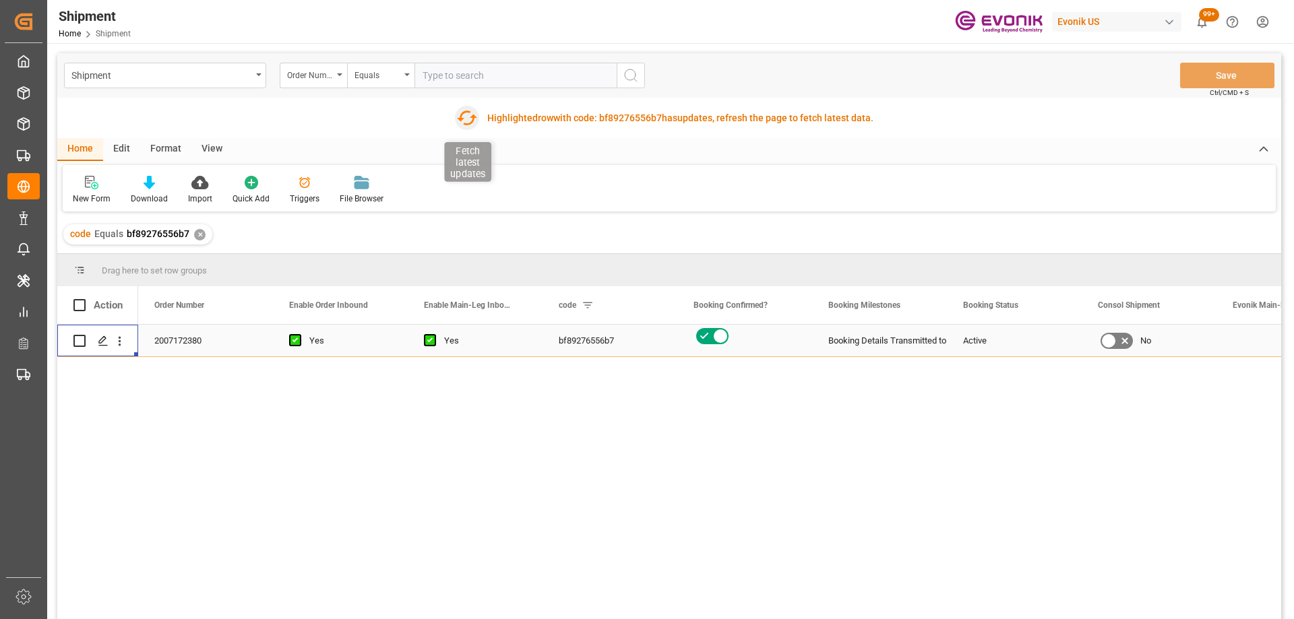
click at [464, 115] on icon "button" at bounding box center [467, 118] width 22 height 22
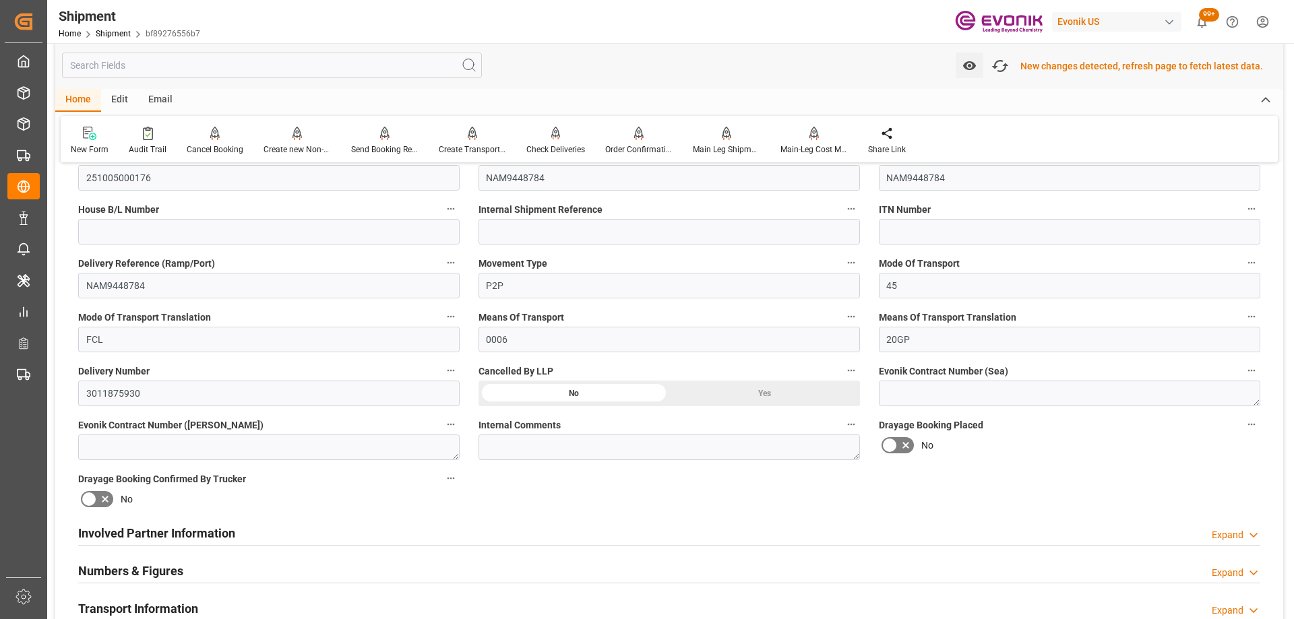
scroll to position [136, 0]
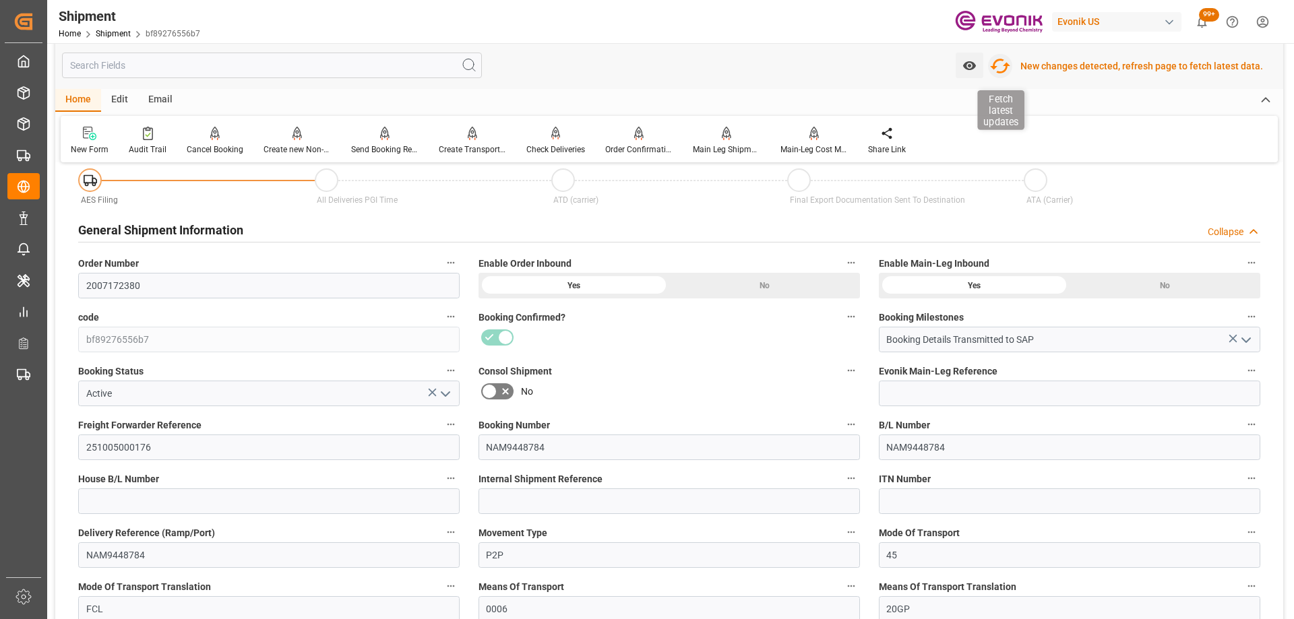
click at [1002, 69] on icon "button" at bounding box center [1000, 66] width 22 height 22
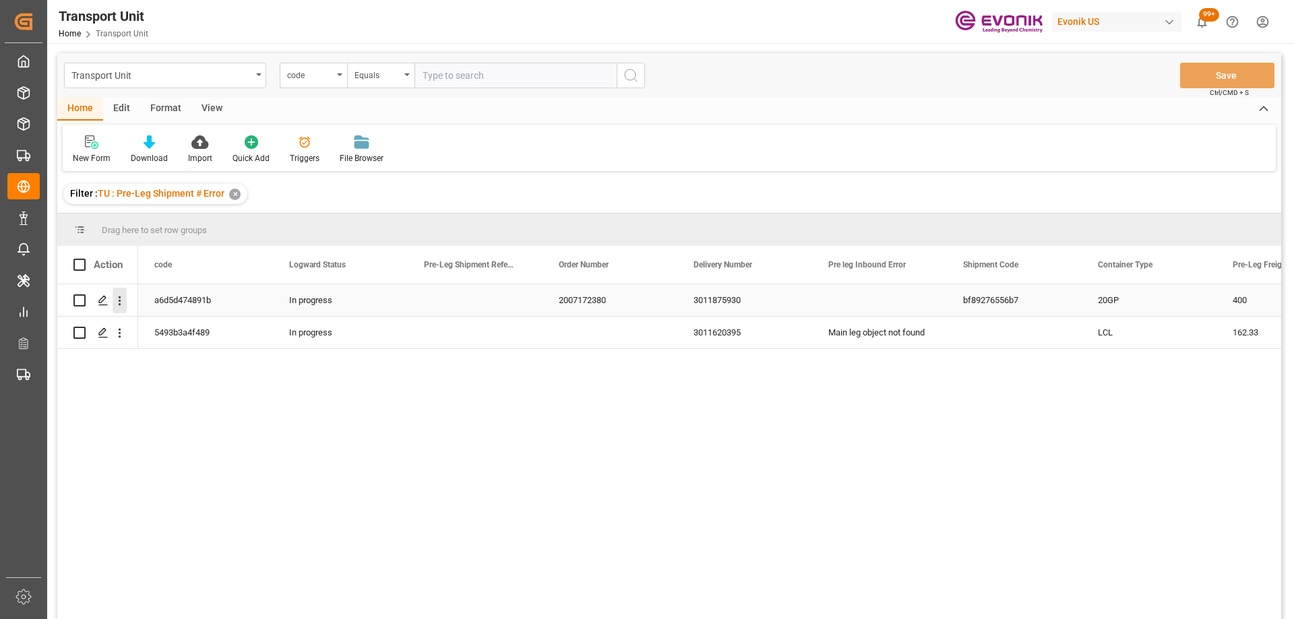
click at [114, 299] on icon "open menu" at bounding box center [120, 301] width 14 height 14
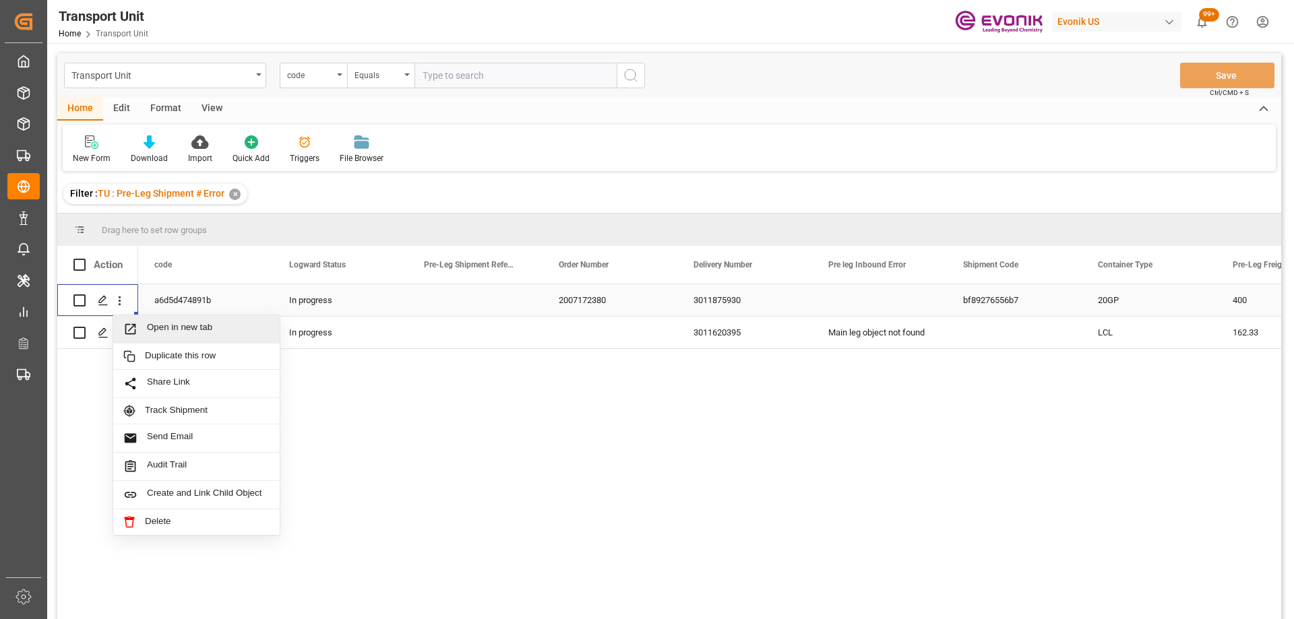
click at [131, 332] on icon "Press SPACE to select this row." at bounding box center [130, 329] width 14 height 14
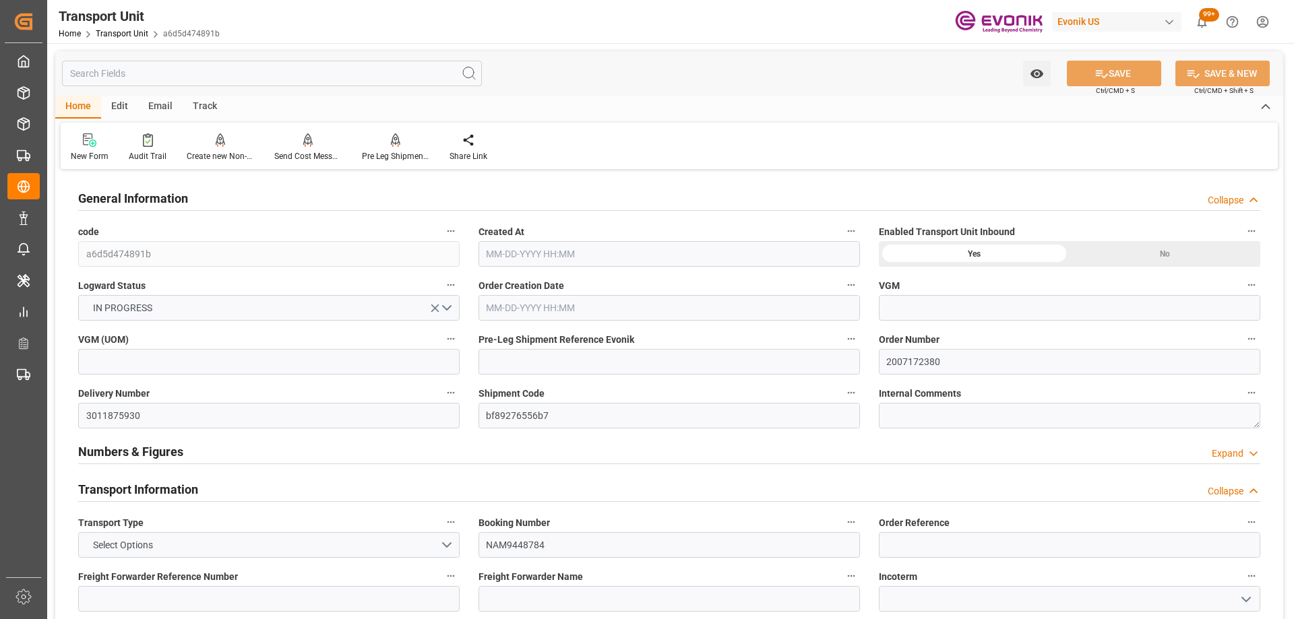
type input "CMACGM"
type input "CMA CGM Group"
type input "USHOU"
type input "GTSTC"
type input "8000"
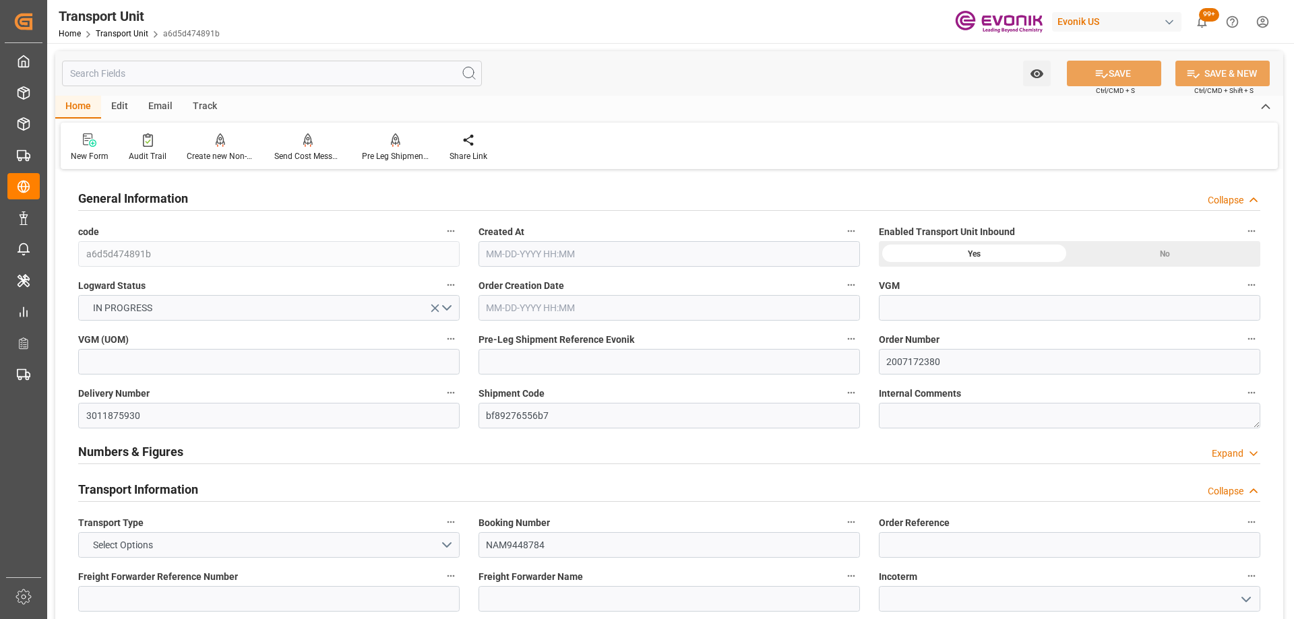
type input "[DATE] 03:56"
type input "[DATE]"
type input "10-23-2025 00:00"
type input "10-29-2025 00:00"
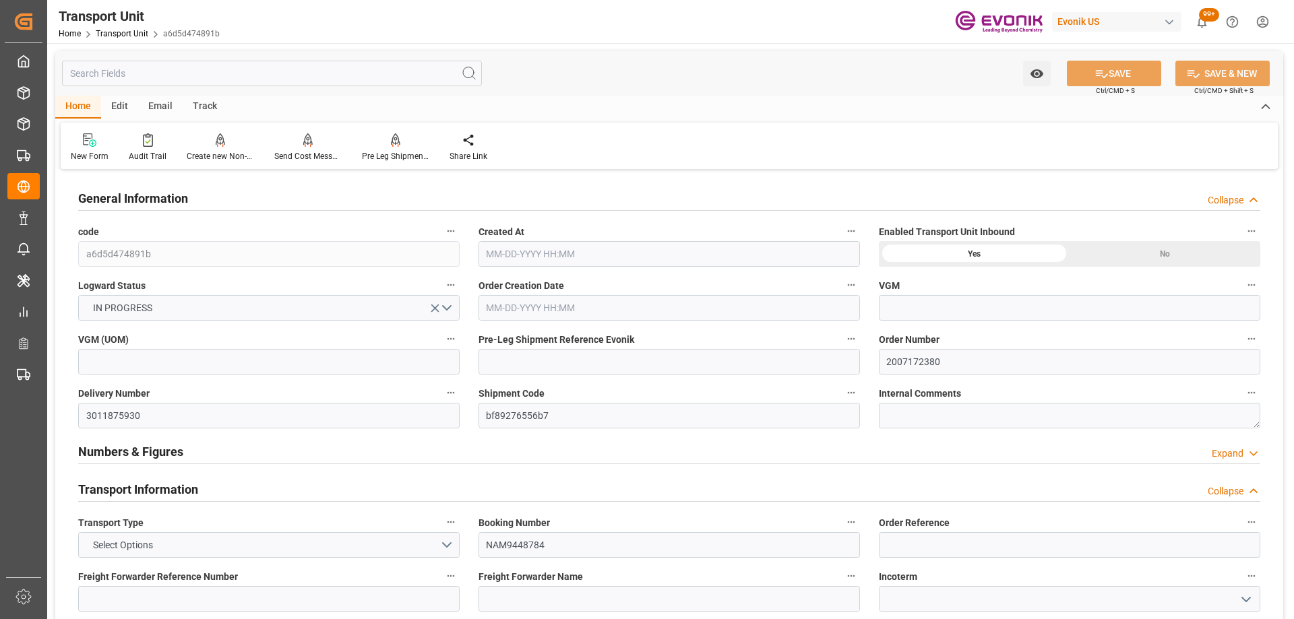
type input "10-29-2025 00:00"
type input "10-15-2025 00:00"
click at [853, 398] on icon "button" at bounding box center [851, 393] width 11 height 11
click at [854, 386] on icon at bounding box center [860, 393] width 14 height 14
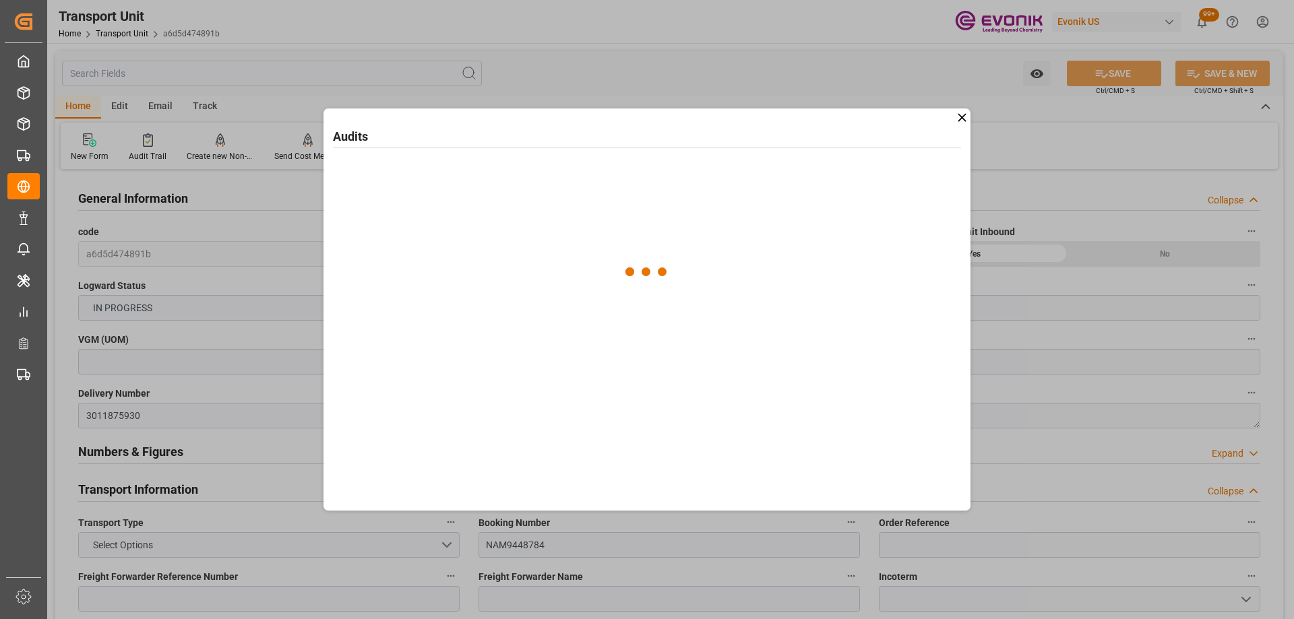
click at [868, 419] on div "Audits" at bounding box center [647, 310] width 647 height 402
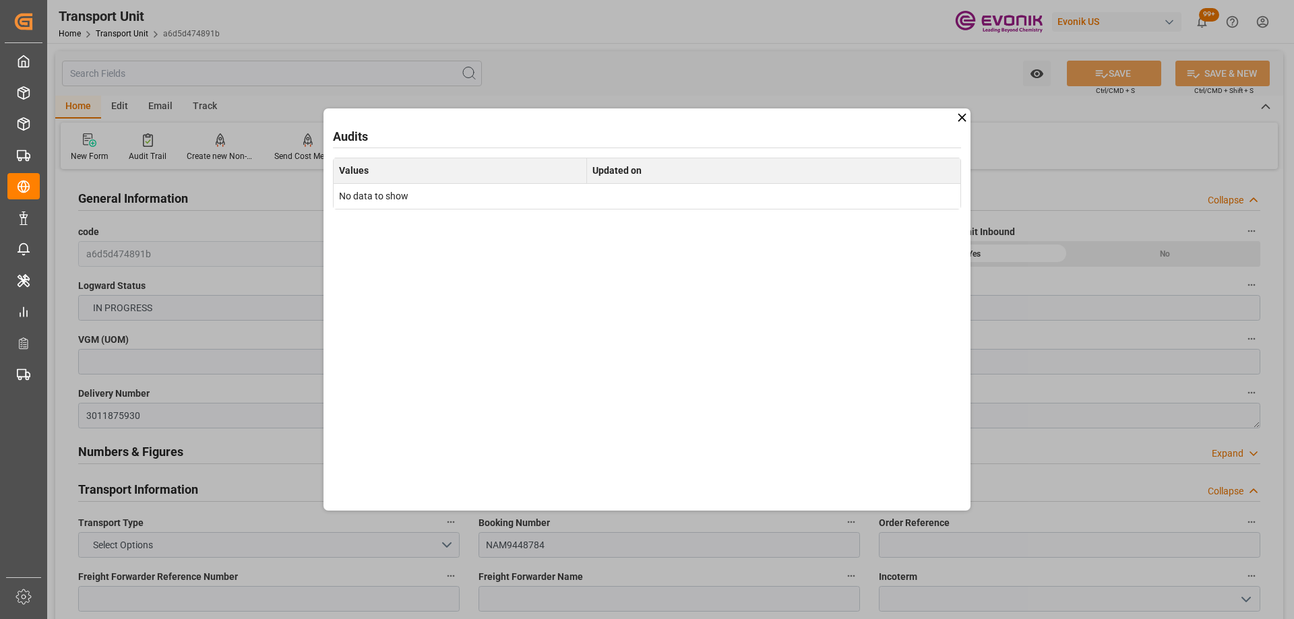
click at [958, 118] on icon at bounding box center [962, 118] width 14 height 14
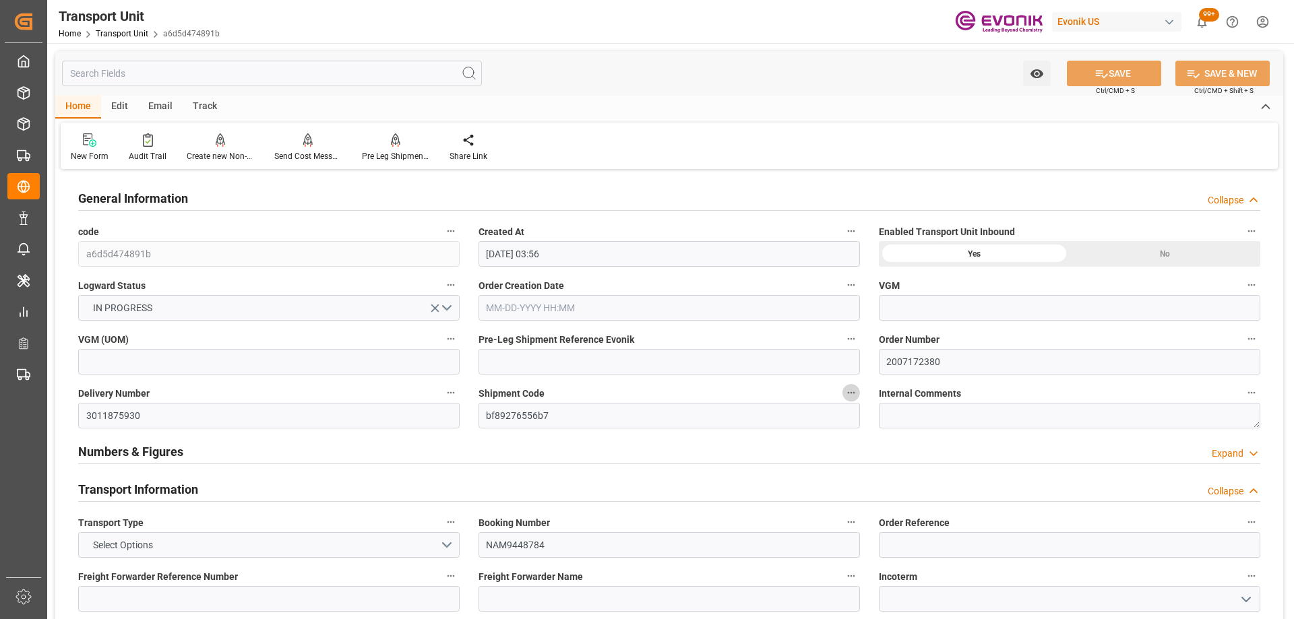
click at [851, 396] on icon "button" at bounding box center [851, 393] width 11 height 11
click at [849, 425] on li "Open Parent Object" at bounding box center [904, 415] width 124 height 22
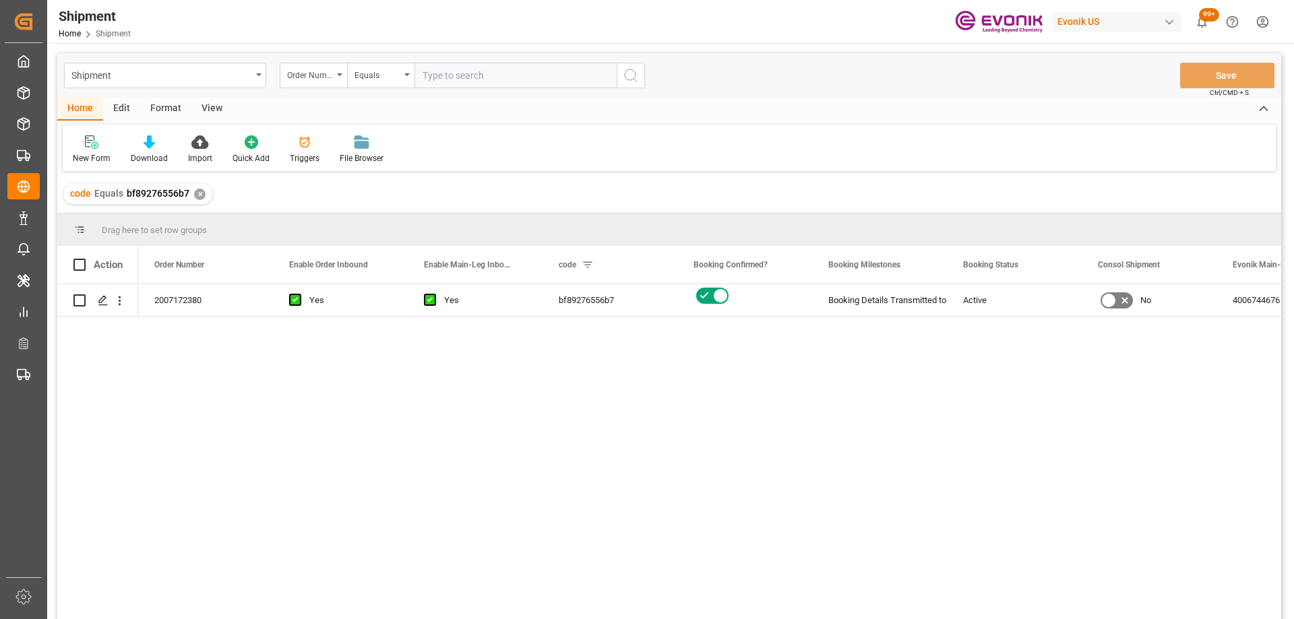
click at [677, 456] on div "2007172380 Yes Yes bf89276556b7 Booking Details Transmitted to SAP Active No 40…" at bounding box center [709, 456] width 1143 height 344
